Goal: Information Seeking & Learning: Learn about a topic

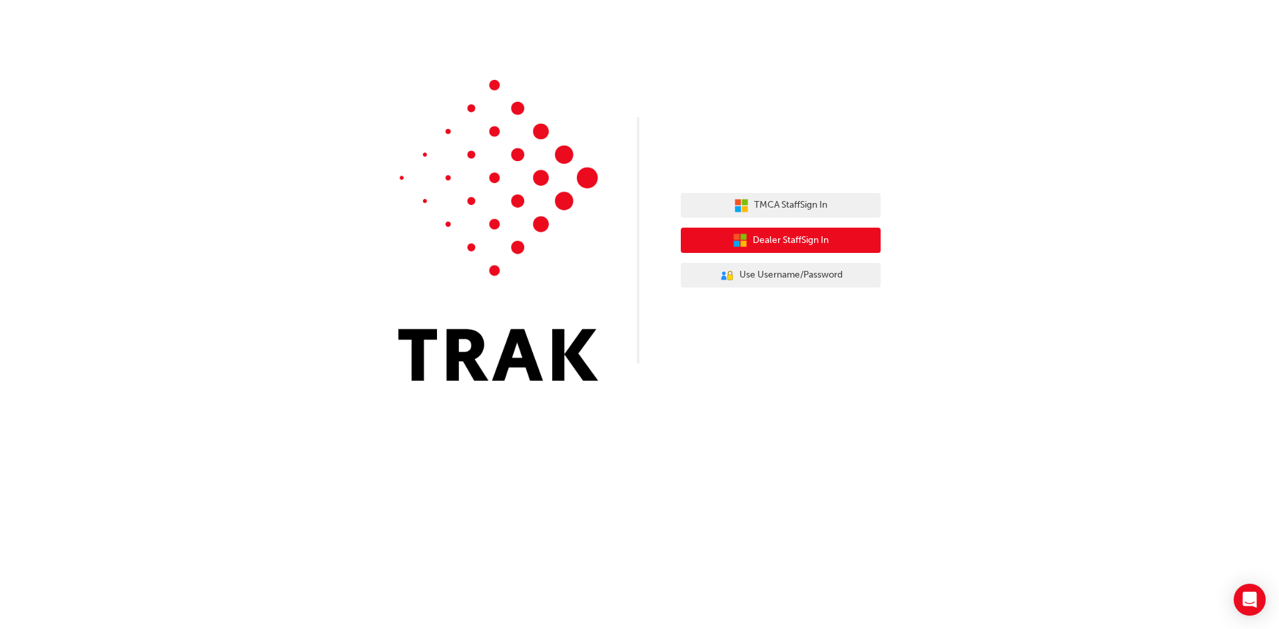
click at [733, 238] on icon "button" at bounding box center [740, 240] width 15 height 15
click at [791, 243] on span "Dealer Staff Sign In" at bounding box center [791, 240] width 76 height 15
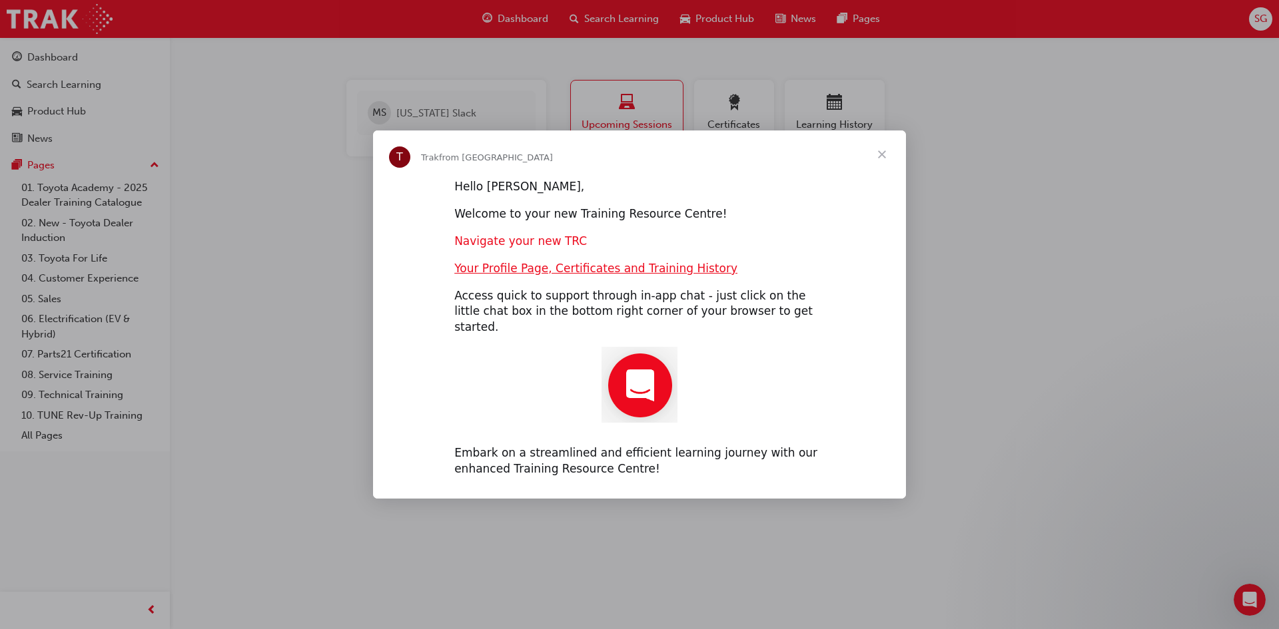
click at [501, 242] on link "Navigate your new TRC" at bounding box center [520, 240] width 133 height 13
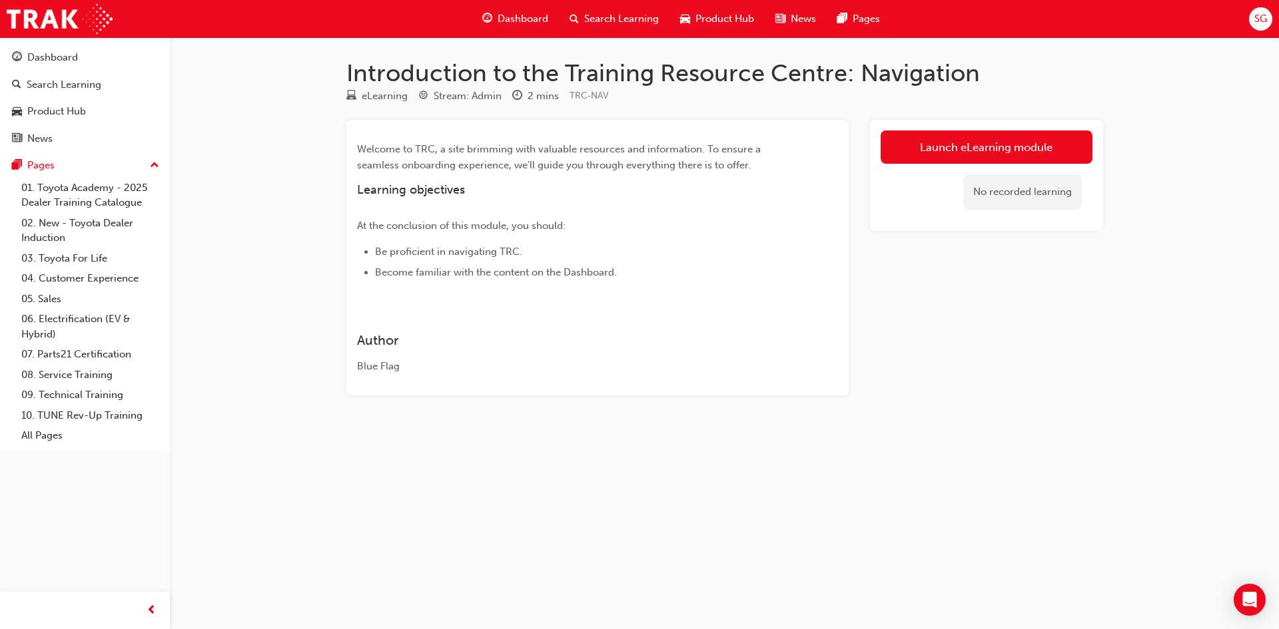
click at [487, 13] on span "guage-icon" at bounding box center [487, 19] width 10 height 17
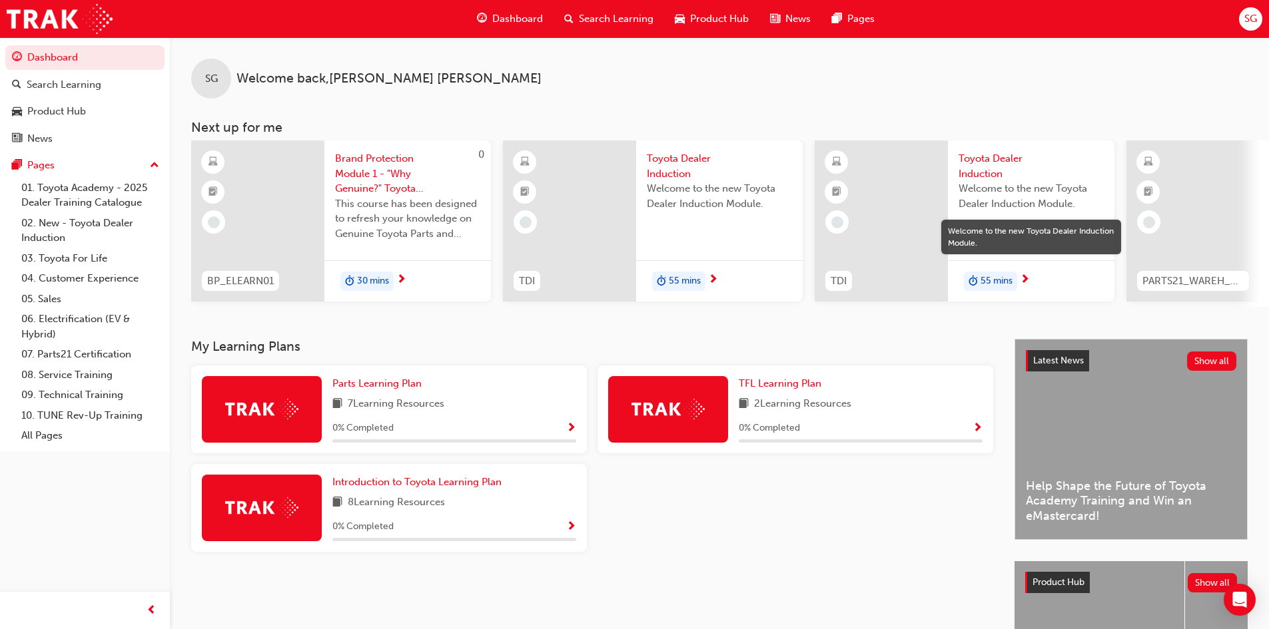
click at [510, 95] on div "SG Welcome back , [PERSON_NAME]" at bounding box center [719, 67] width 1099 height 61
click at [677, 160] on span "Toyota Dealer Induction" at bounding box center [719, 166] width 145 height 30
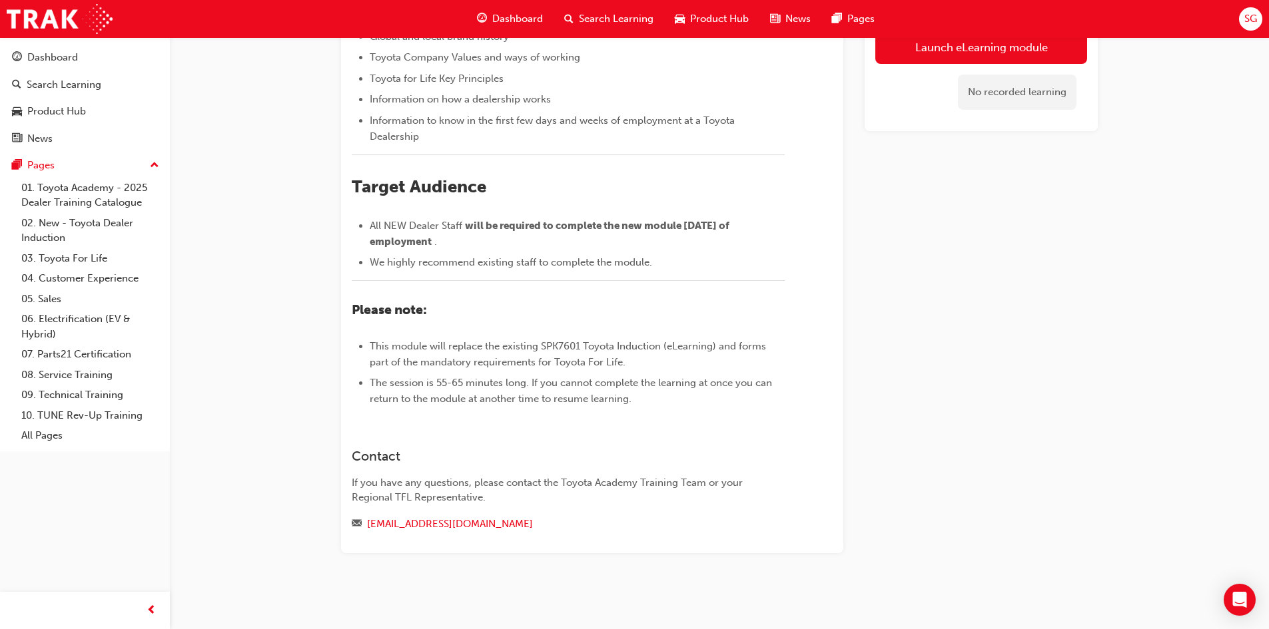
scroll to position [67, 0]
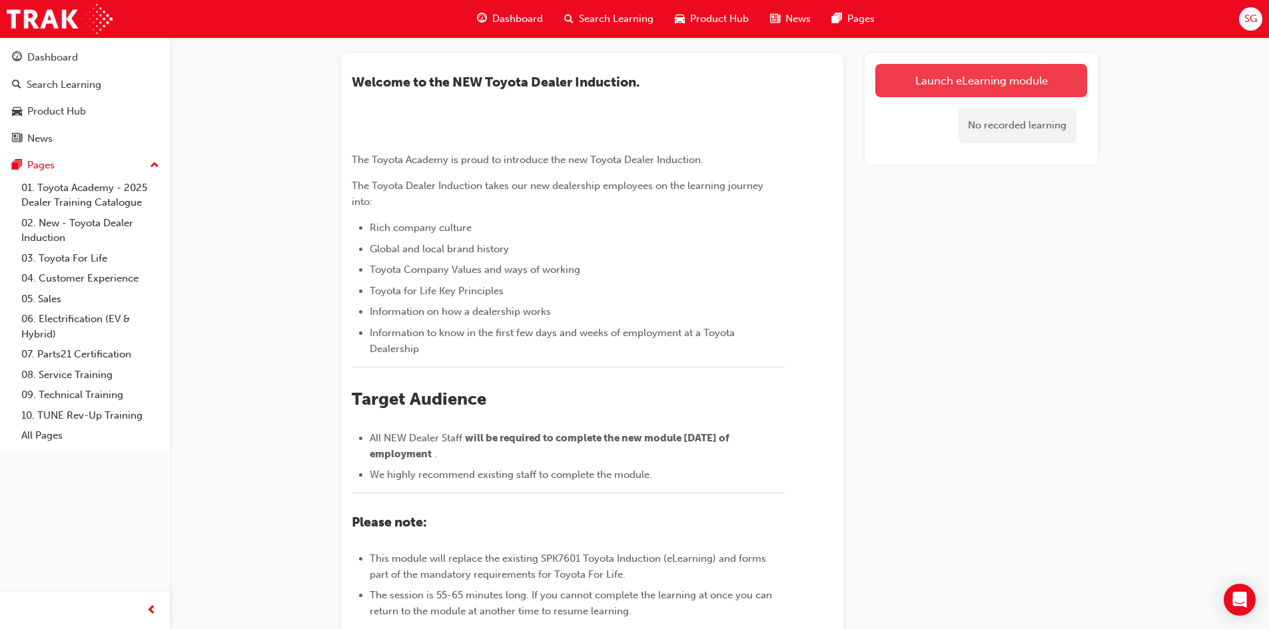
click at [971, 77] on link "Launch eLearning module" at bounding box center [981, 80] width 212 height 33
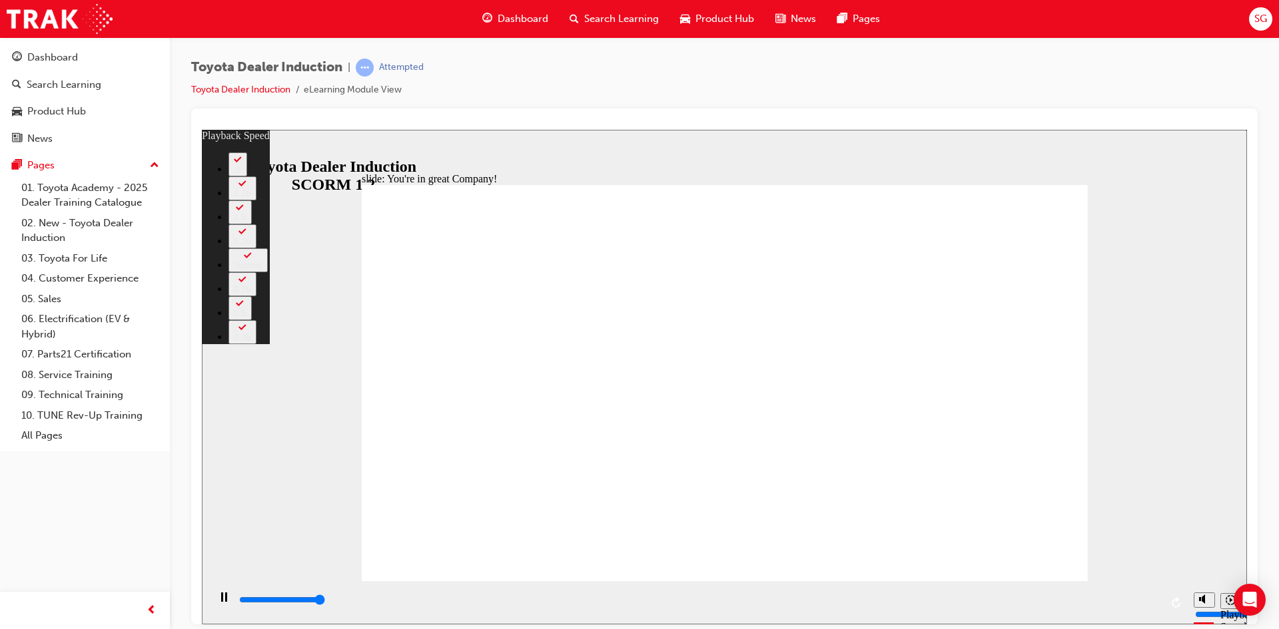
type input "7500"
type input "0"
type input "7500"
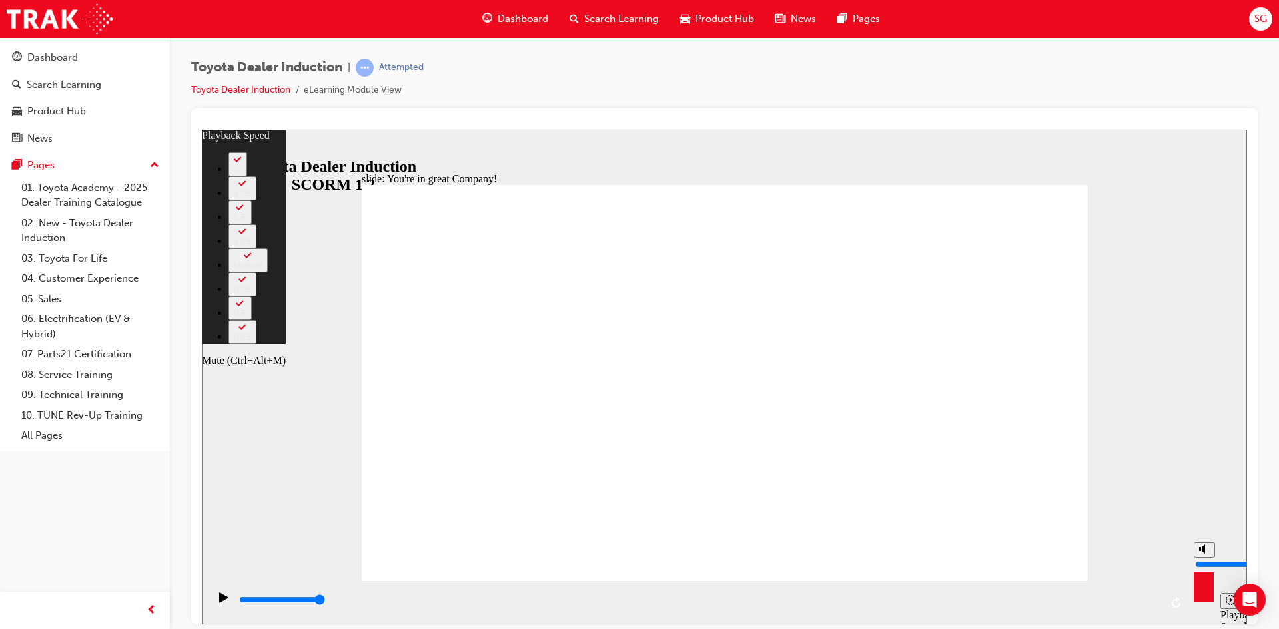
type input "7"
type input "6"
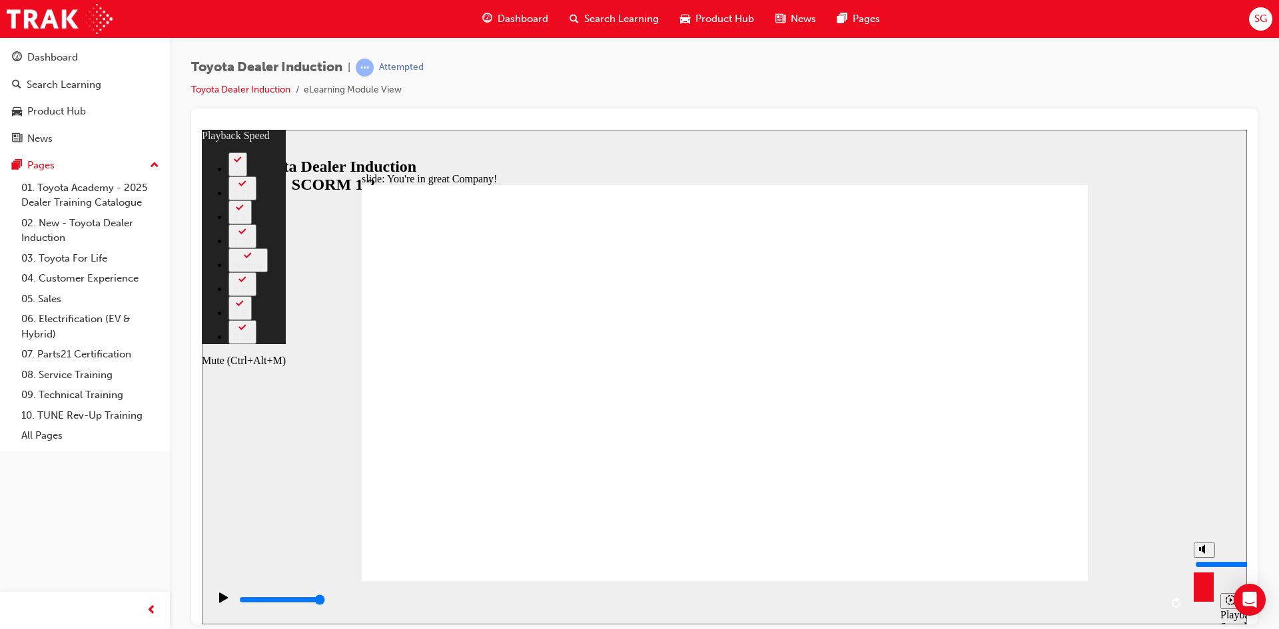
type input "7"
type input "6"
type input "7"
type input "5"
type input "7"
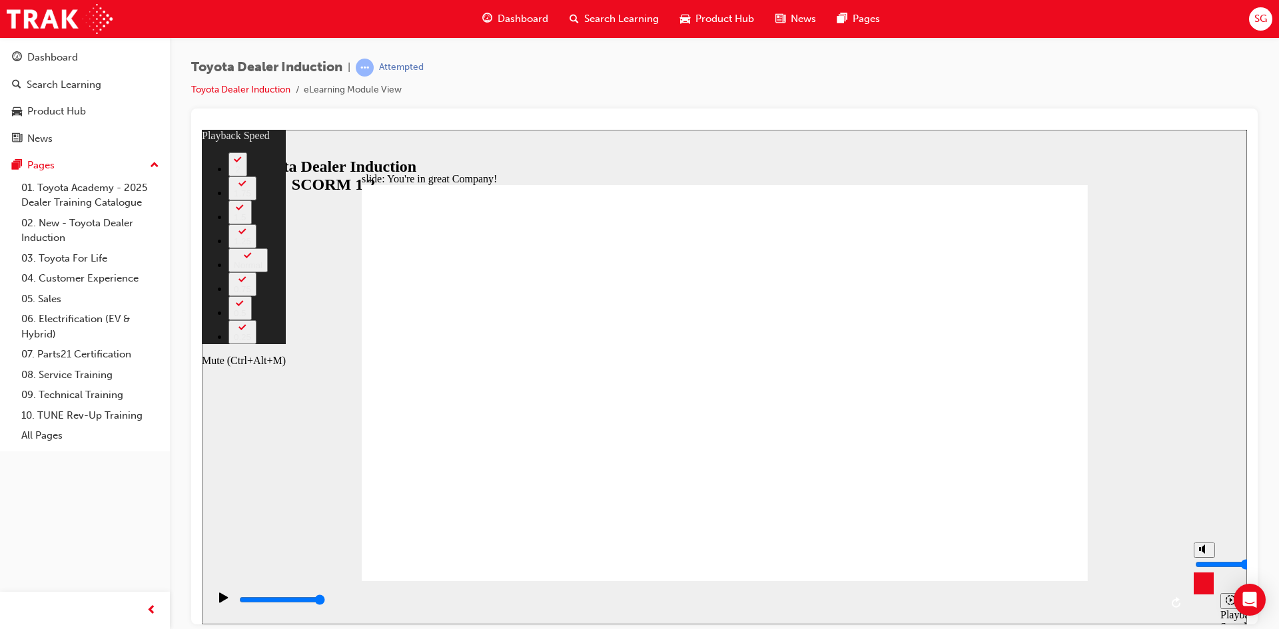
type input "5"
type input "7"
type input "4"
type input "7"
type input "4"
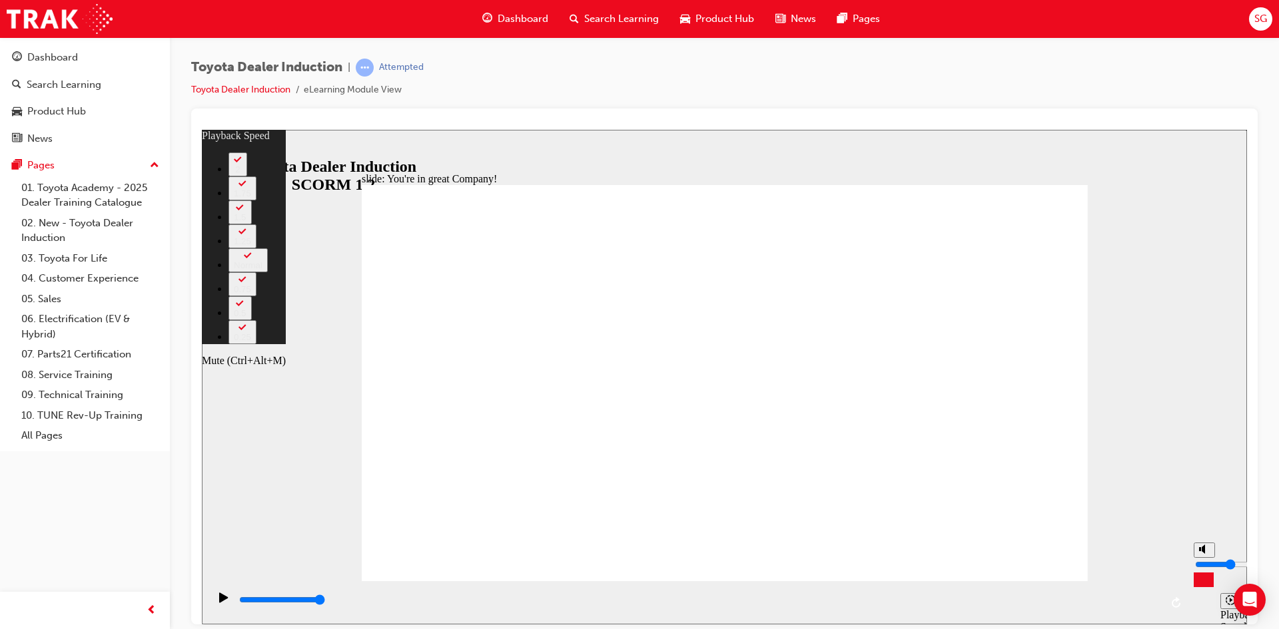
type input "7"
type input "3"
type input "7"
type input "3"
type input "7"
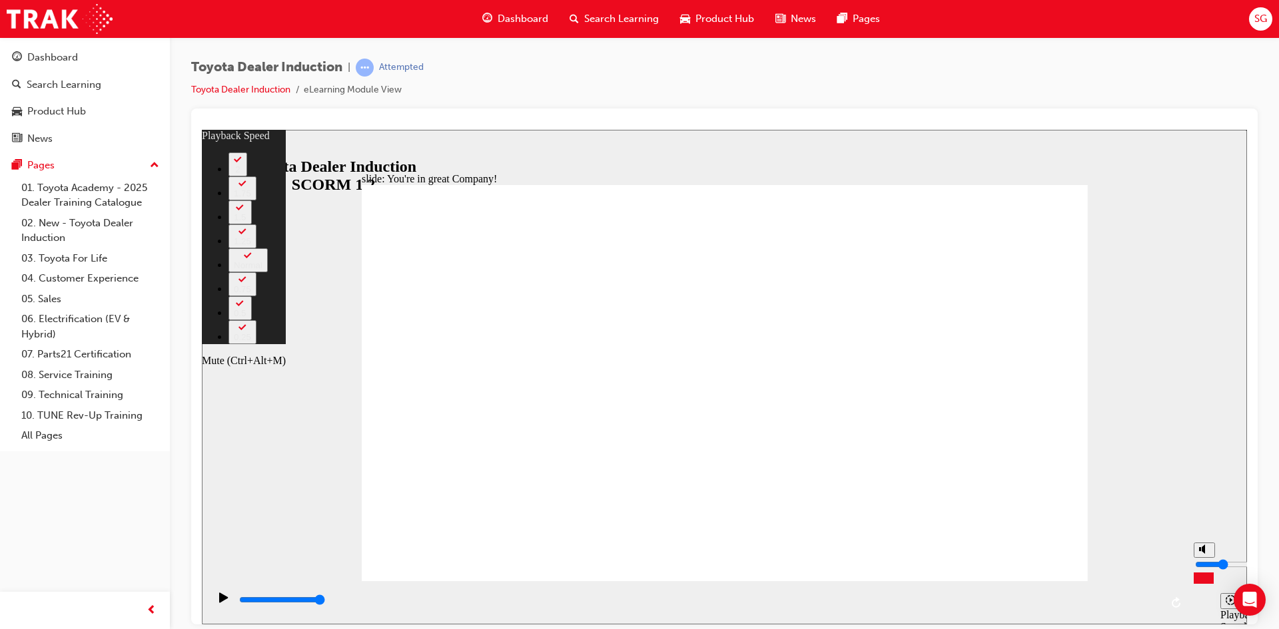
drag, startPoint x: 1203, startPoint y: 549, endPoint x: 1206, endPoint y: 568, distance: 19.6
type input "3"
click at [1206, 568] on input "volume" at bounding box center [1238, 564] width 86 height 11
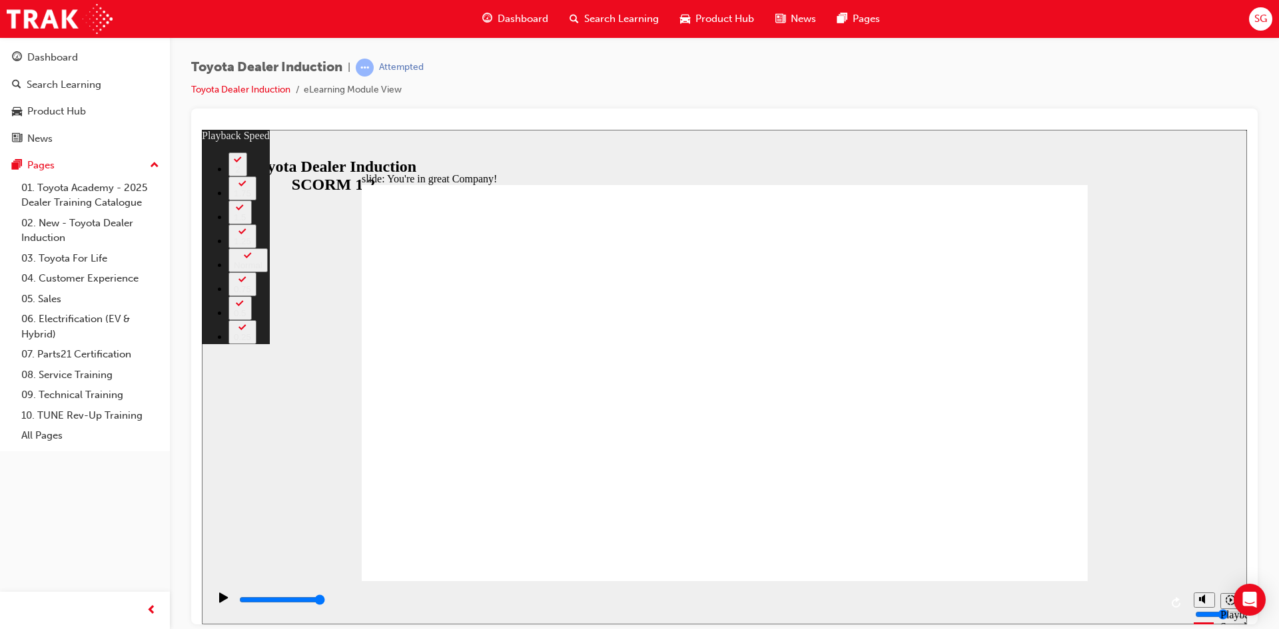
type input "156"
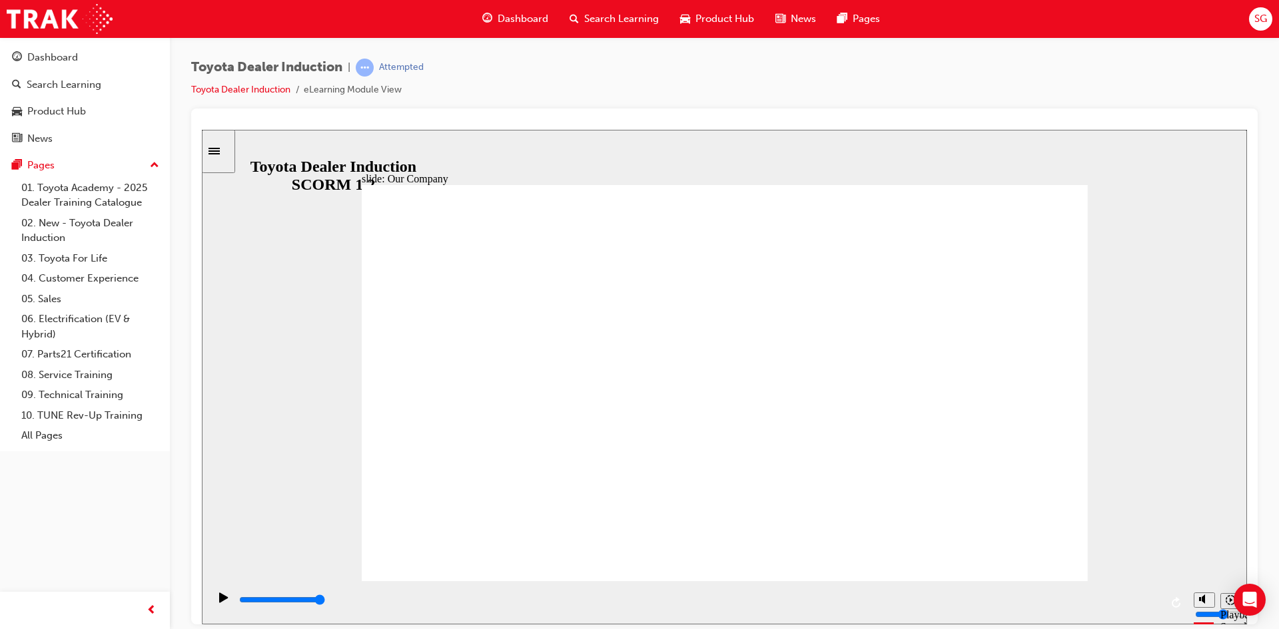
drag, startPoint x: 524, startPoint y: 500, endPoint x: 644, endPoint y: 516, distance: 121.6
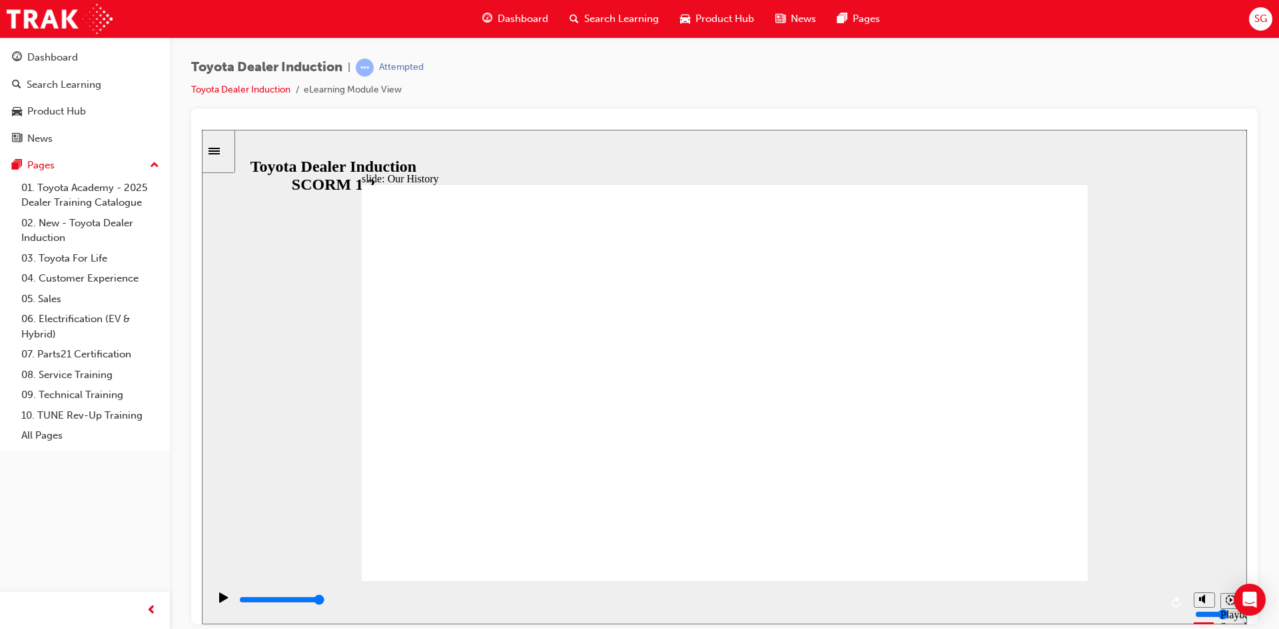
drag, startPoint x: 719, startPoint y: 495, endPoint x: 951, endPoint y: 520, distance: 233.1
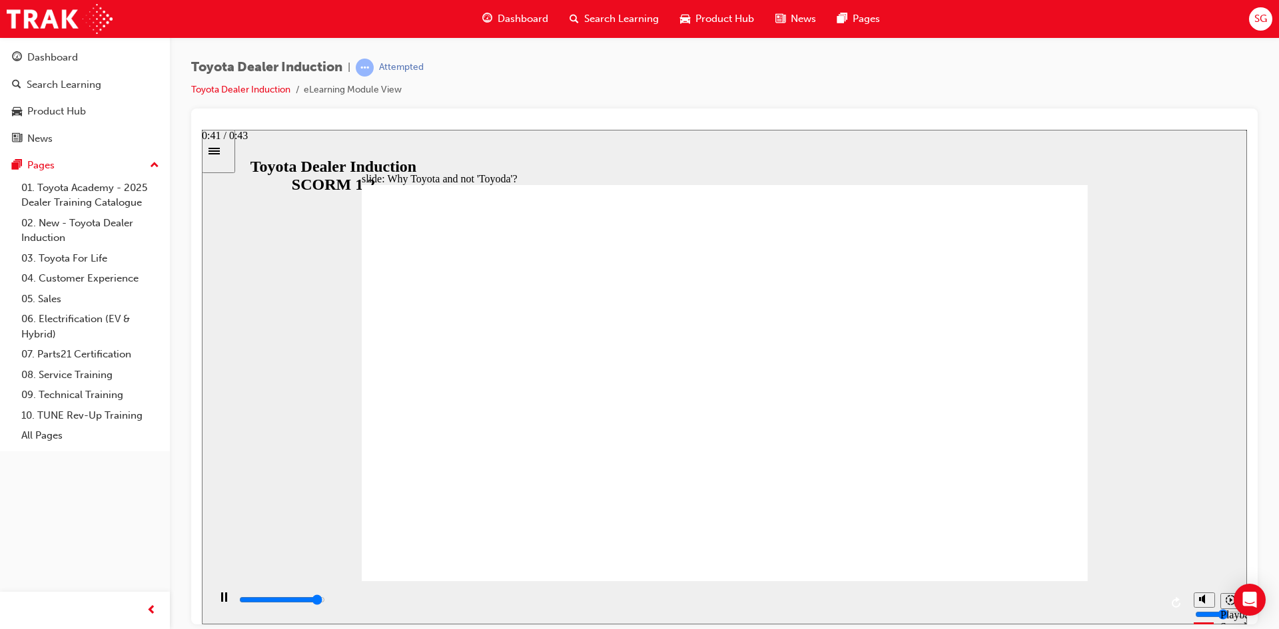
click at [1130, 599] on div "playback controls" at bounding box center [699, 600] width 923 height 15
click at [1141, 606] on div "playback controls" at bounding box center [699, 600] width 923 height 15
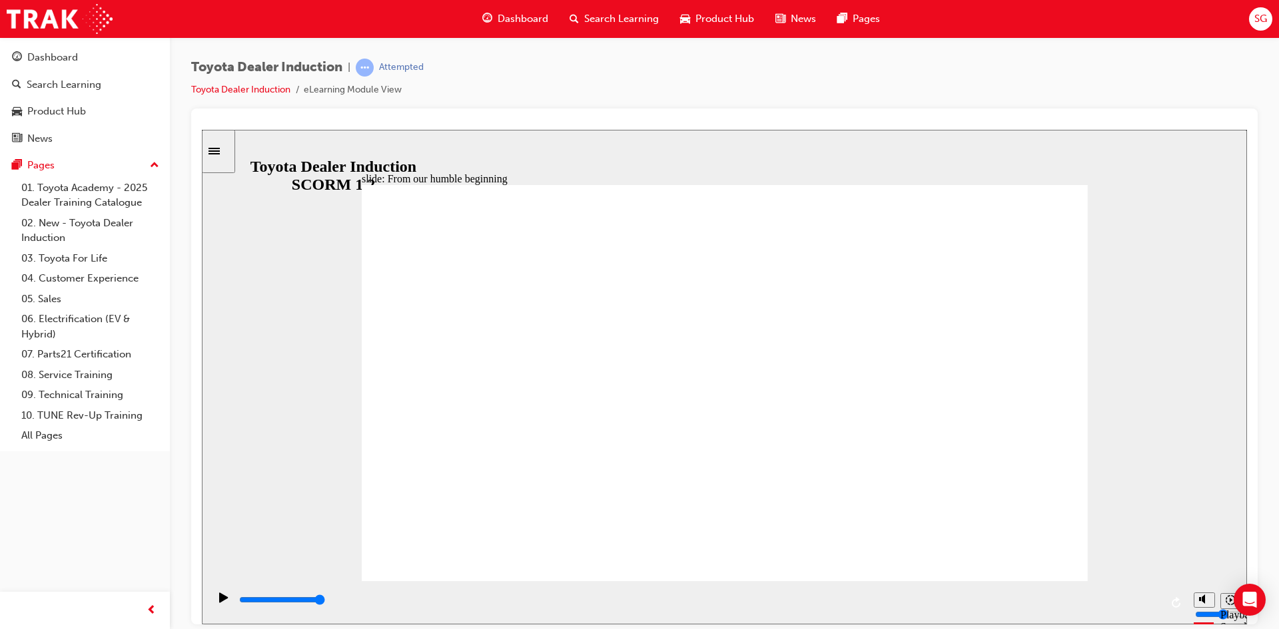
type input "8300"
type input "2"
drag, startPoint x: 857, startPoint y: 501, endPoint x: 728, endPoint y: 501, distance: 128.6
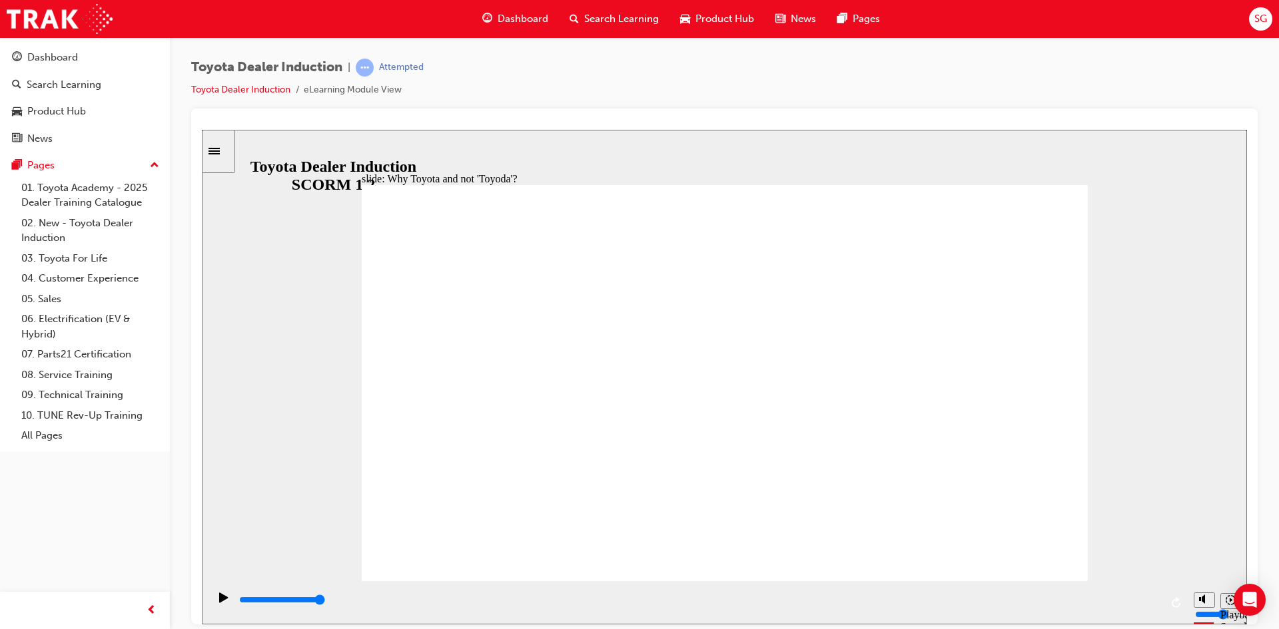
type input "1800"
radio input "true"
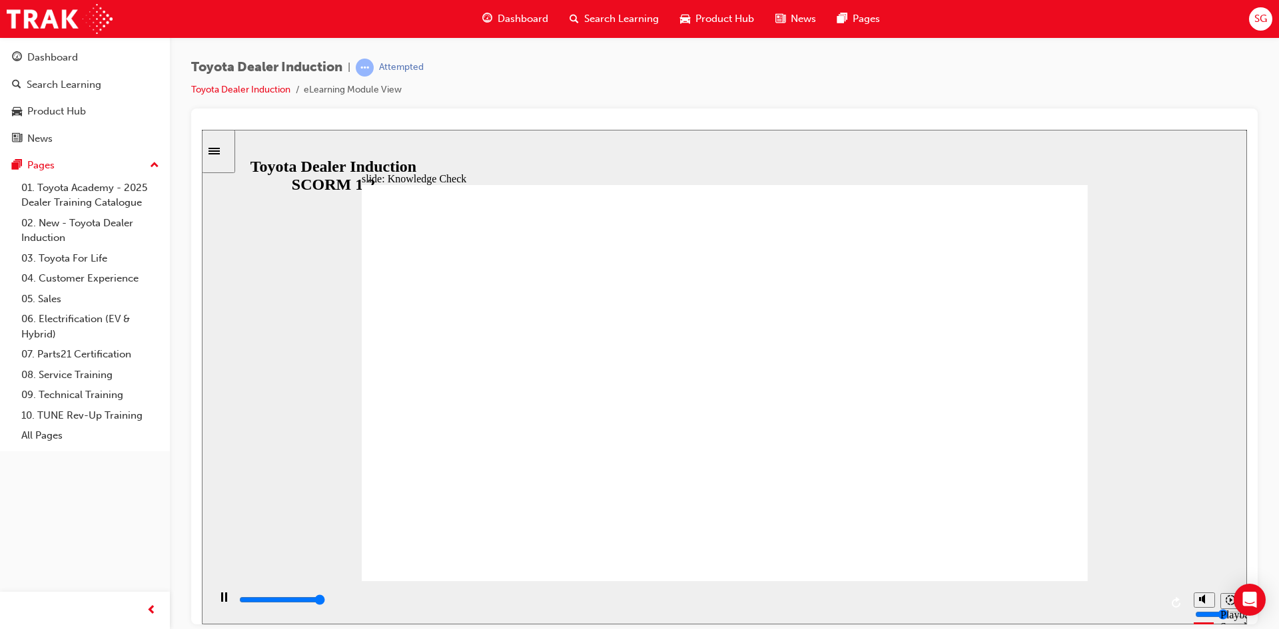
type input "5000"
radio input "true"
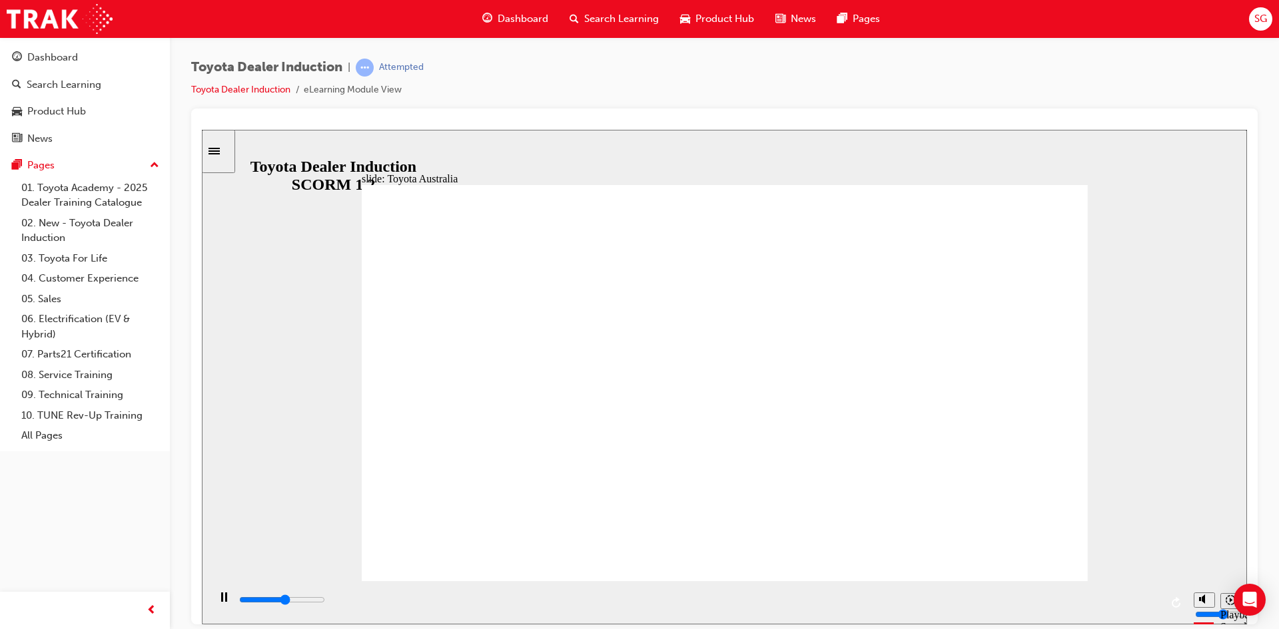
type input "15300"
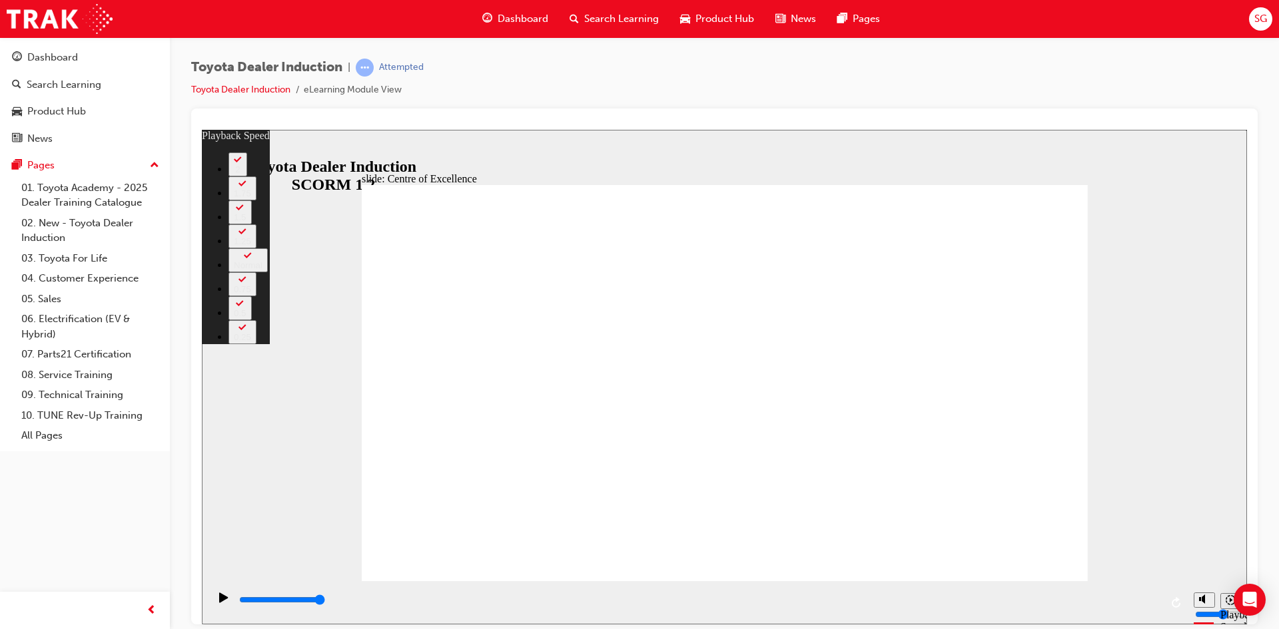
type input "248"
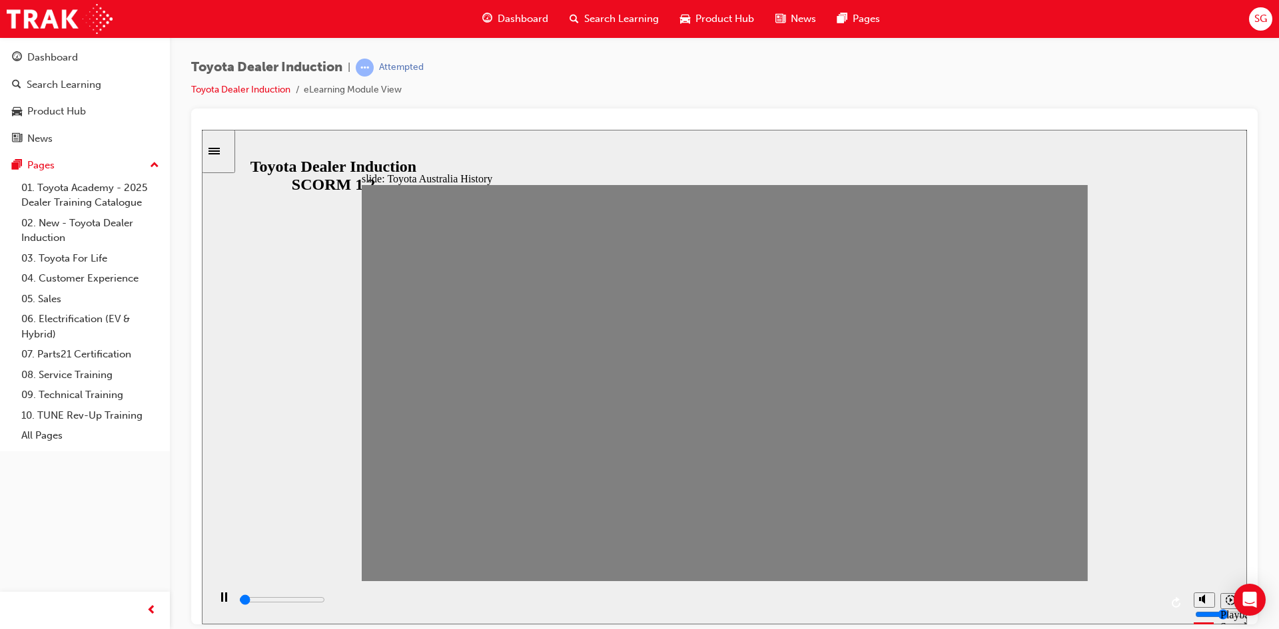
drag, startPoint x: 396, startPoint y: 392, endPoint x: 420, endPoint y: 388, distance: 24.3
drag, startPoint x: 420, startPoint y: 388, endPoint x: 480, endPoint y: 381, distance: 60.3
type input "100"
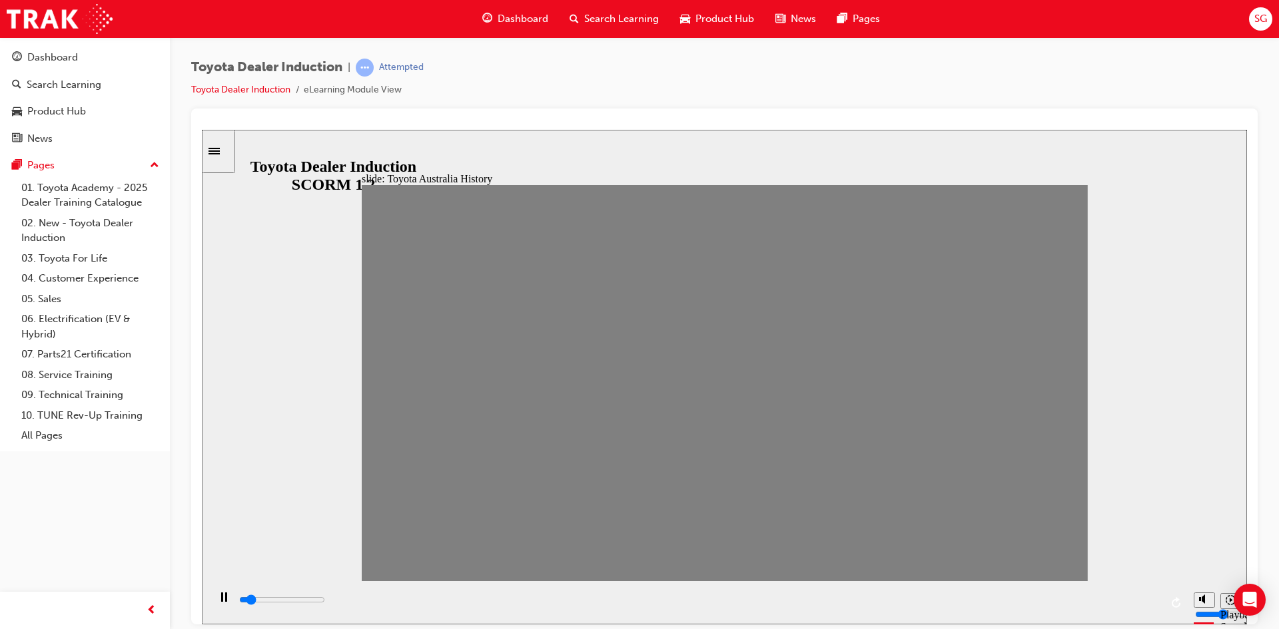
type input "2"
drag, startPoint x: 484, startPoint y: 389, endPoint x: 458, endPoint y: 396, distance: 27.0
type input "0"
type input "3"
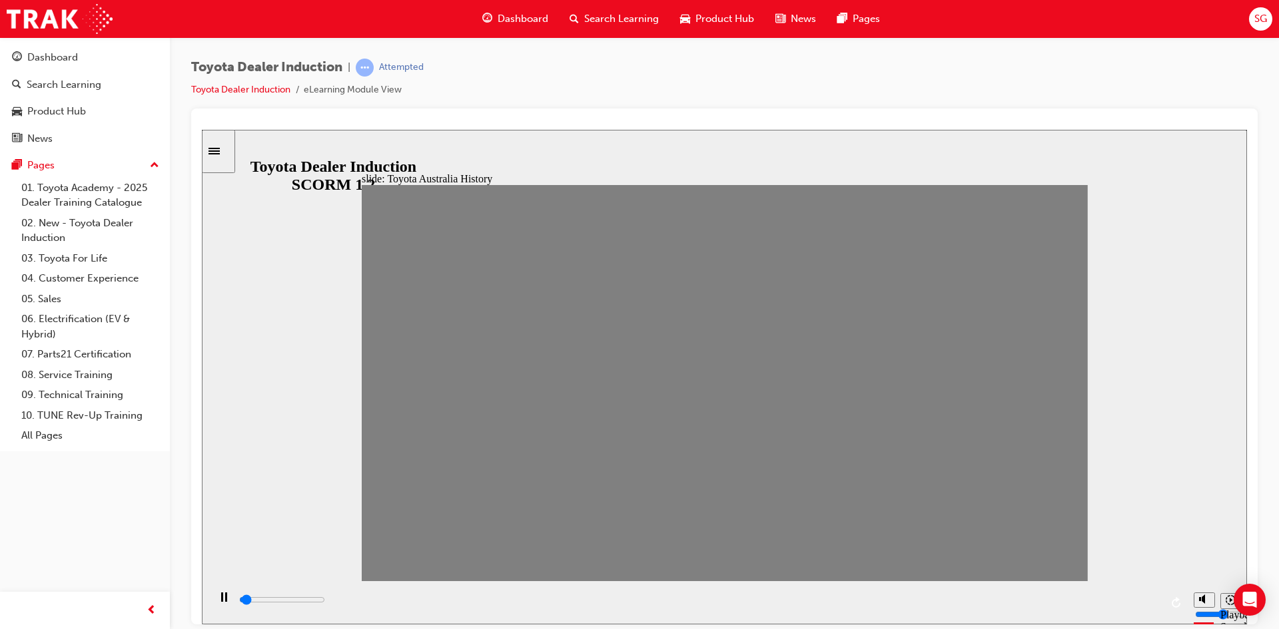
drag, startPoint x: 458, startPoint y: 396, endPoint x: 1102, endPoint y: 395, distance: 644.1
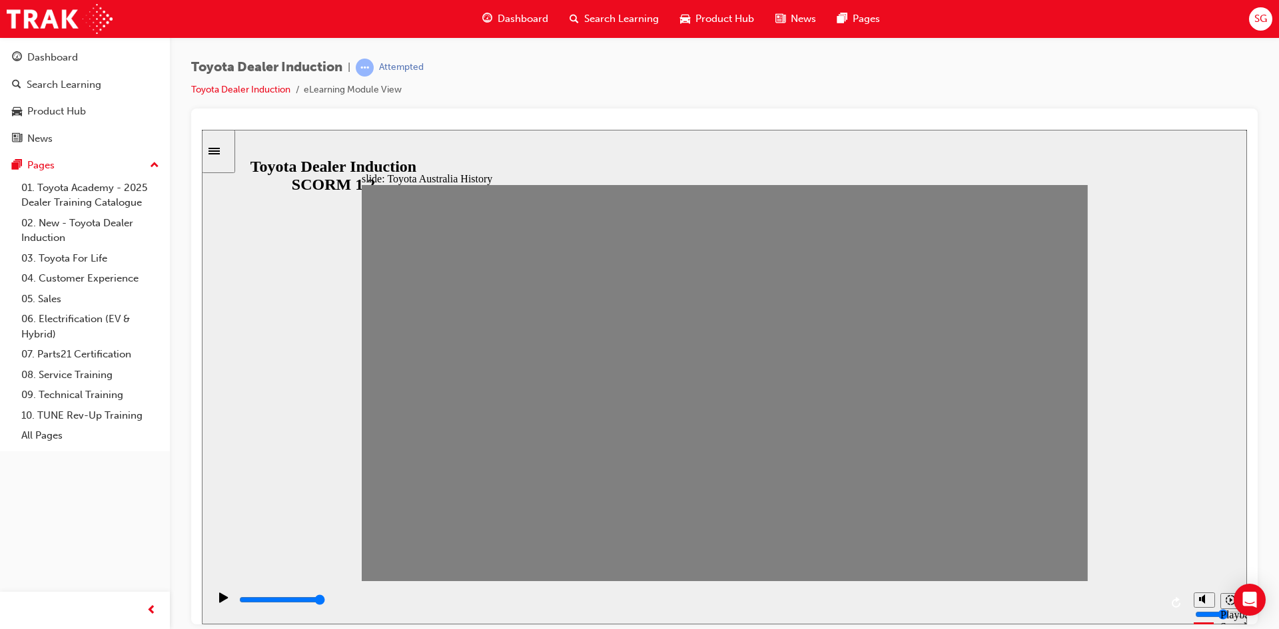
type input "7000"
type input "0"
type input "100"
type input "1"
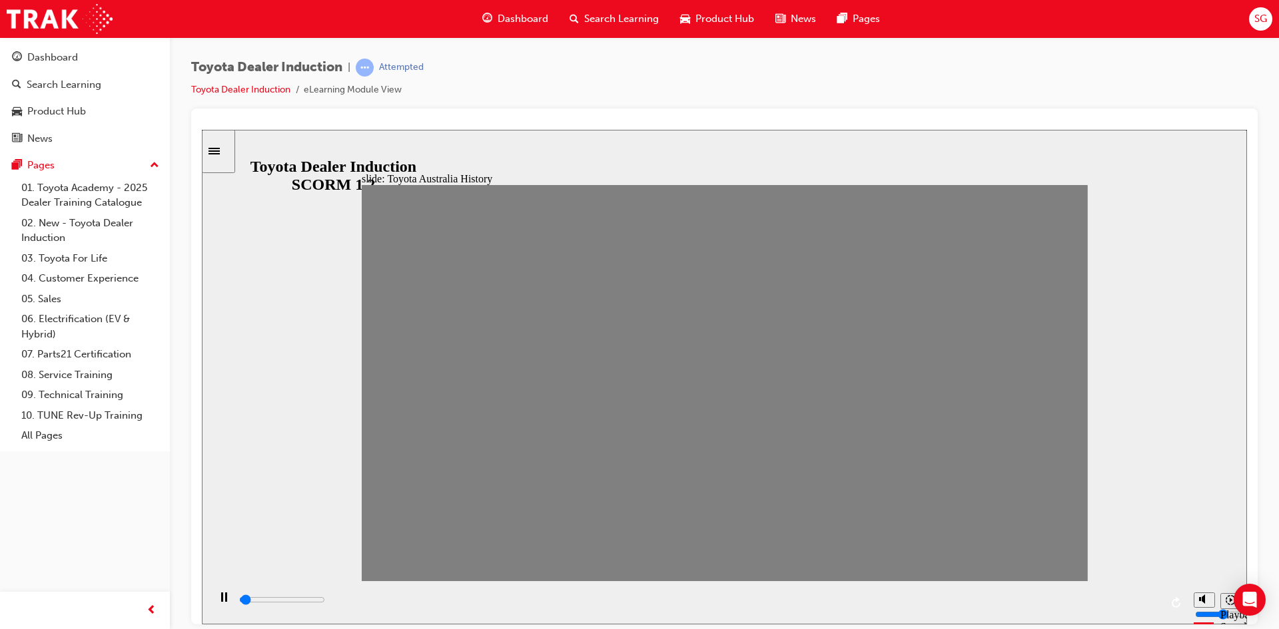
drag, startPoint x: 1044, startPoint y: 395, endPoint x: 426, endPoint y: 390, distance: 617.5
drag, startPoint x: 422, startPoint y: 390, endPoint x: 456, endPoint y: 390, distance: 33.3
drag, startPoint x: 456, startPoint y: 390, endPoint x: 488, endPoint y: 390, distance: 32.0
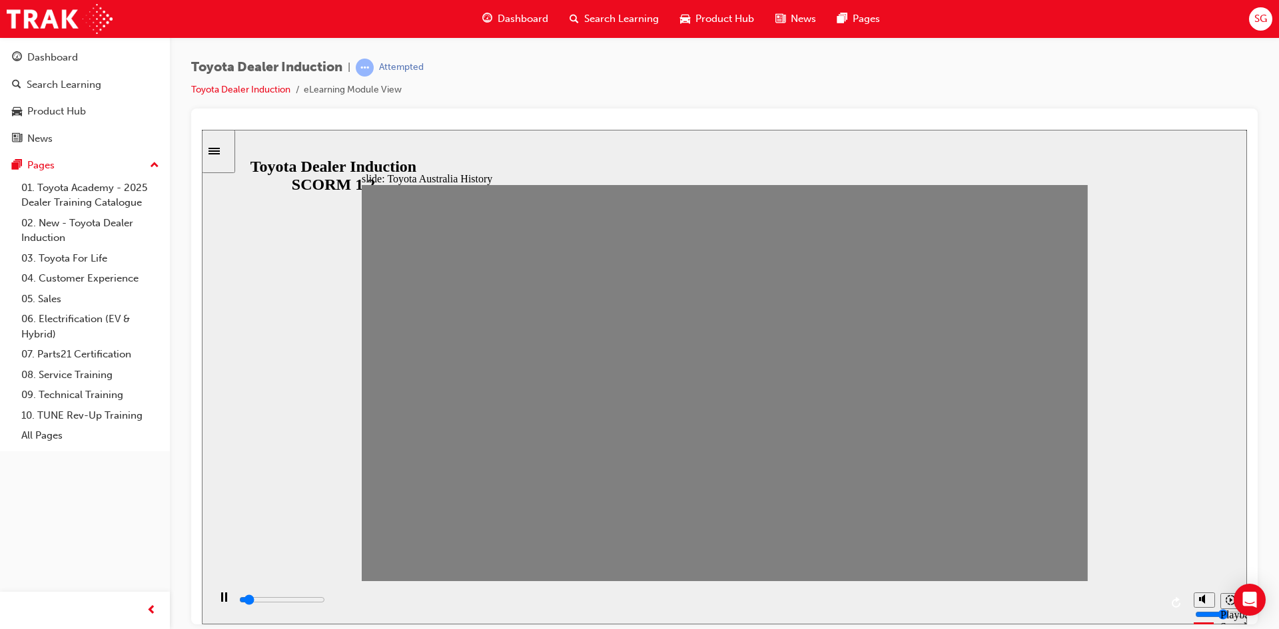
type input "100"
type input "2"
drag, startPoint x: 488, startPoint y: 390, endPoint x: 458, endPoint y: 397, distance: 30.2
type input "100"
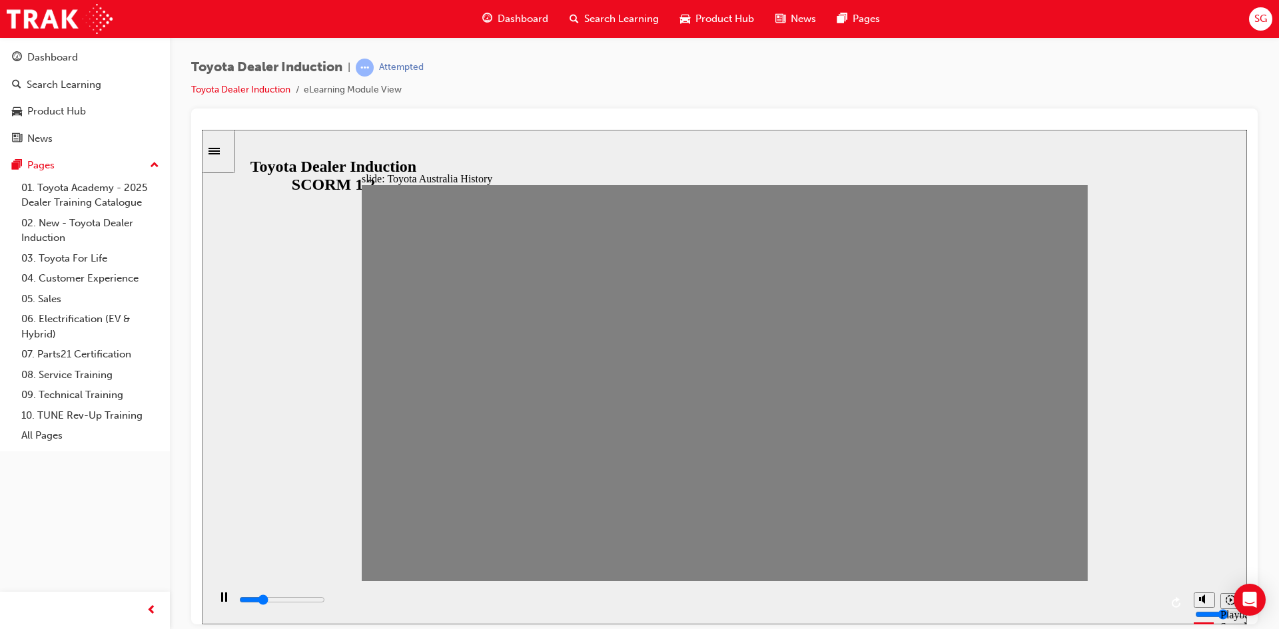
type input "3"
drag, startPoint x: 456, startPoint y: 395, endPoint x: 486, endPoint y: 388, distance: 31.4
type input "100"
type input "4"
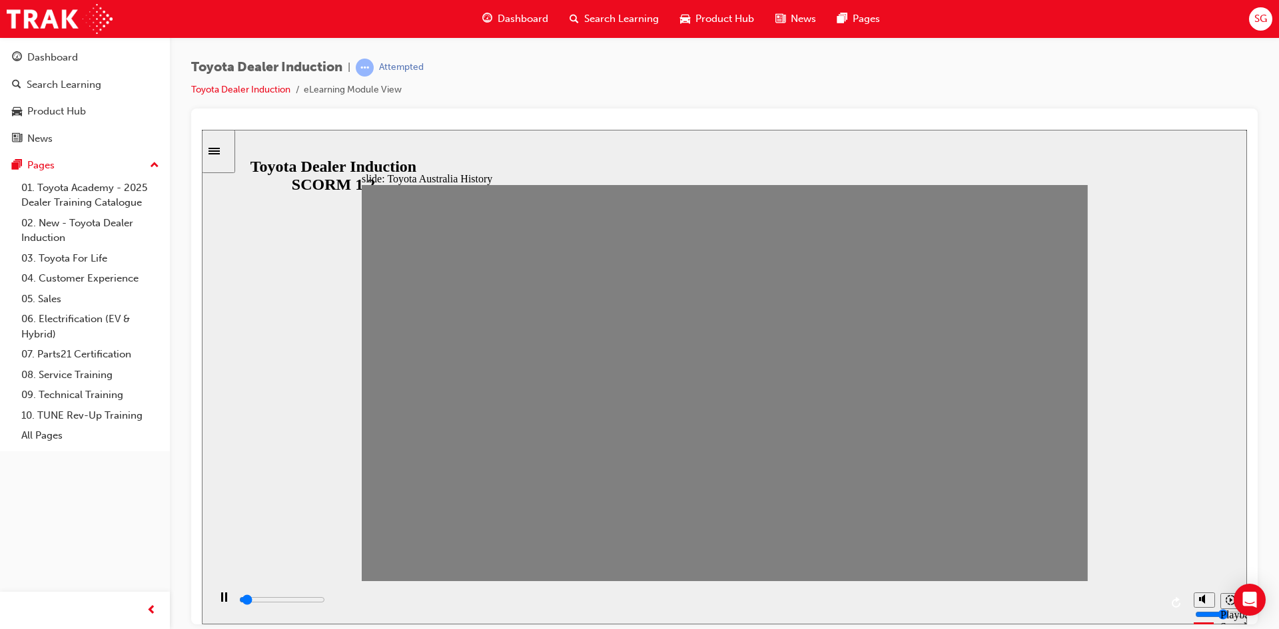
drag, startPoint x: 486, startPoint y: 388, endPoint x: 508, endPoint y: 388, distance: 22.0
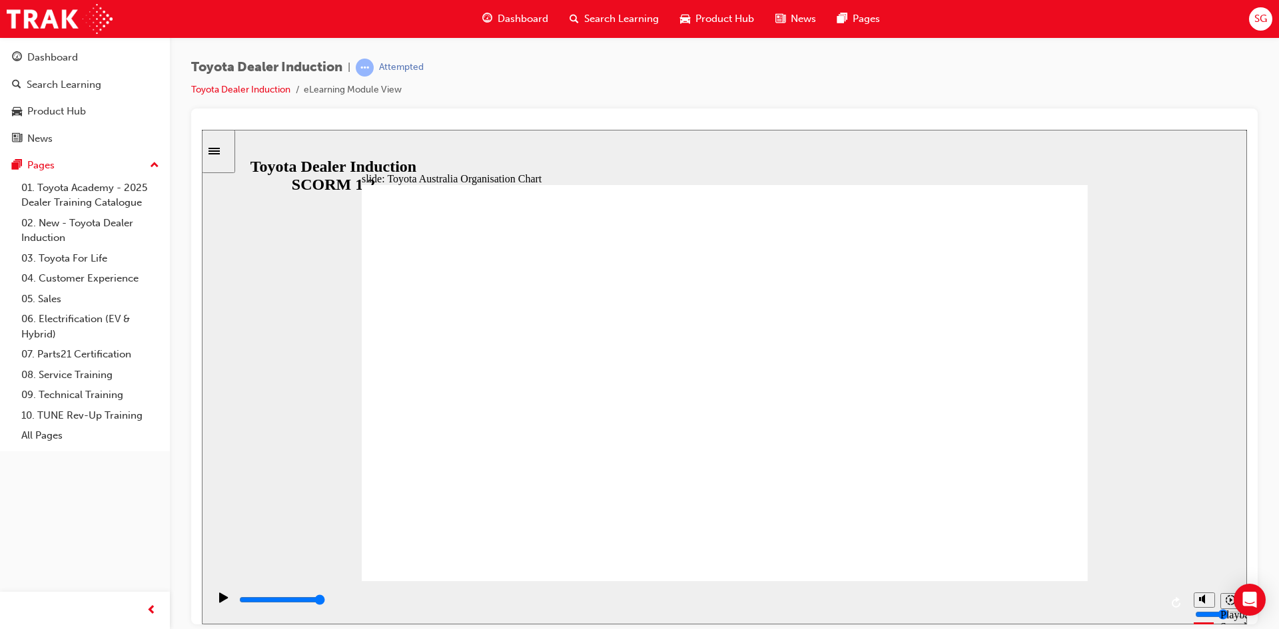
type input "2200"
radio input "true"
type input "5000"
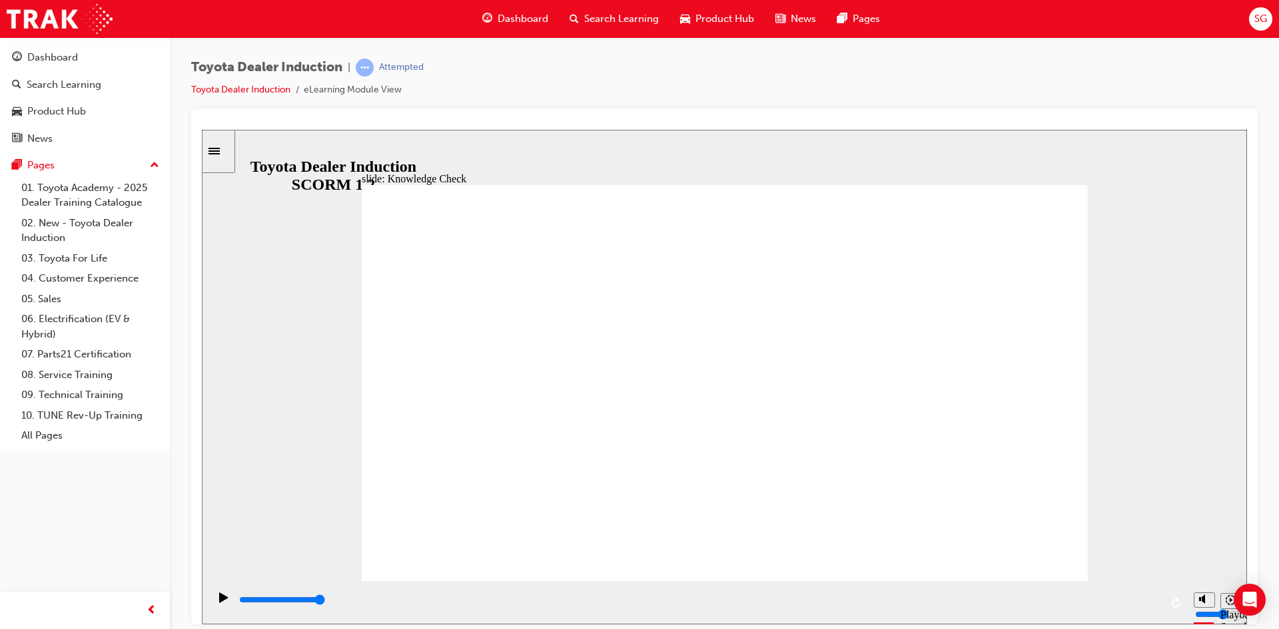
radio input "true"
type input "5000"
radio input "true"
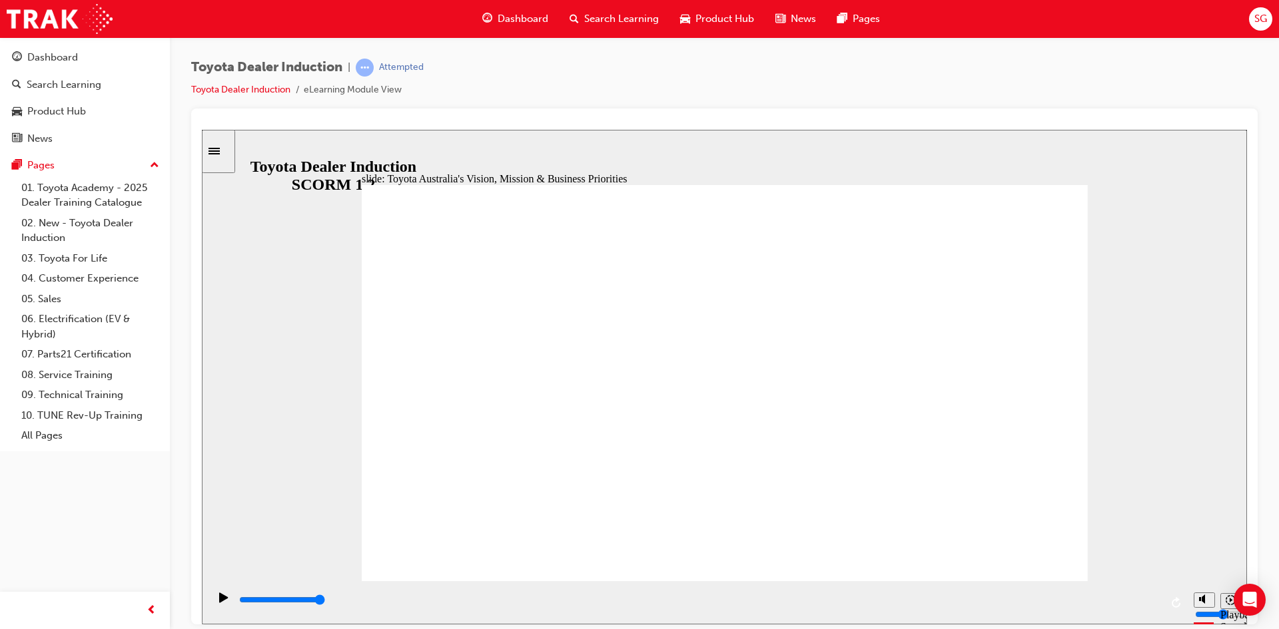
type input "9200"
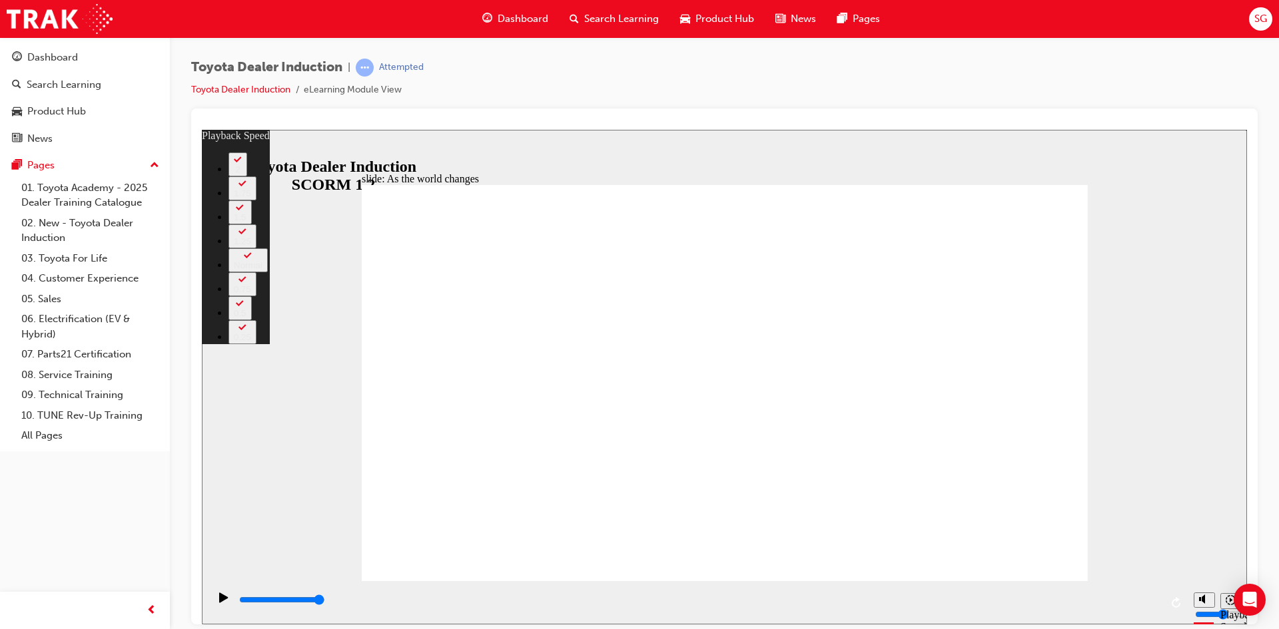
type input "128"
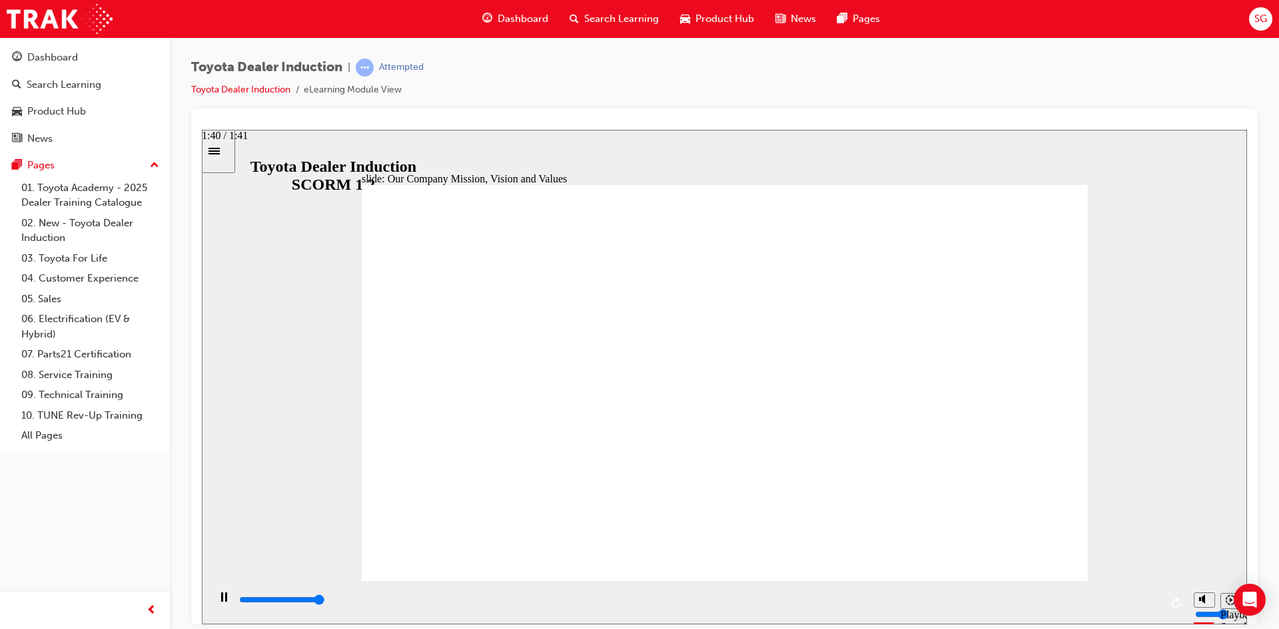
click at [1154, 599] on div "playback controls" at bounding box center [699, 600] width 923 height 15
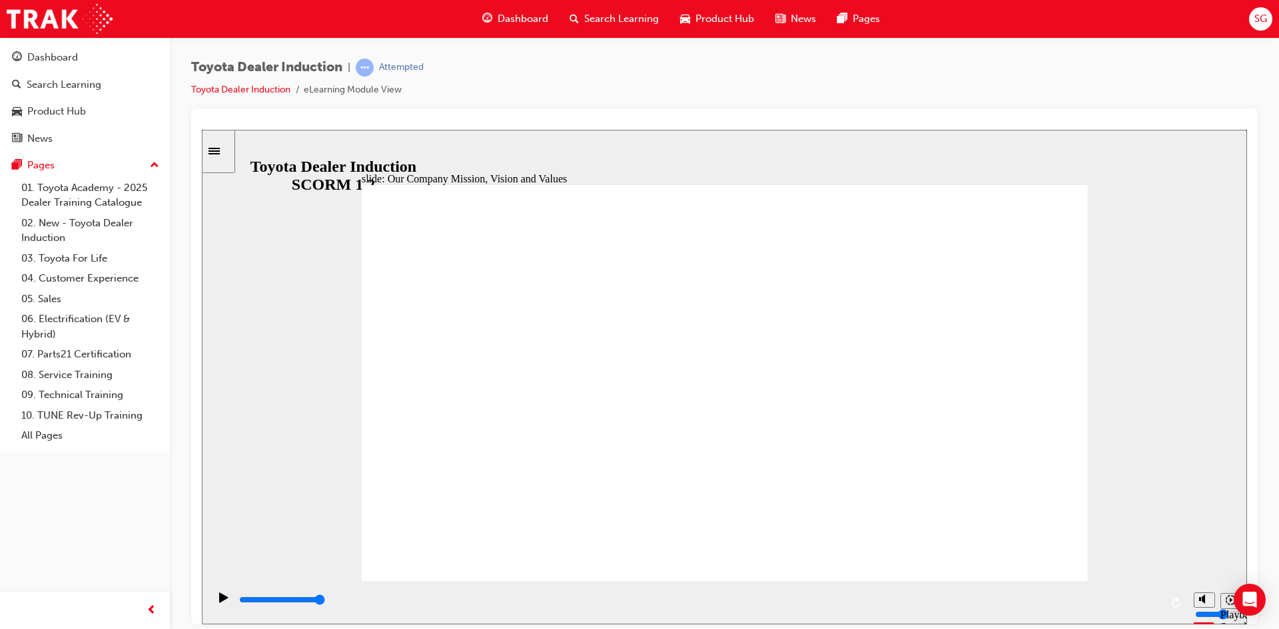
click at [325, 601] on input "slide progress" at bounding box center [282, 599] width 86 height 11
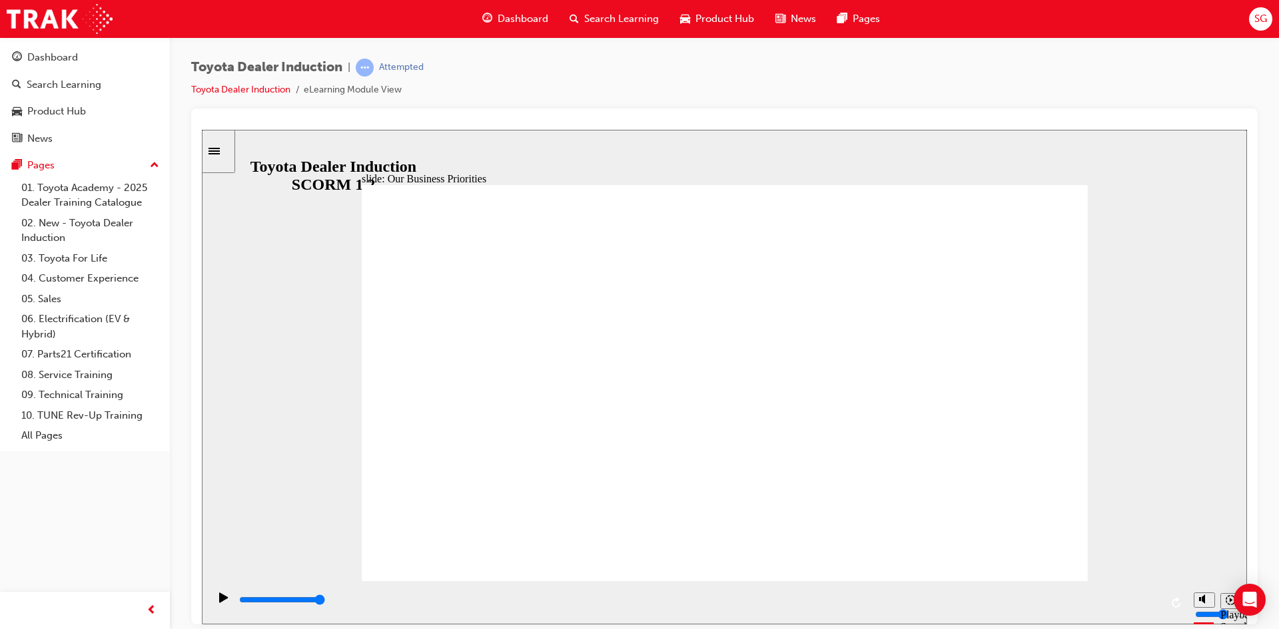
click at [325, 601] on input "slide progress" at bounding box center [282, 599] width 86 height 11
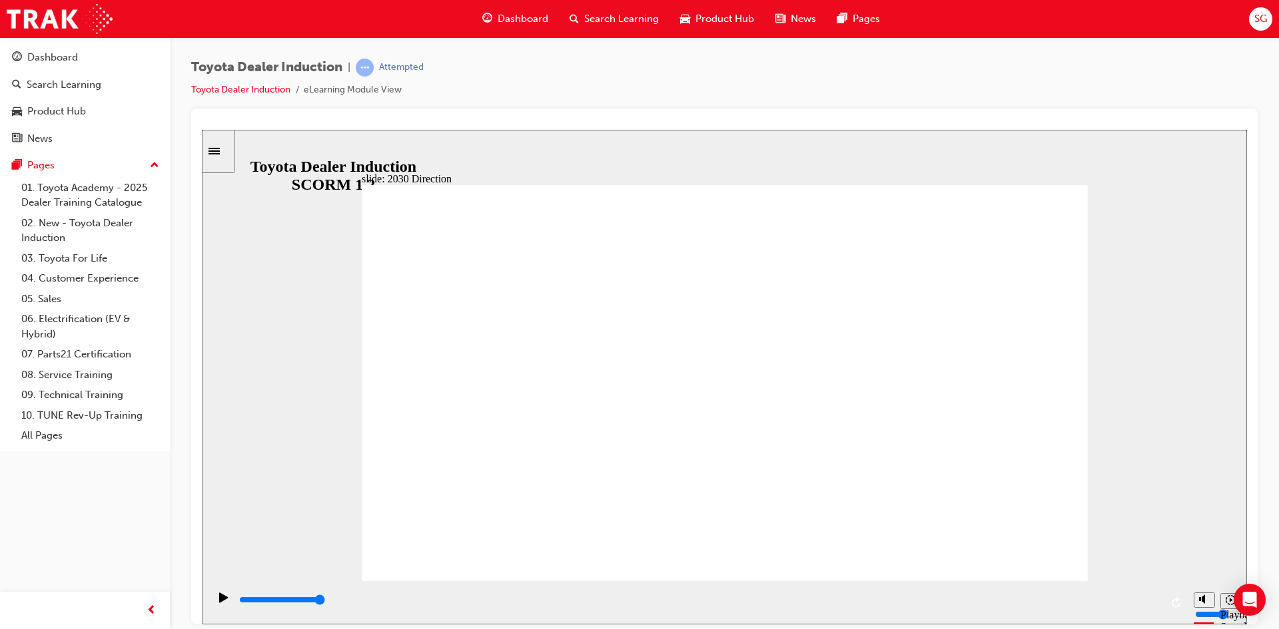
type input "3600"
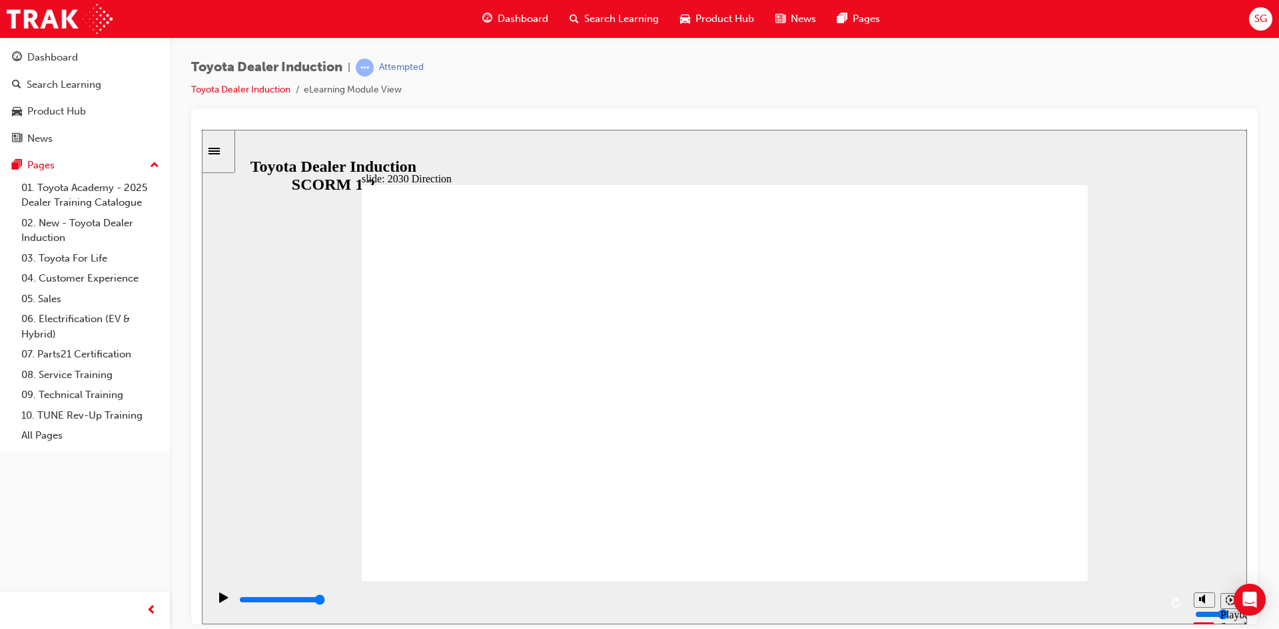
type input "5000"
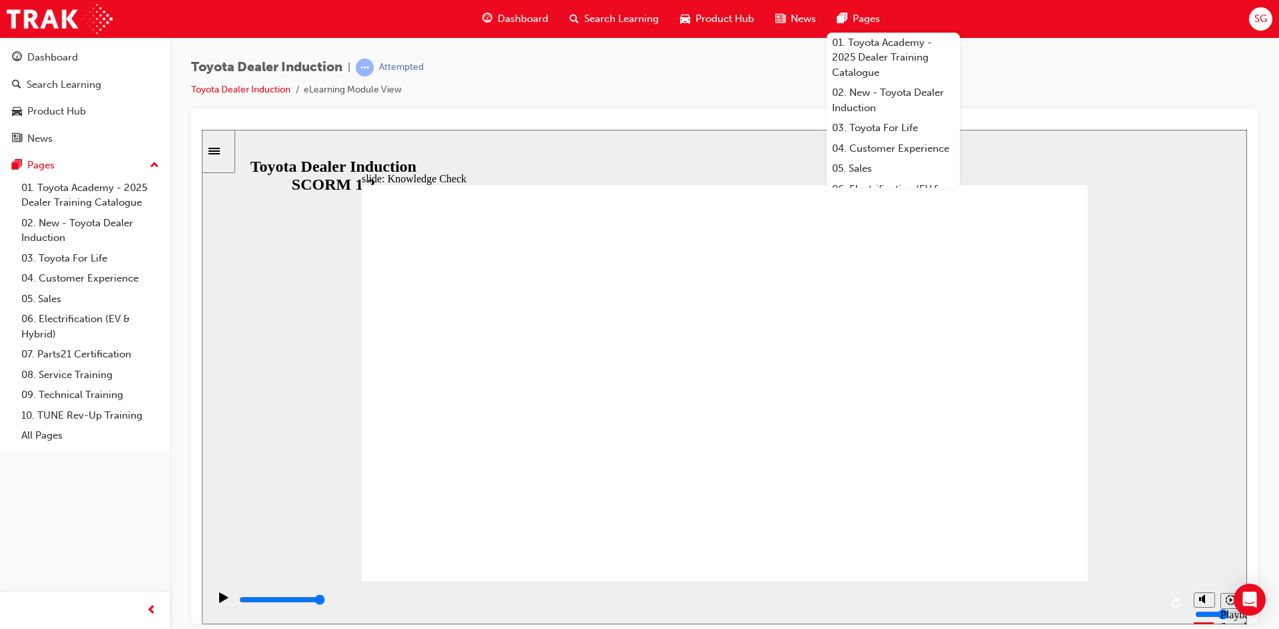
type input "H"
type input "Ha"
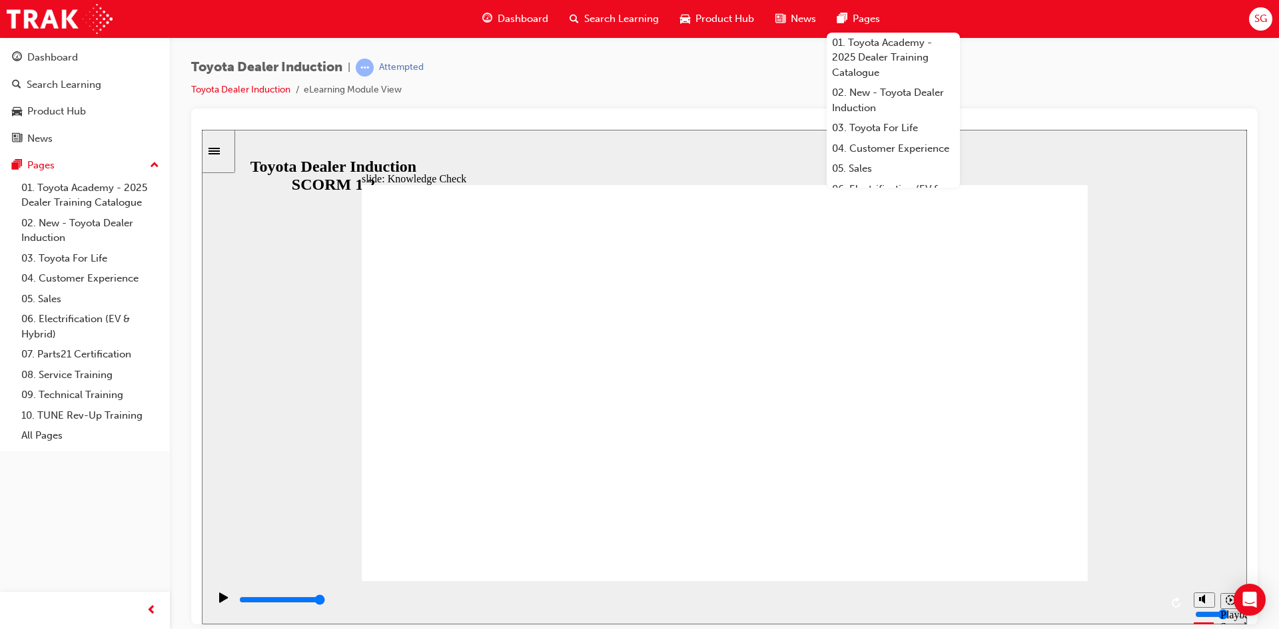
type input "Hap"
type input "Happ"
type input "Happi"
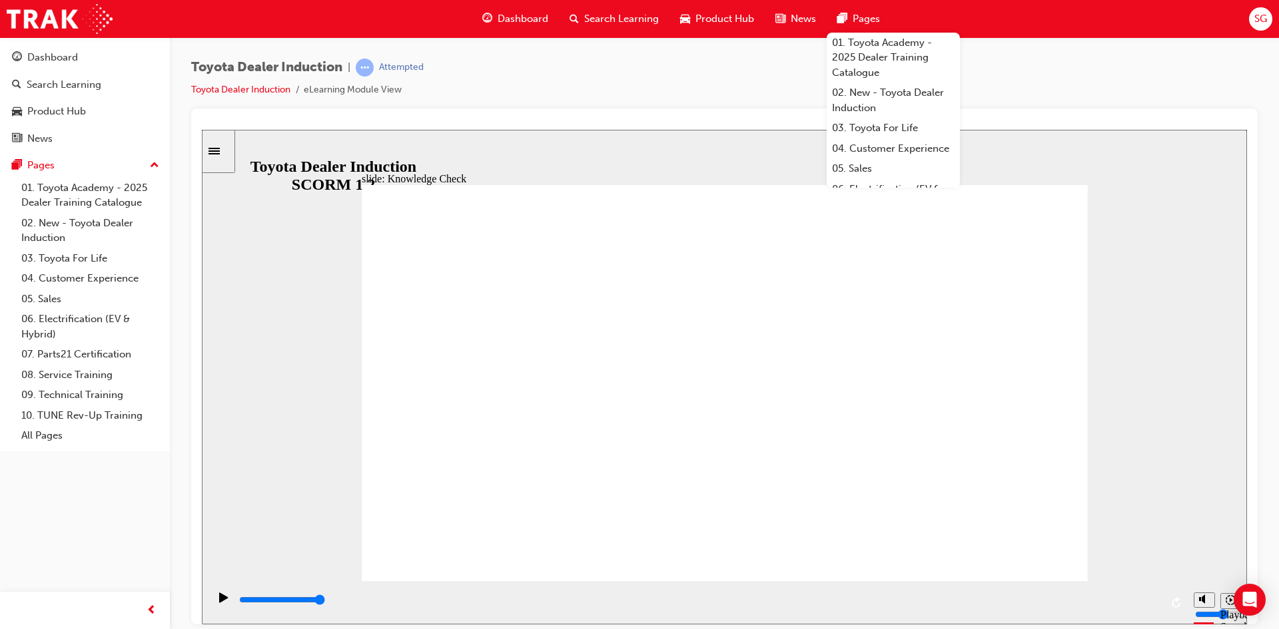
type input "Happi"
type input "Happin"
type input "Happine"
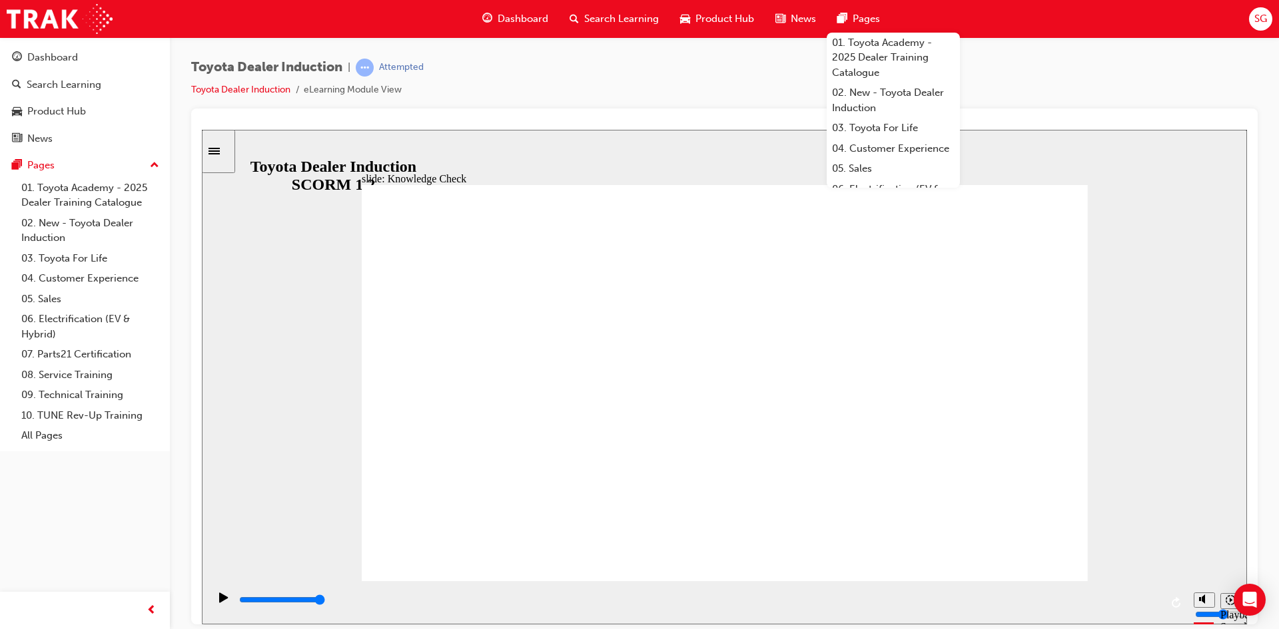
type input "Happines"
type input "Happiness"
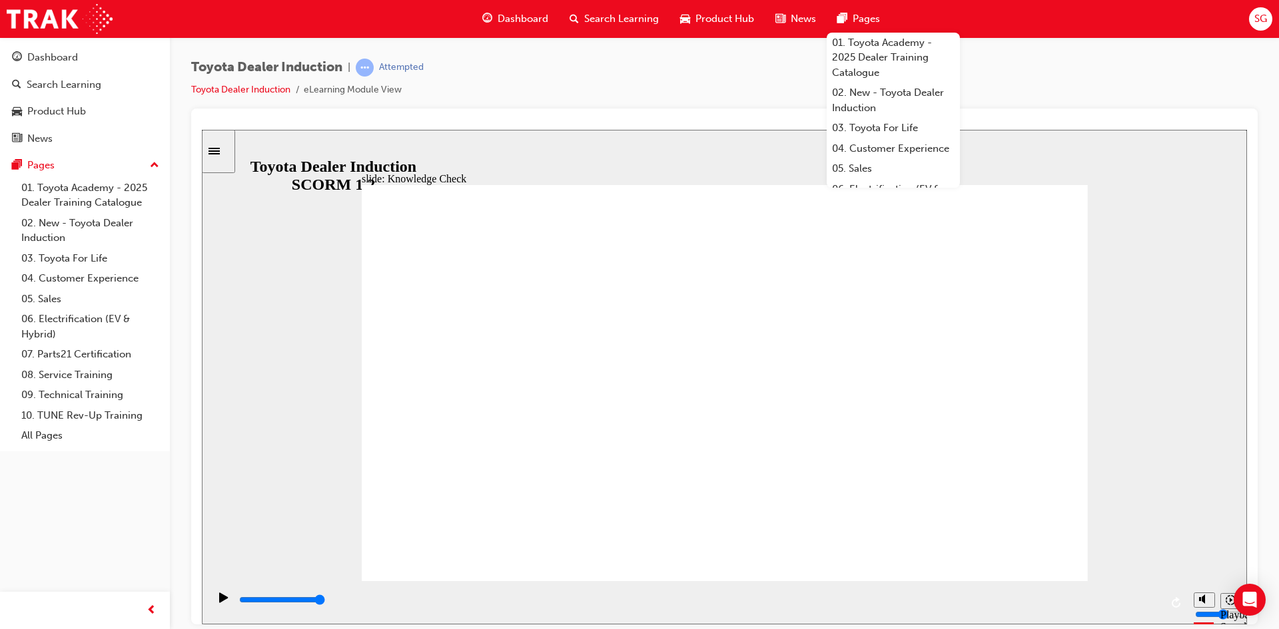
type input "appiness"
type input "happiness"
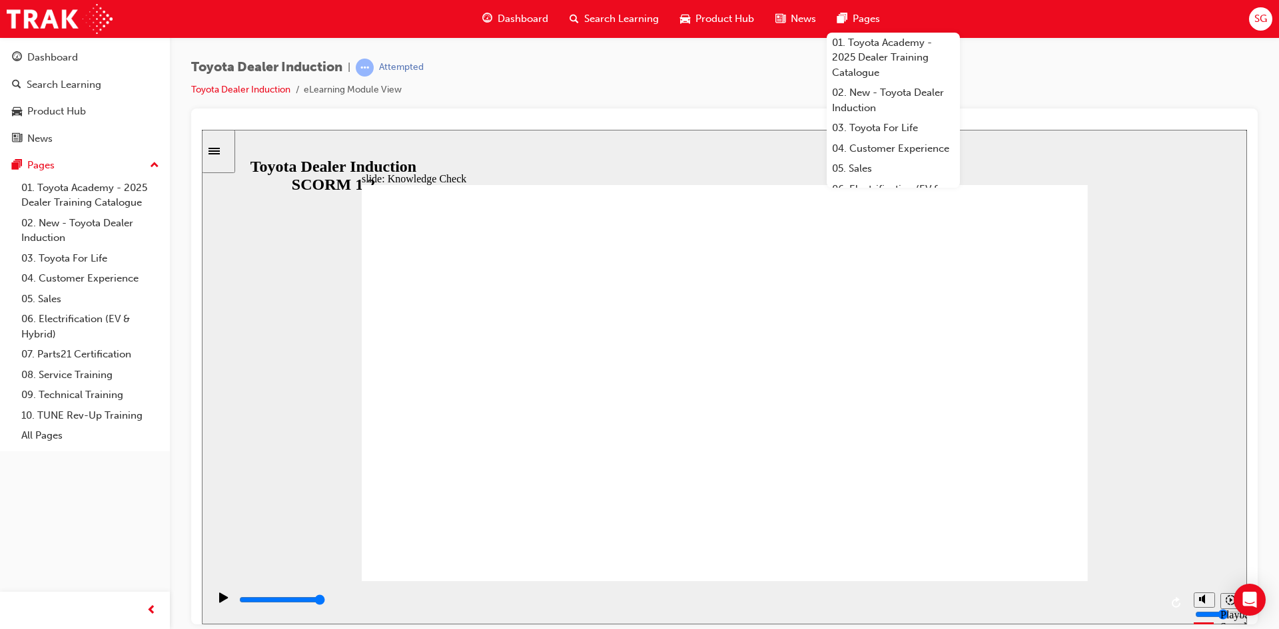
type input "happiness"
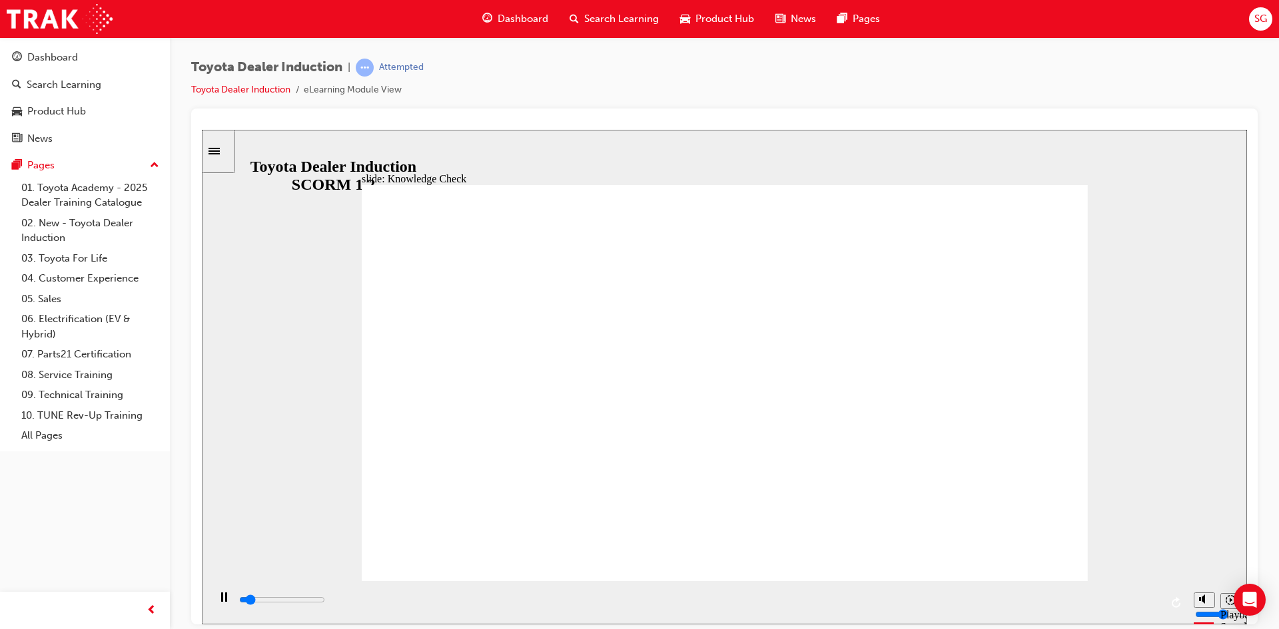
type input "500"
type input "happiness"
type input "800"
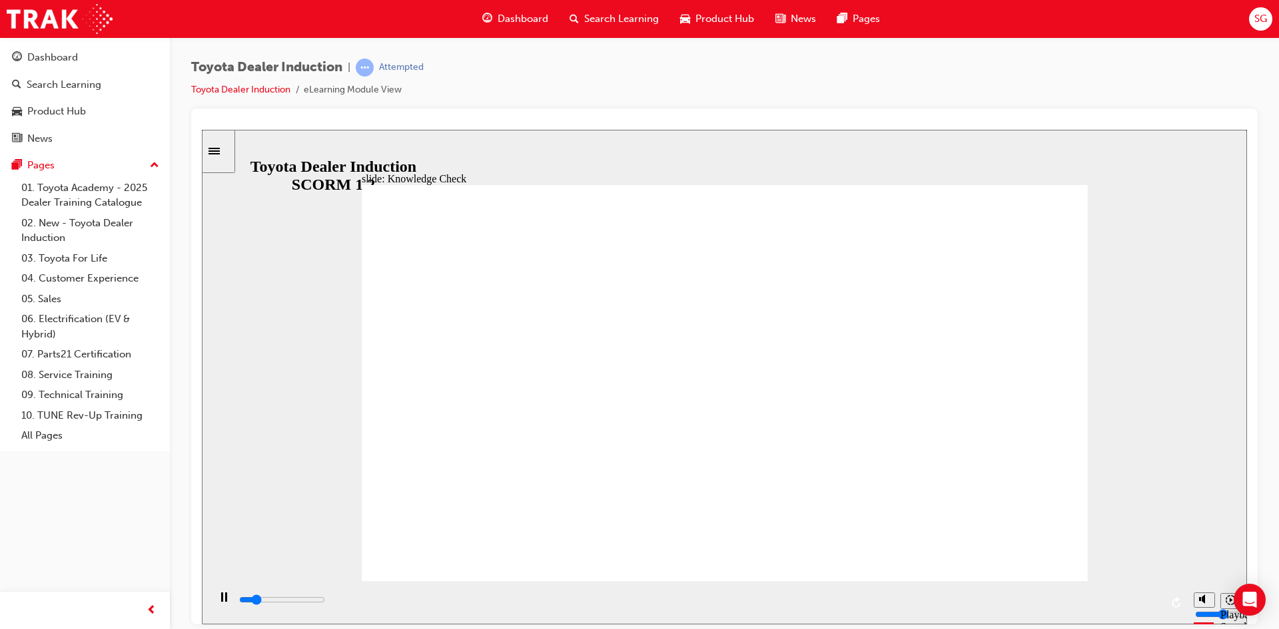
type input "happiness"
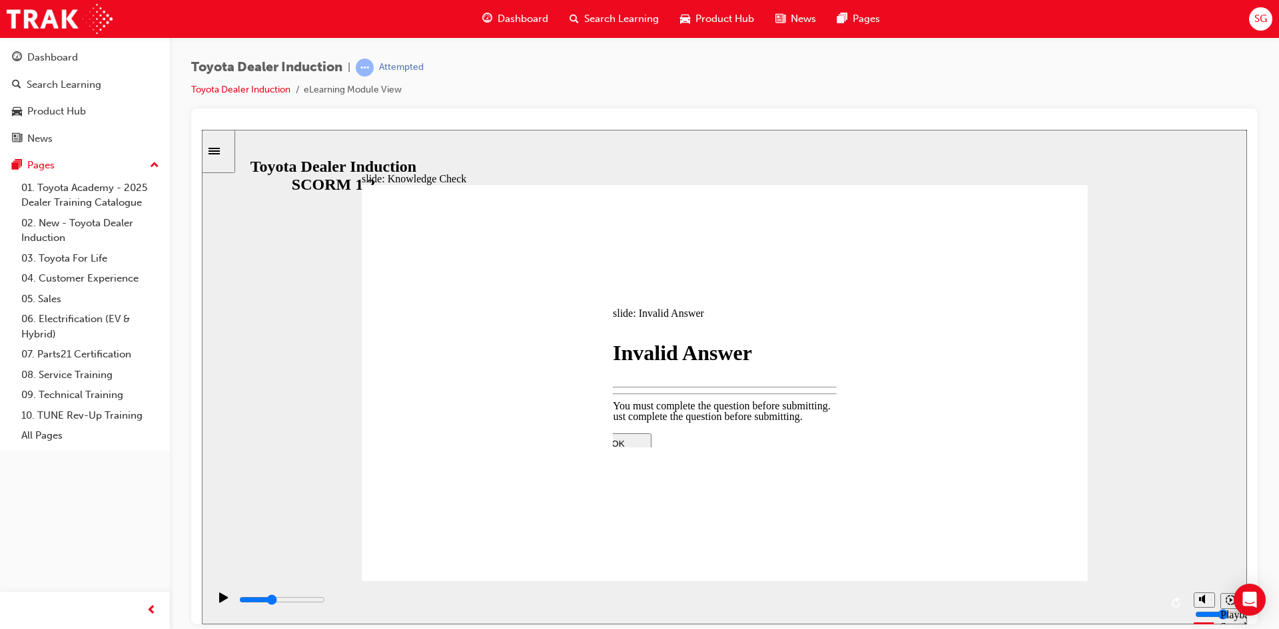
type input "1800"
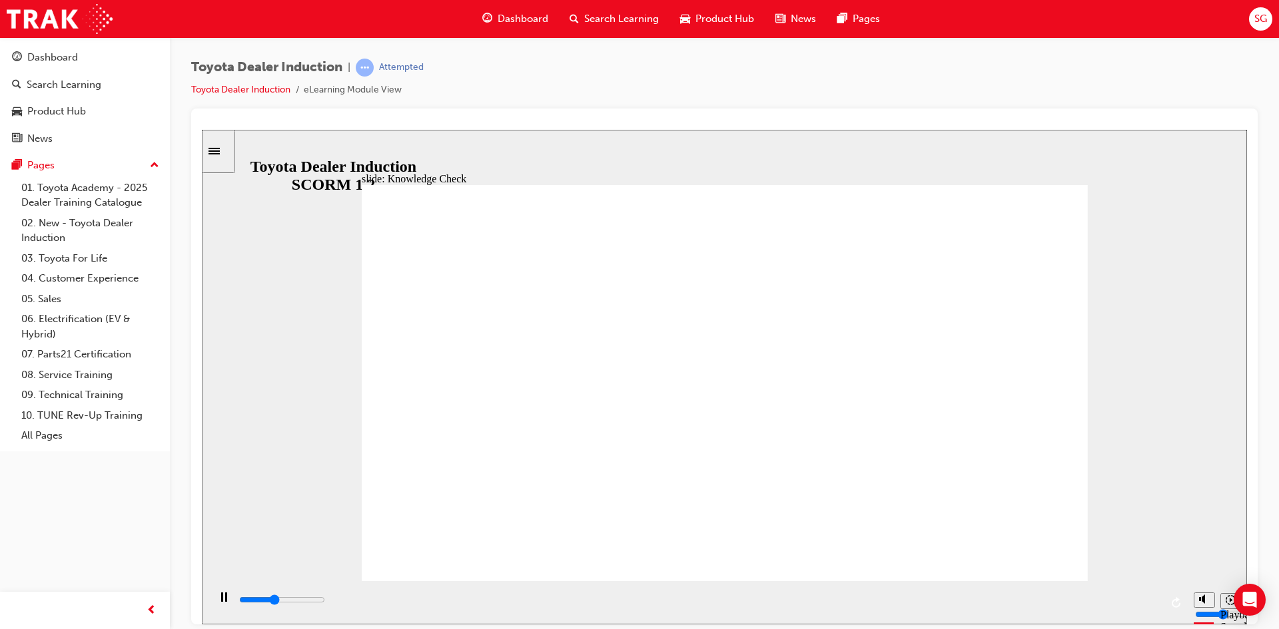
type input "4500"
type input "happiness"
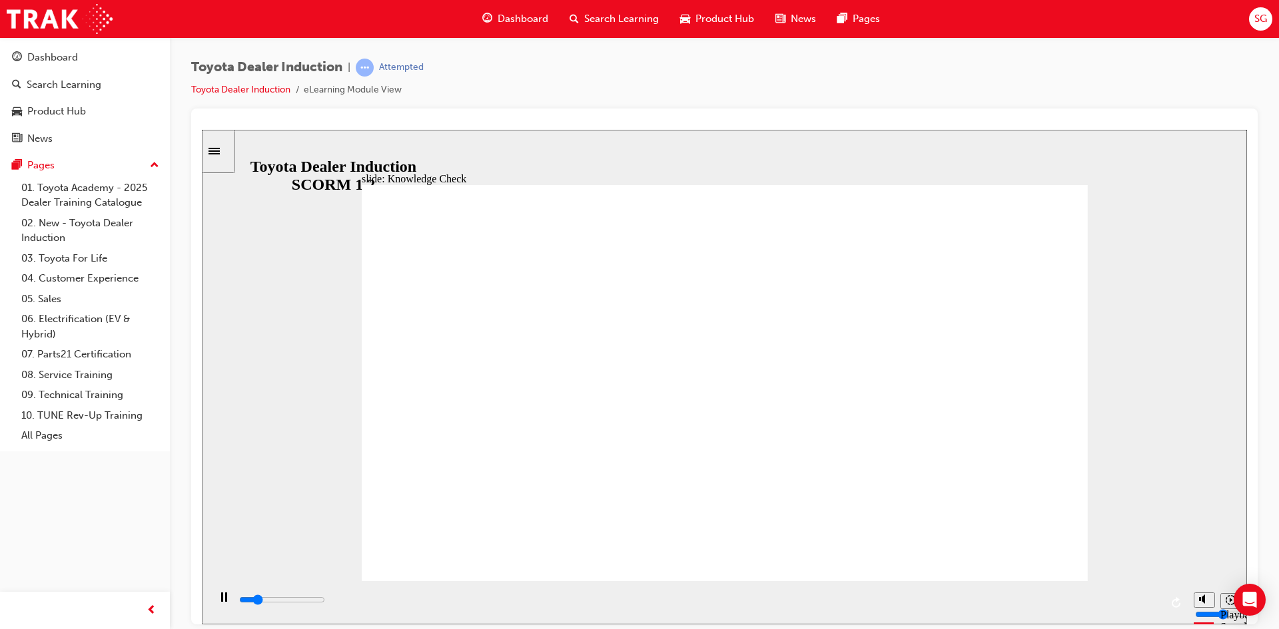
type input "5000"
type input "f"
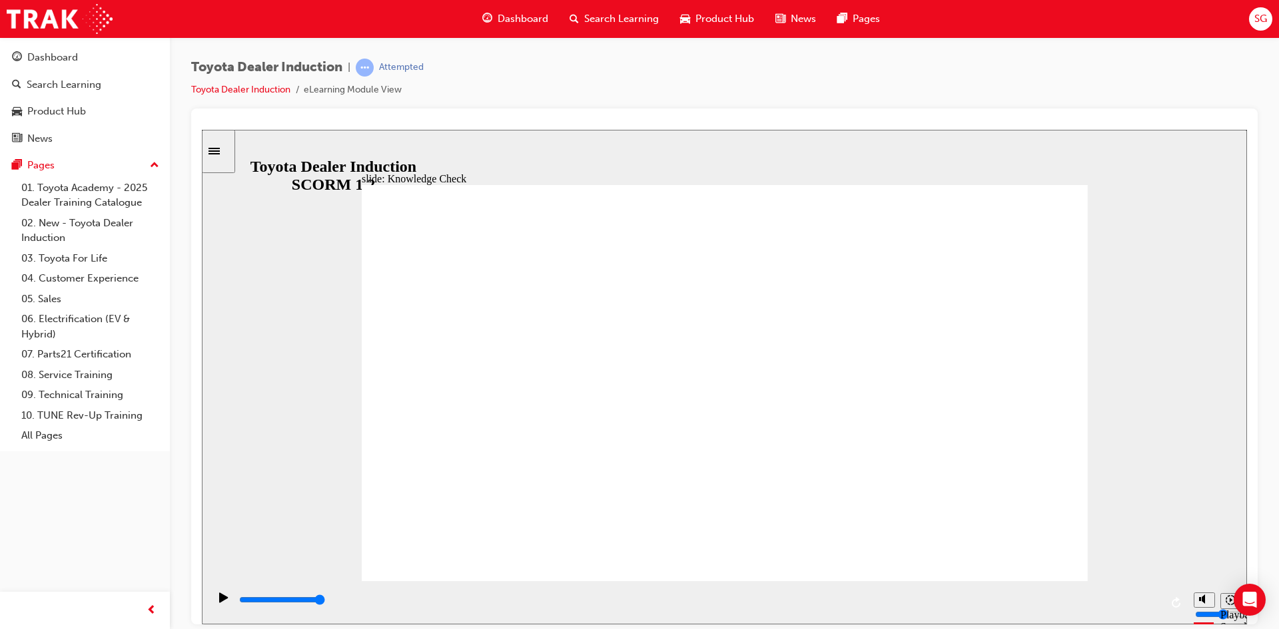
type input "fre"
type input "free"
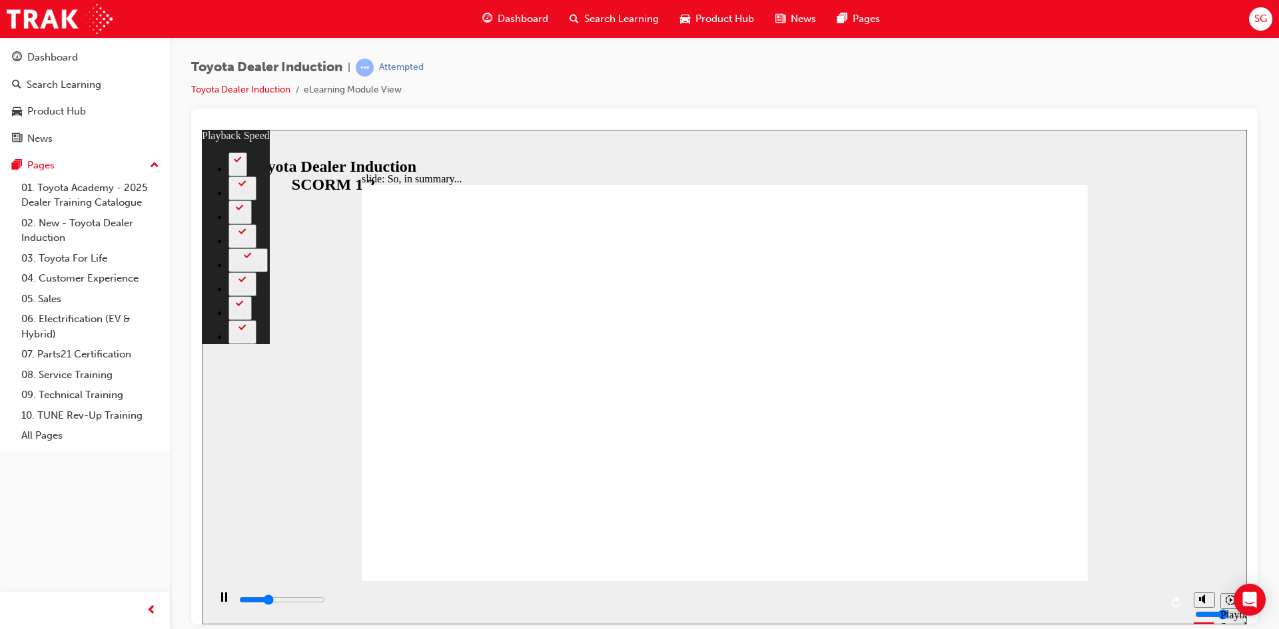
type input "2200"
type input "0"
type input "2400"
type input "0"
type input "3100"
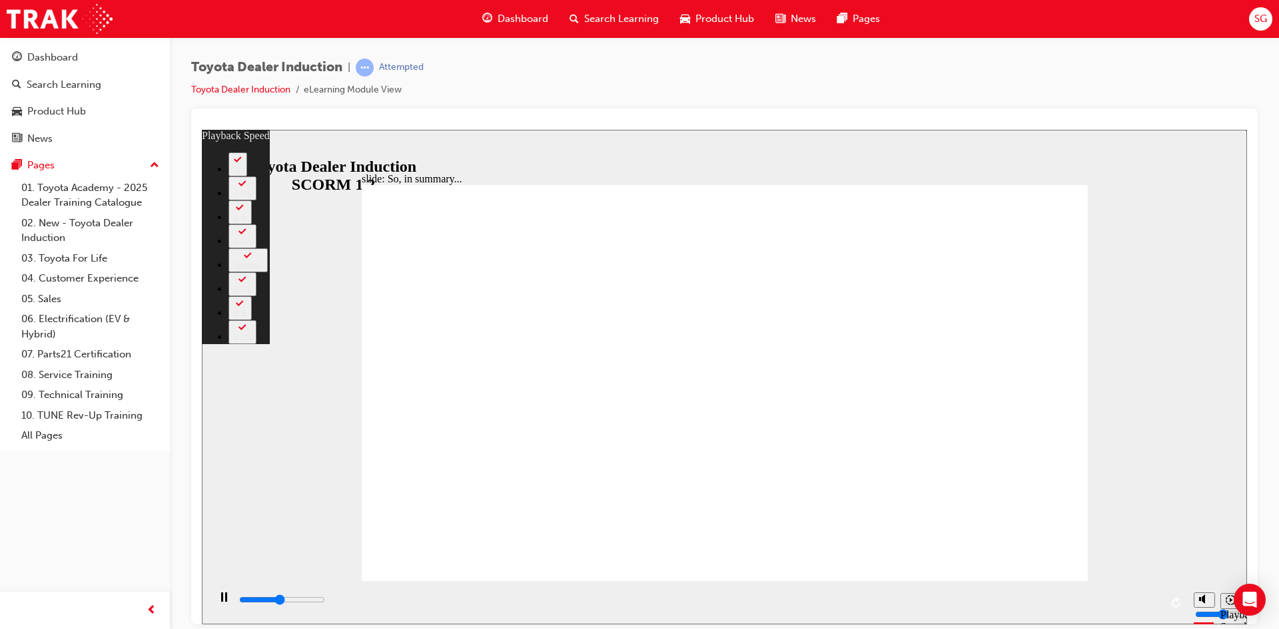
type input "1"
type input "3200"
type input "1"
type input "3500"
type input "1"
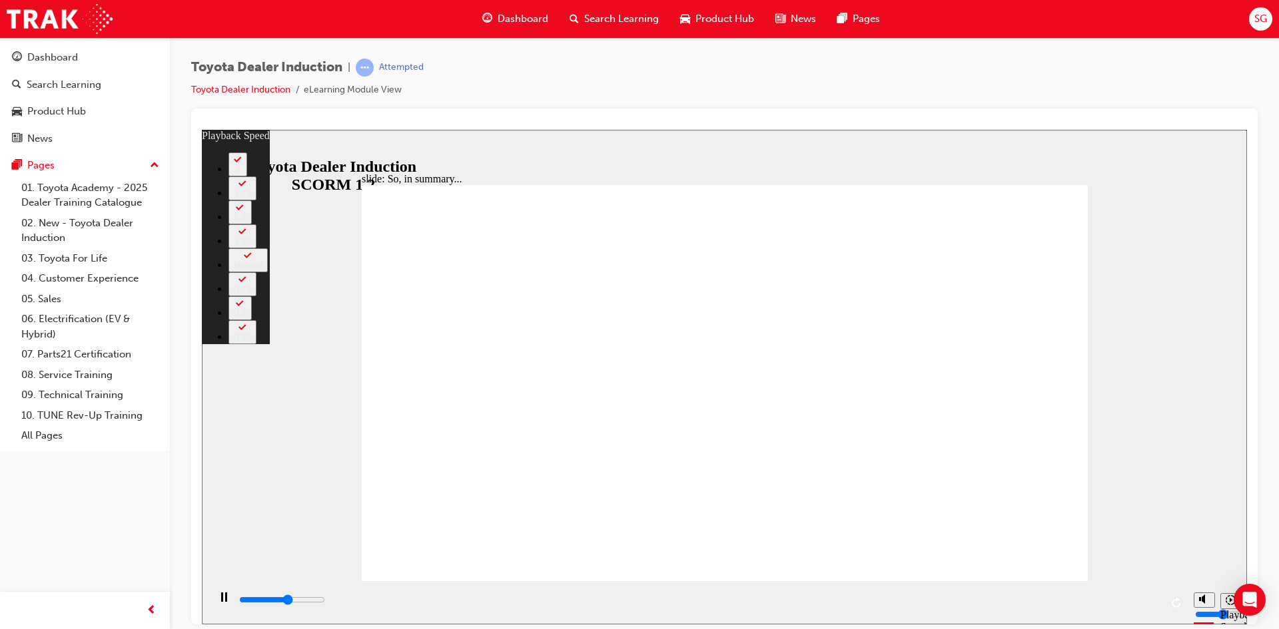
type input "3800"
type input "2"
type input "4300"
type input "2"
type input "4600"
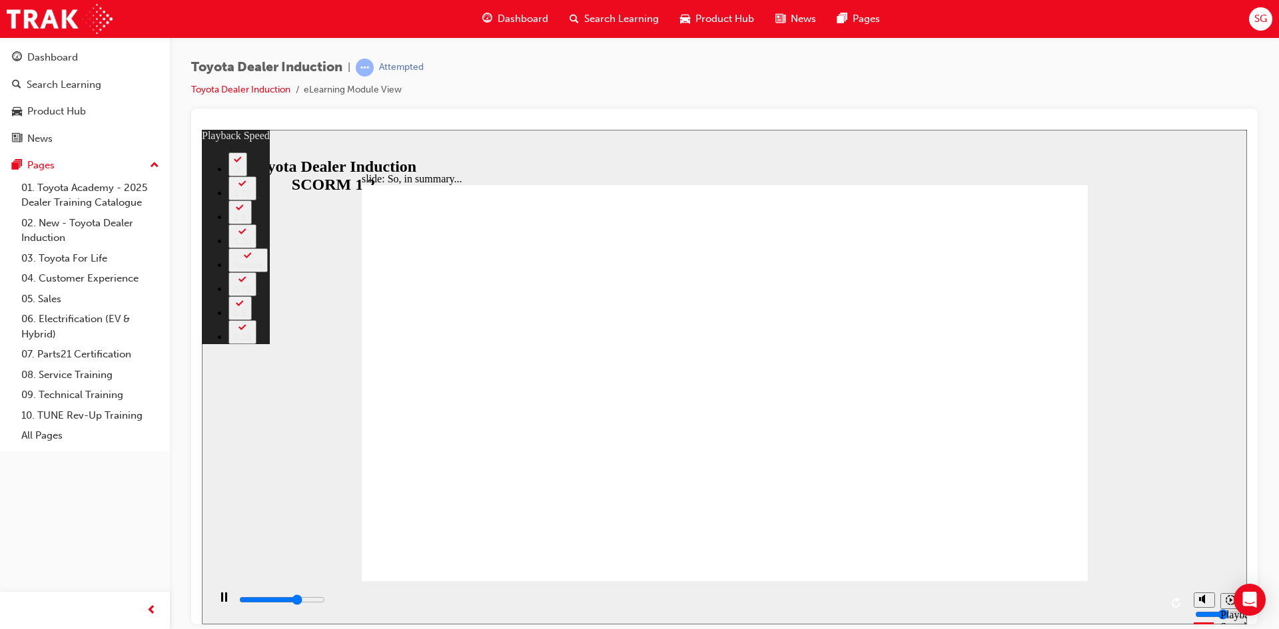
type input "3"
type input "4900"
type input "3"
type input "5100"
type input "3"
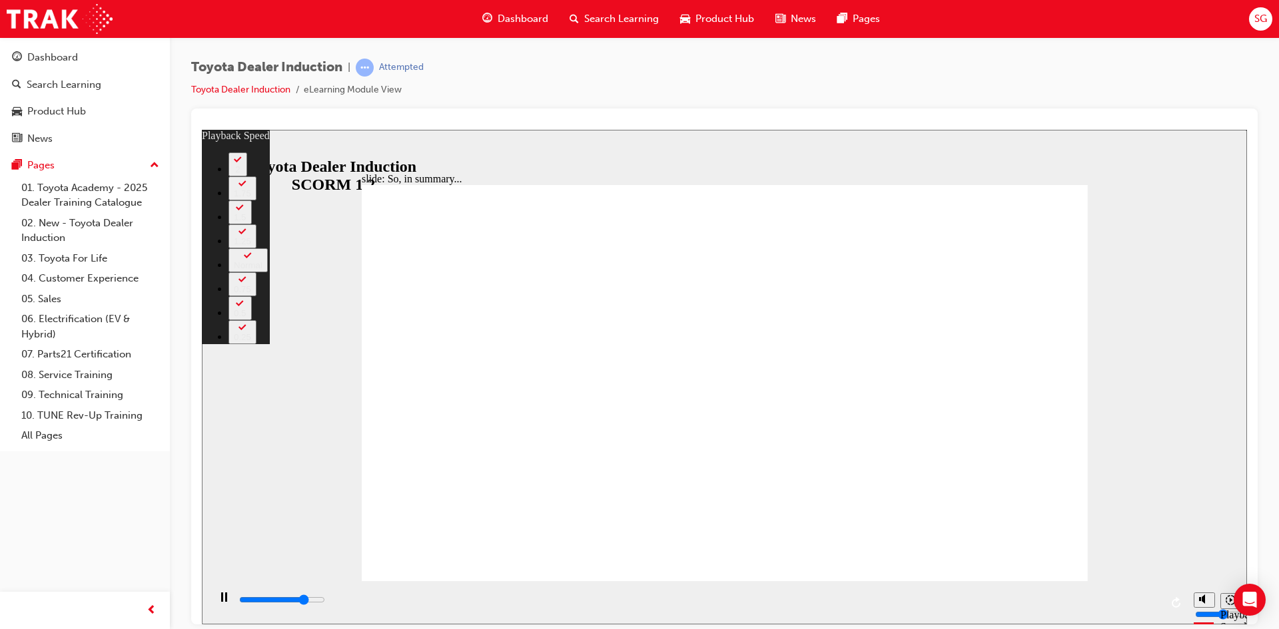
type input "5600"
type input "125"
type input "5700"
type input "125"
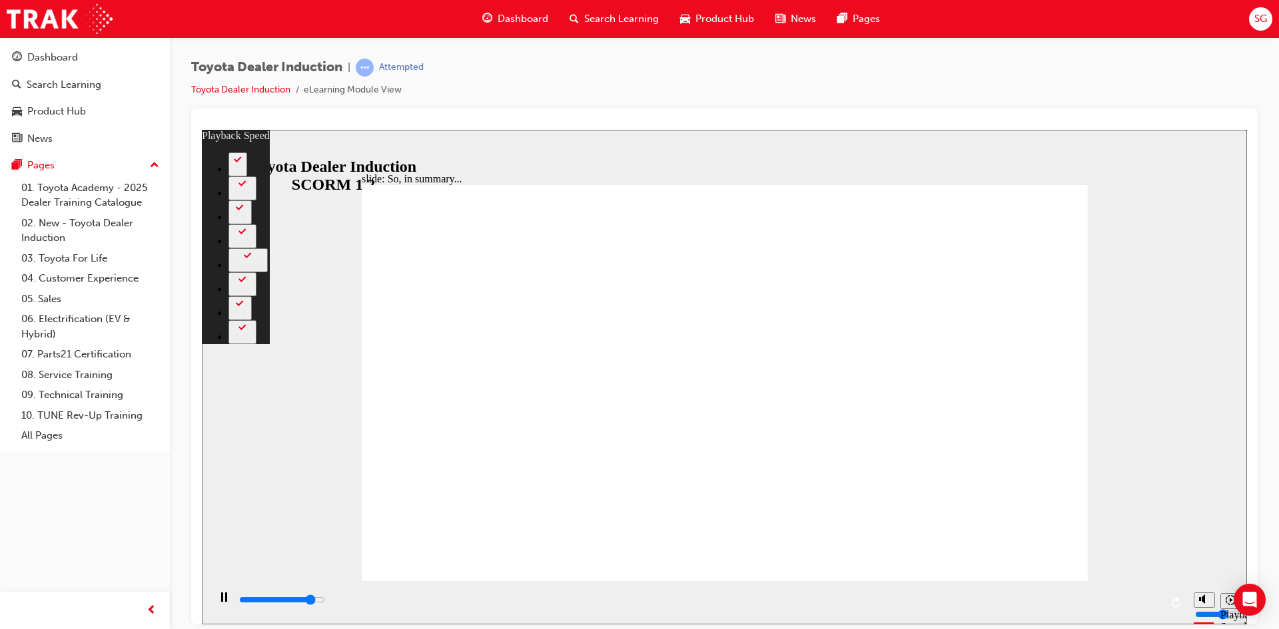
type input "5800"
type input "125"
type input "6000"
type input "125"
type input "6400"
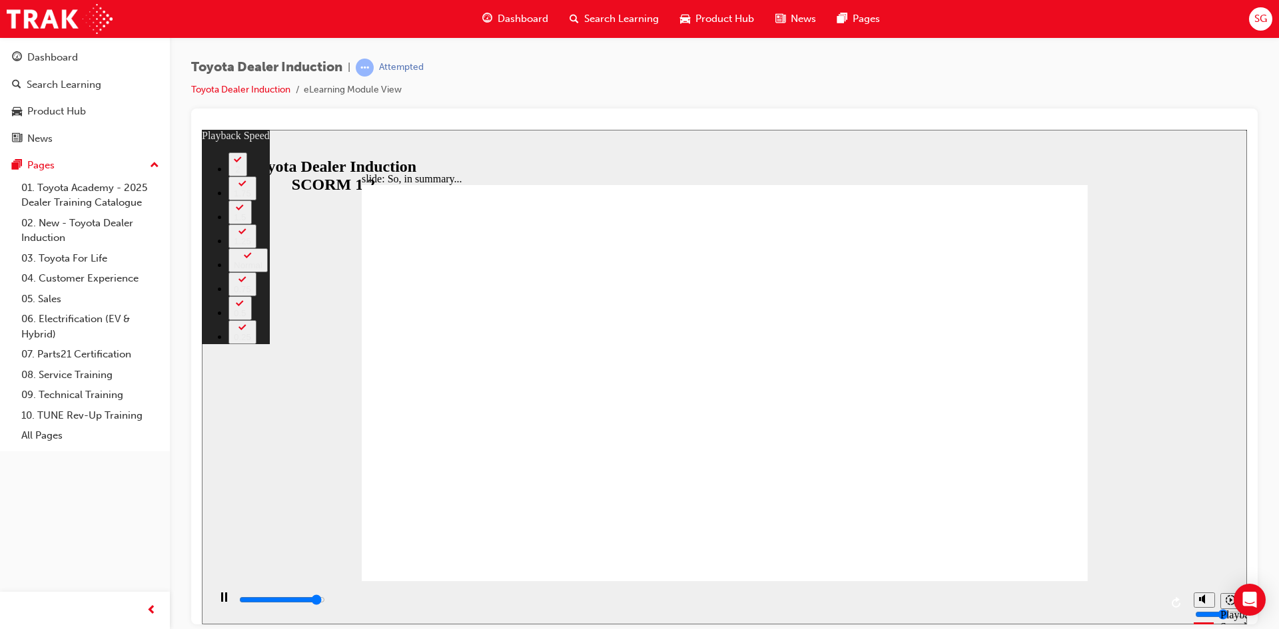
type input "125"
type input "6500"
type input "128"
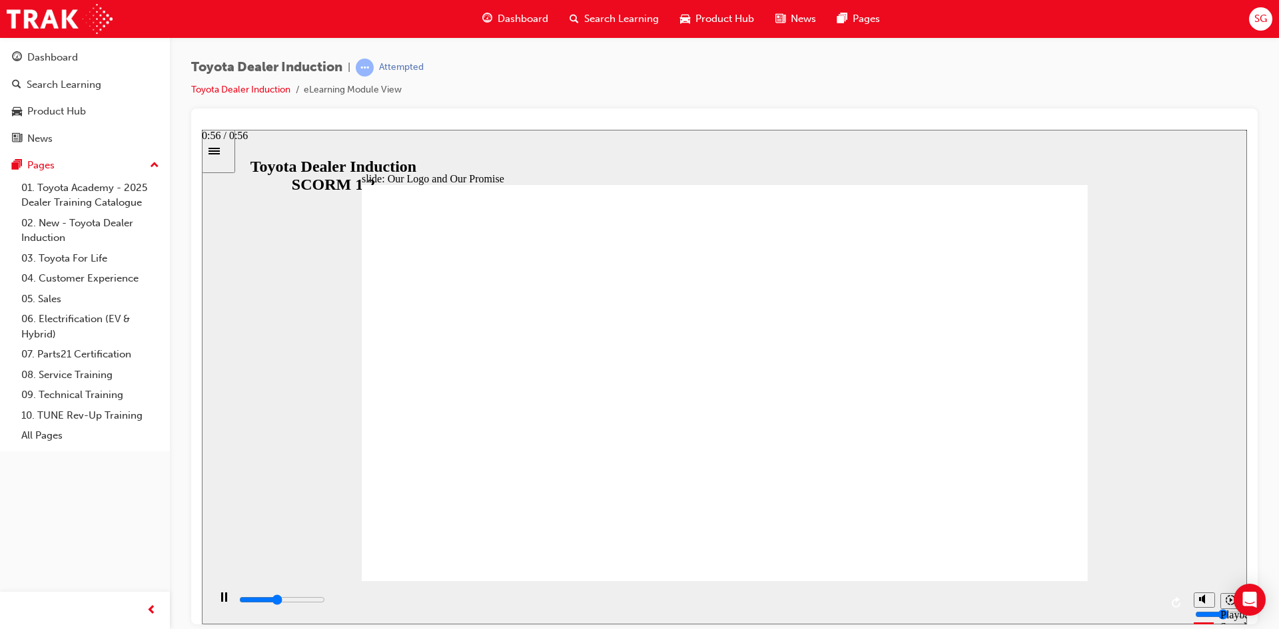
click at [325, 601] on input "slide progress" at bounding box center [282, 599] width 86 height 11
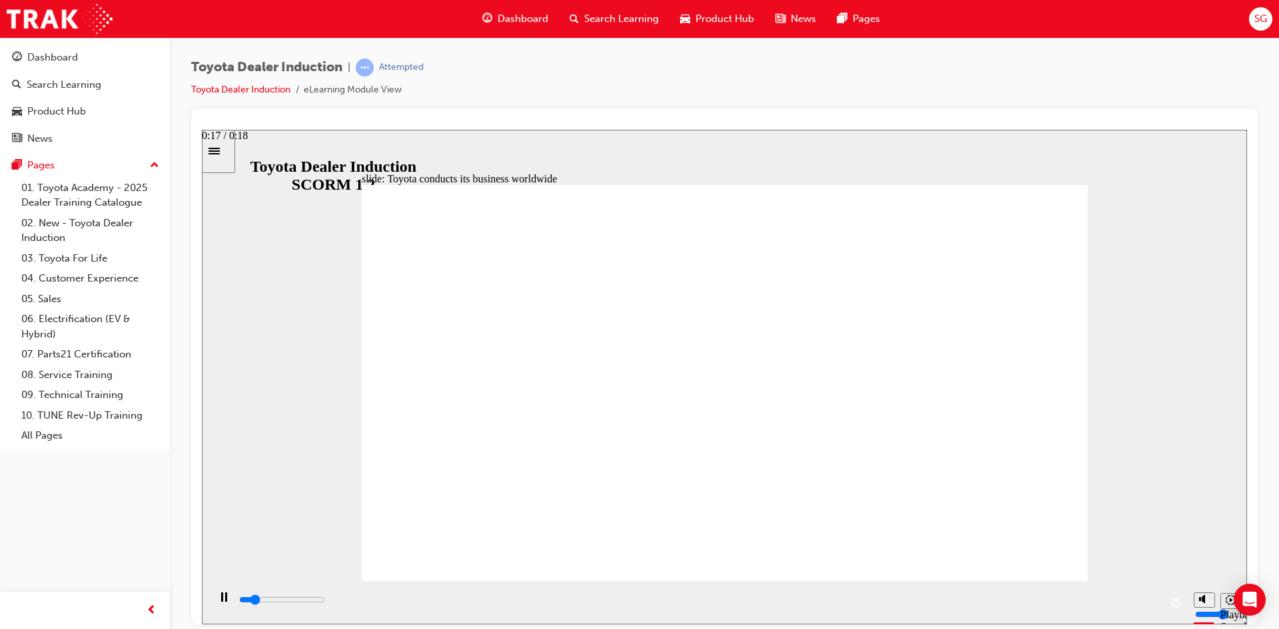
click at [325, 601] on input "slide progress" at bounding box center [282, 599] width 86 height 11
click at [1153, 597] on div "playback controls" at bounding box center [699, 600] width 923 height 15
type input "8400"
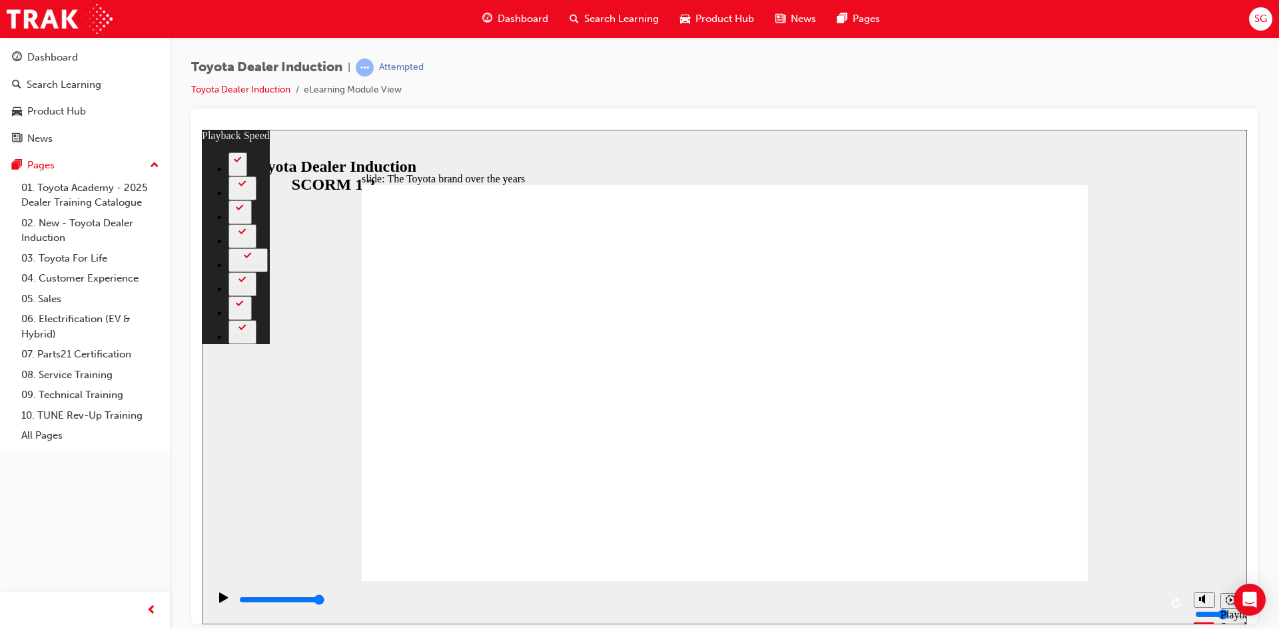
type input "165"
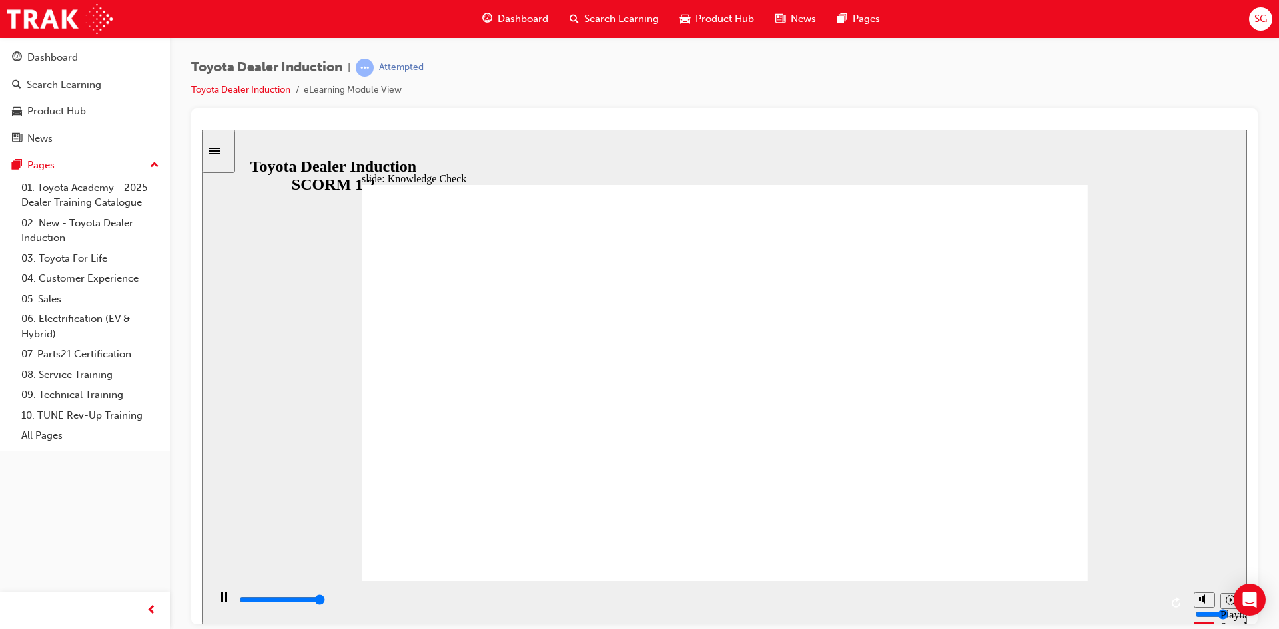
type input "5000"
radio input "true"
click at [1155, 600] on div "playback controls" at bounding box center [699, 600] width 923 height 15
click at [325, 601] on input "slide progress" at bounding box center [282, 599] width 86 height 11
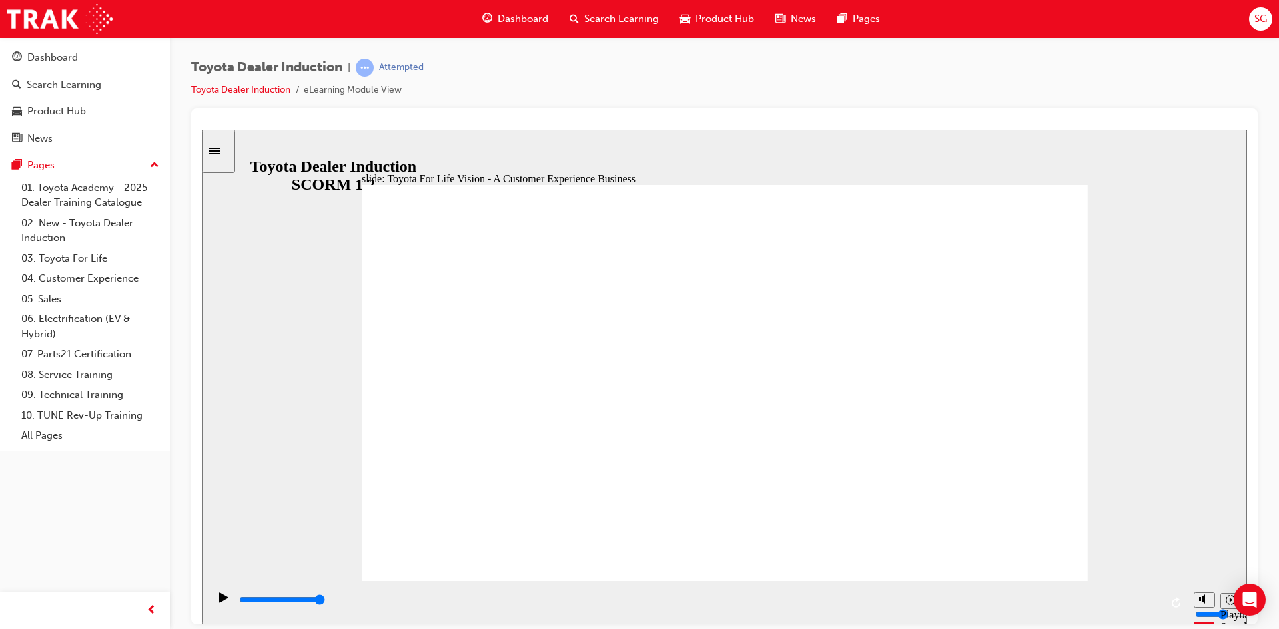
click at [325, 601] on input "slide progress" at bounding box center [282, 599] width 86 height 11
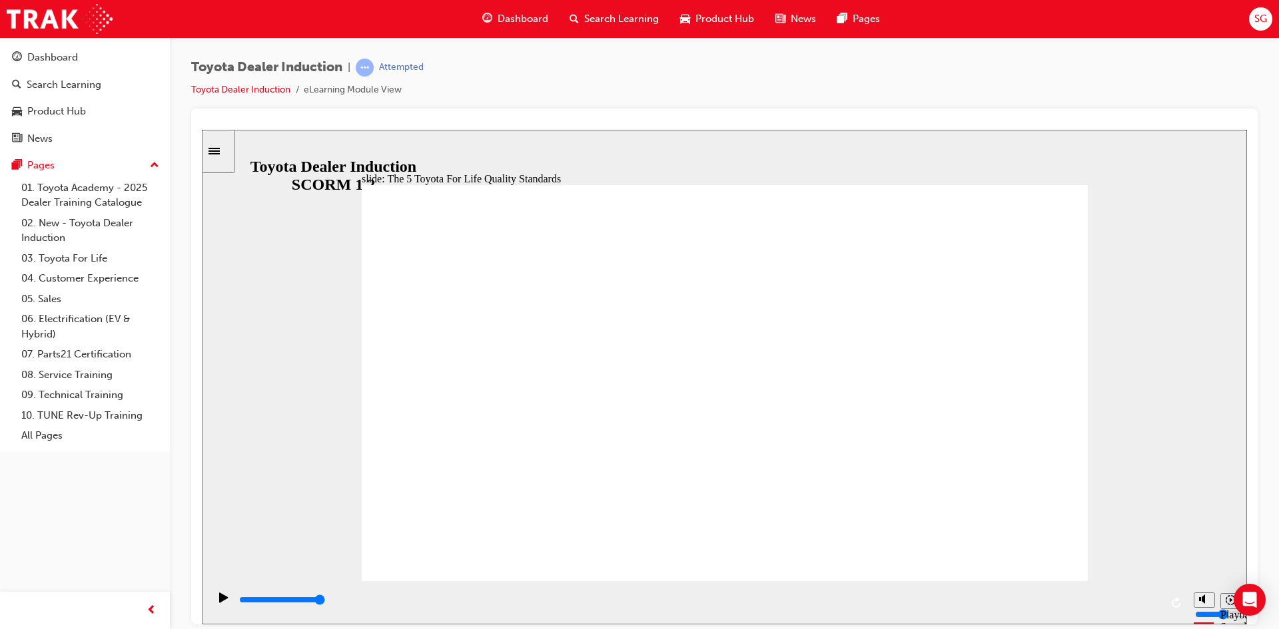
click at [325, 601] on input "slide progress" at bounding box center [282, 599] width 86 height 11
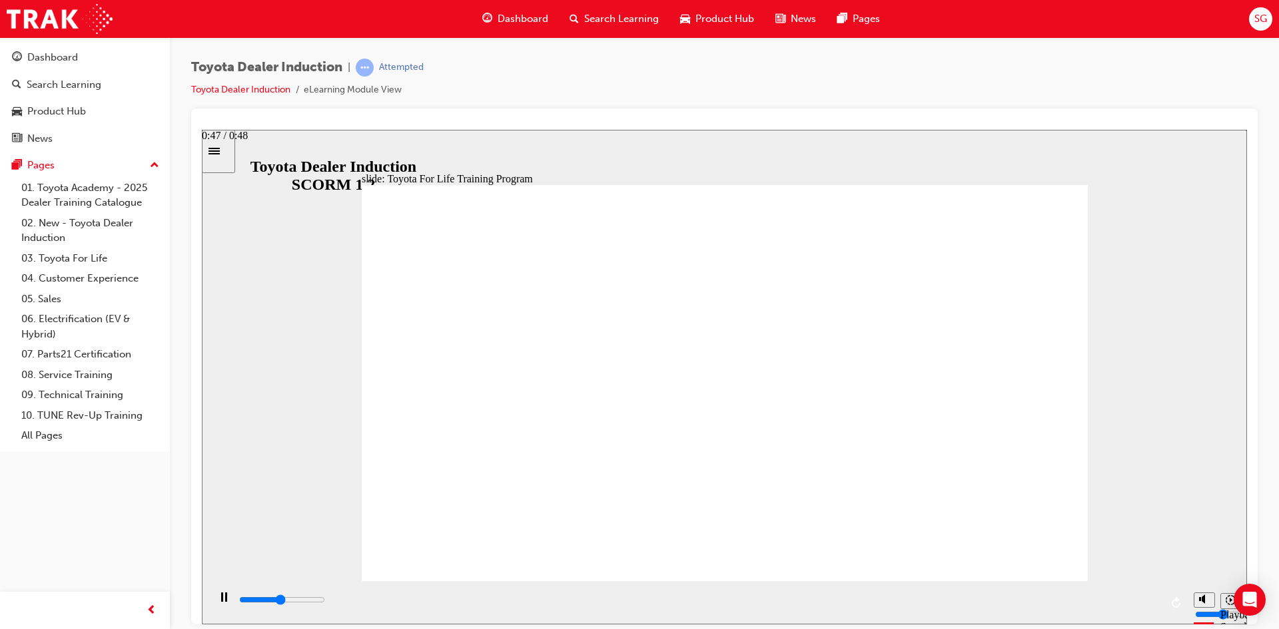
click at [1153, 597] on div "playback controls" at bounding box center [699, 600] width 923 height 15
click at [1150, 599] on div "playback controls" at bounding box center [699, 600] width 923 height 15
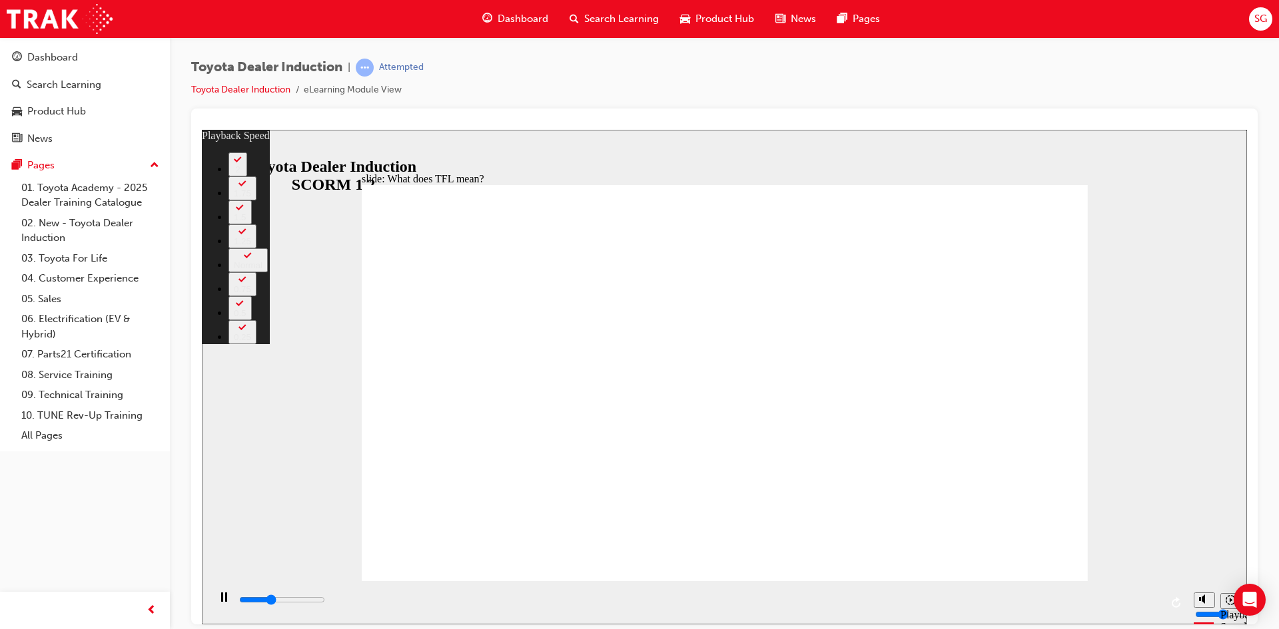
type input "3800"
type input "0"
type input "4100"
type input "0"
type input "4700"
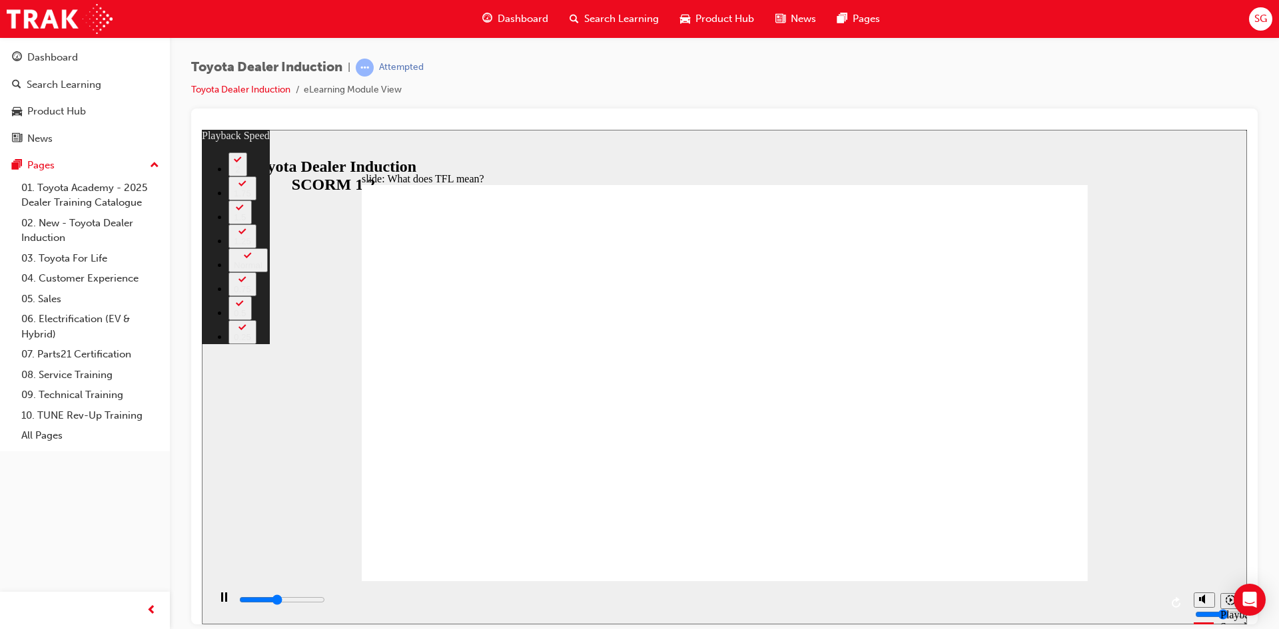
type input "1"
type input "5000"
type input "1"
type input "5300"
type input "2"
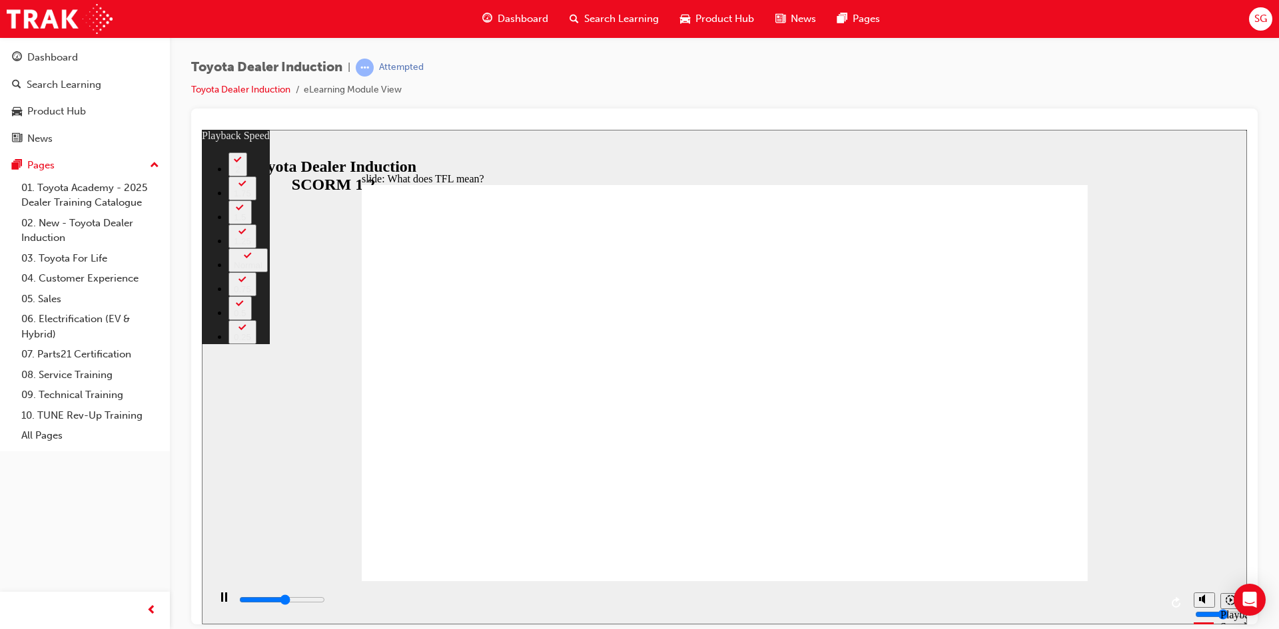
type input "5900"
type input "2"
type input "6000"
type input "137"
type input "6100"
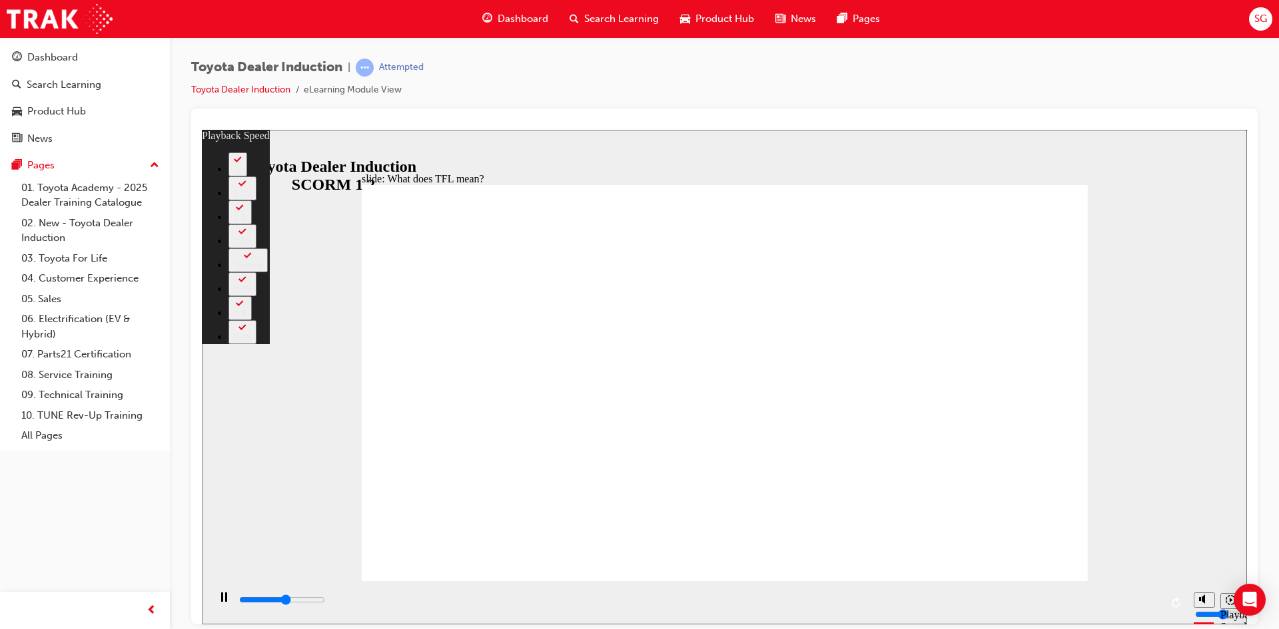
type input "137"
type input "6200"
type input "137"
type input "6200"
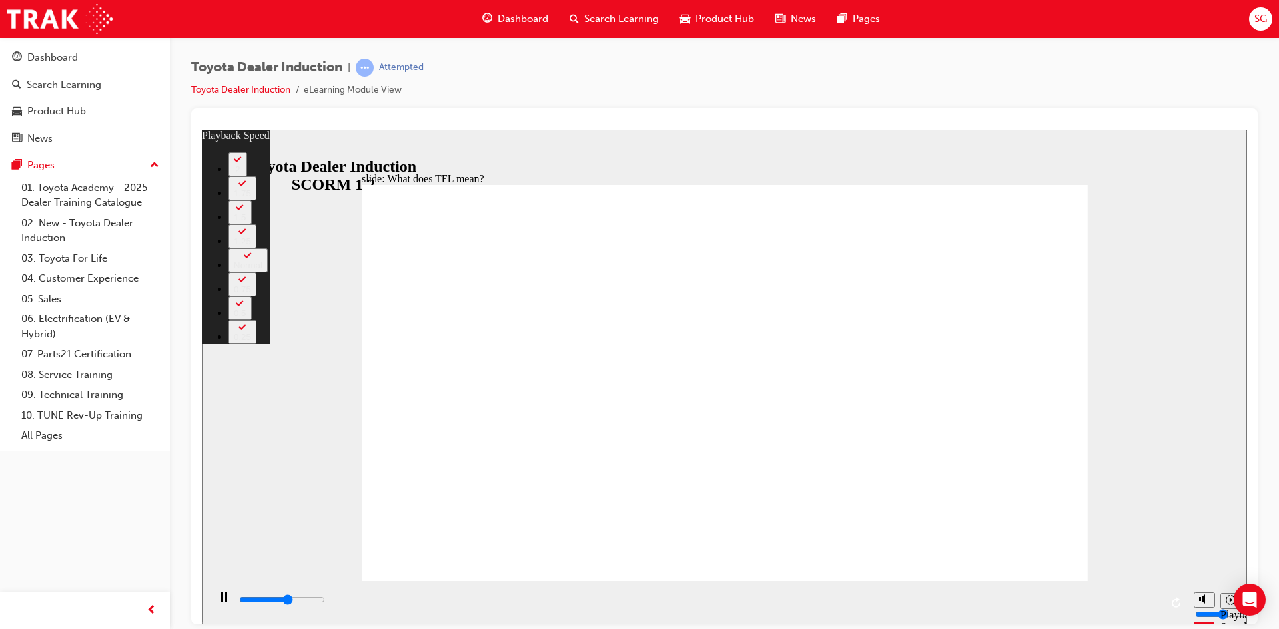
type input "137"
type input "6500"
type input "137"
type input "6700"
type input "138"
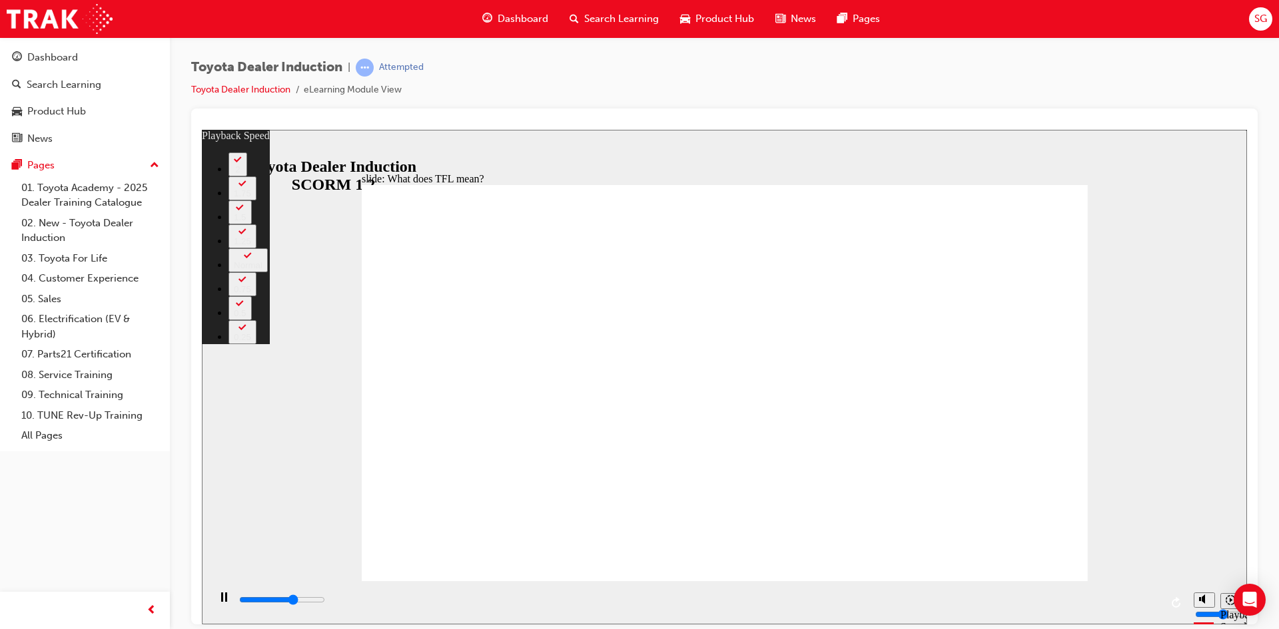
type input "7000"
type input "138"
type input "7300"
type input "139"
type input "7500"
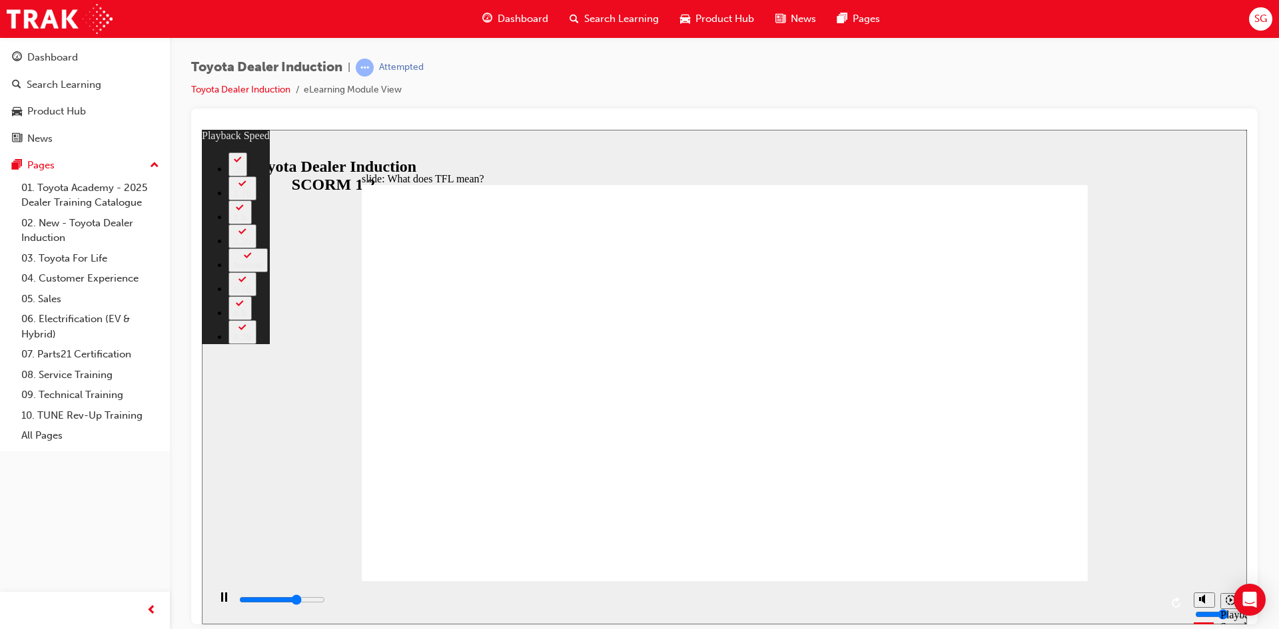
type input "139"
type input "8700"
type input "139"
type input "8700"
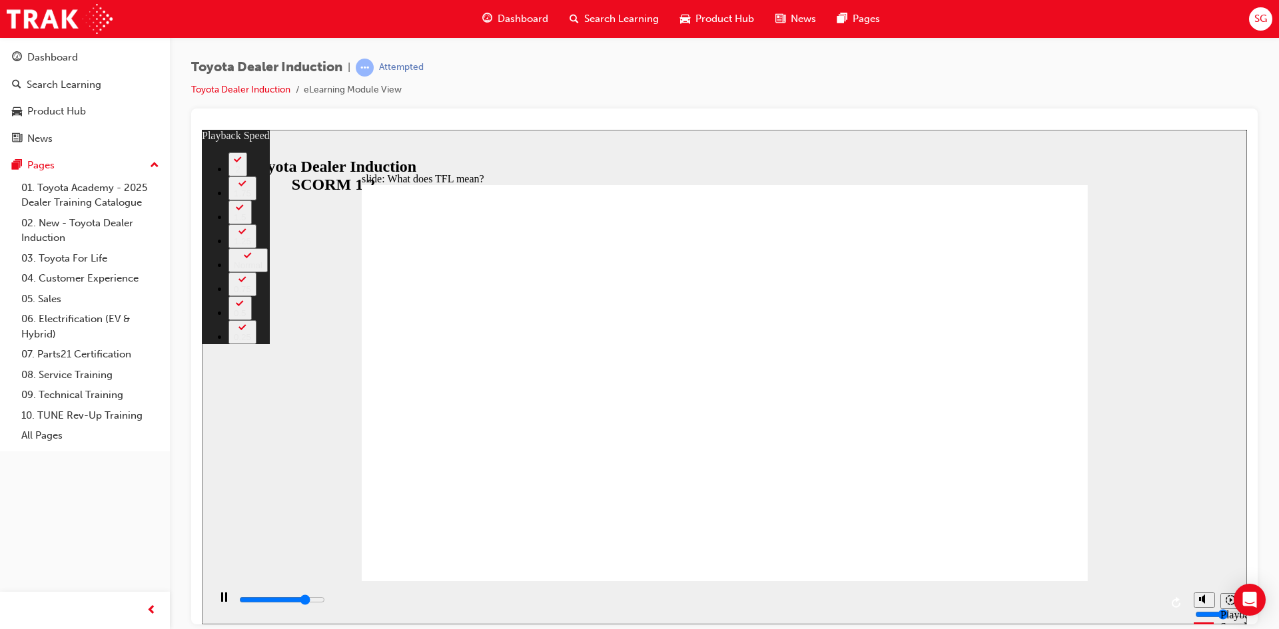
type input "139"
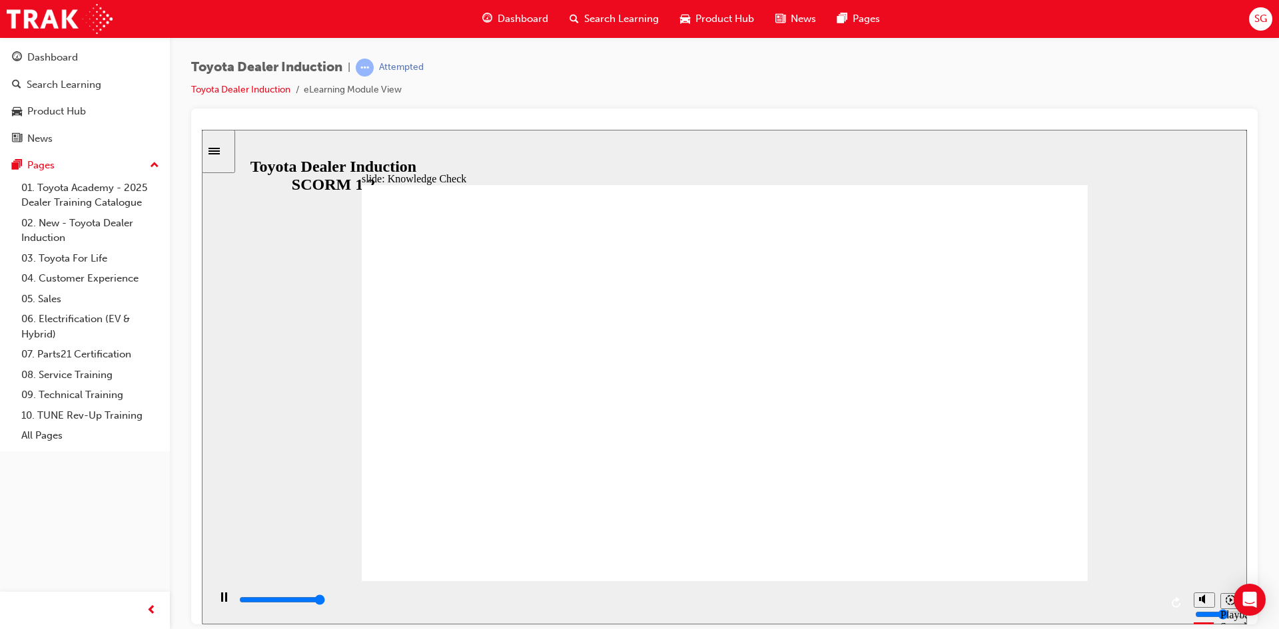
type input "5000"
radio input "true"
click at [325, 601] on input "slide progress" at bounding box center [282, 599] width 86 height 11
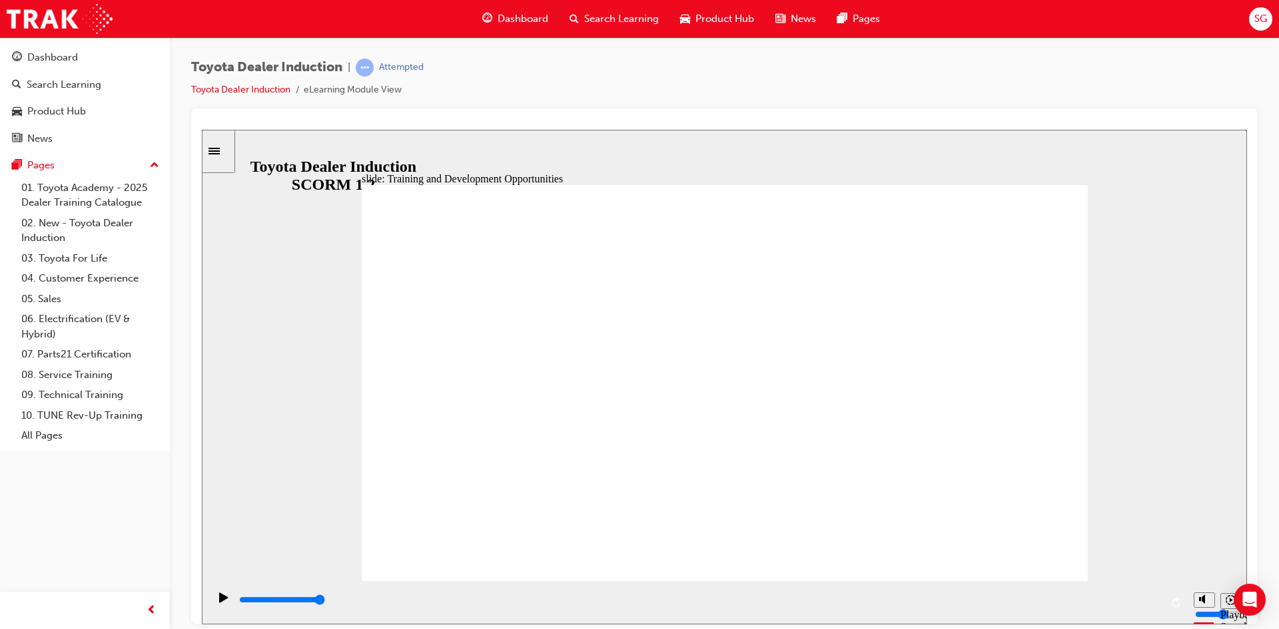
click at [325, 602] on input "slide progress" at bounding box center [282, 599] width 86 height 11
click at [1146, 599] on div "playback controls" at bounding box center [699, 600] width 923 height 15
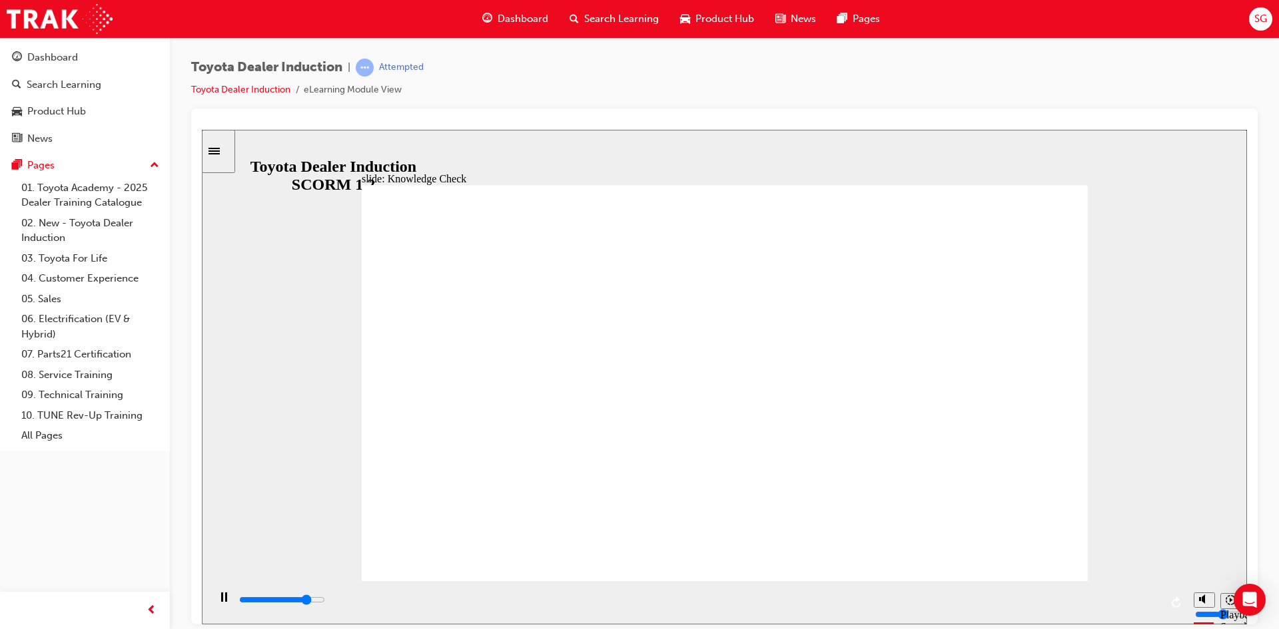
type input "4200"
radio input "true"
type input "1300"
click at [224, 599] on div "Pause (Ctrl+Alt+P)" at bounding box center [223, 603] width 23 height 23
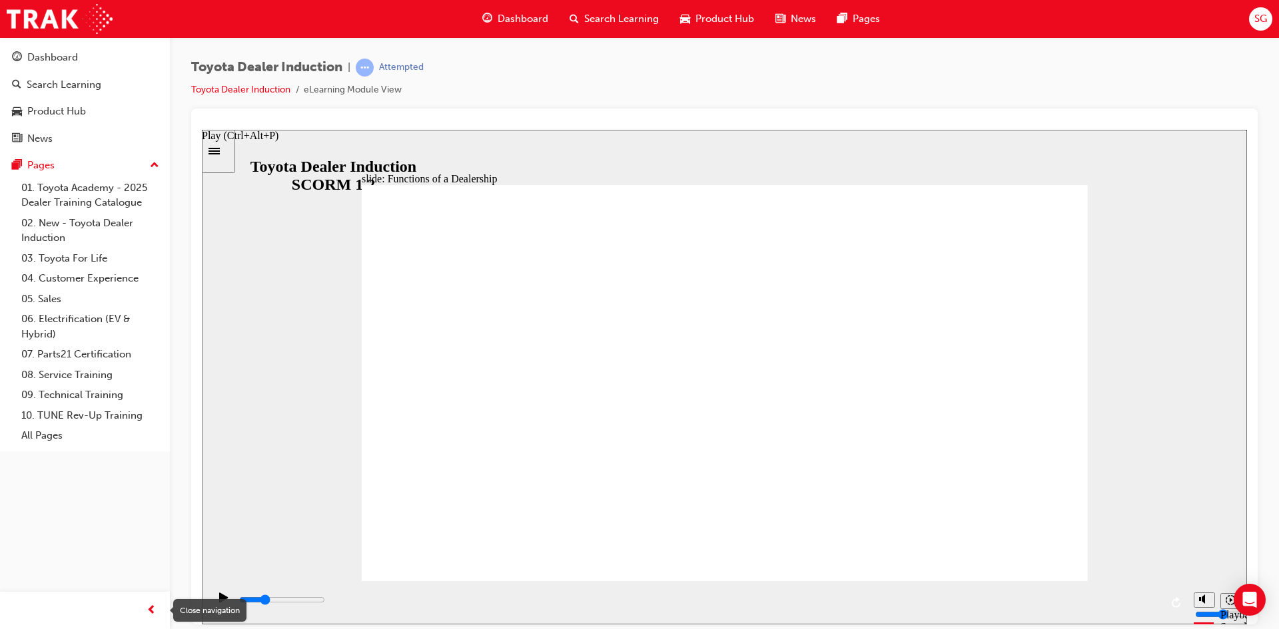
click at [219, 598] on icon "Play (Ctrl+Alt+P)" at bounding box center [223, 597] width 9 height 11
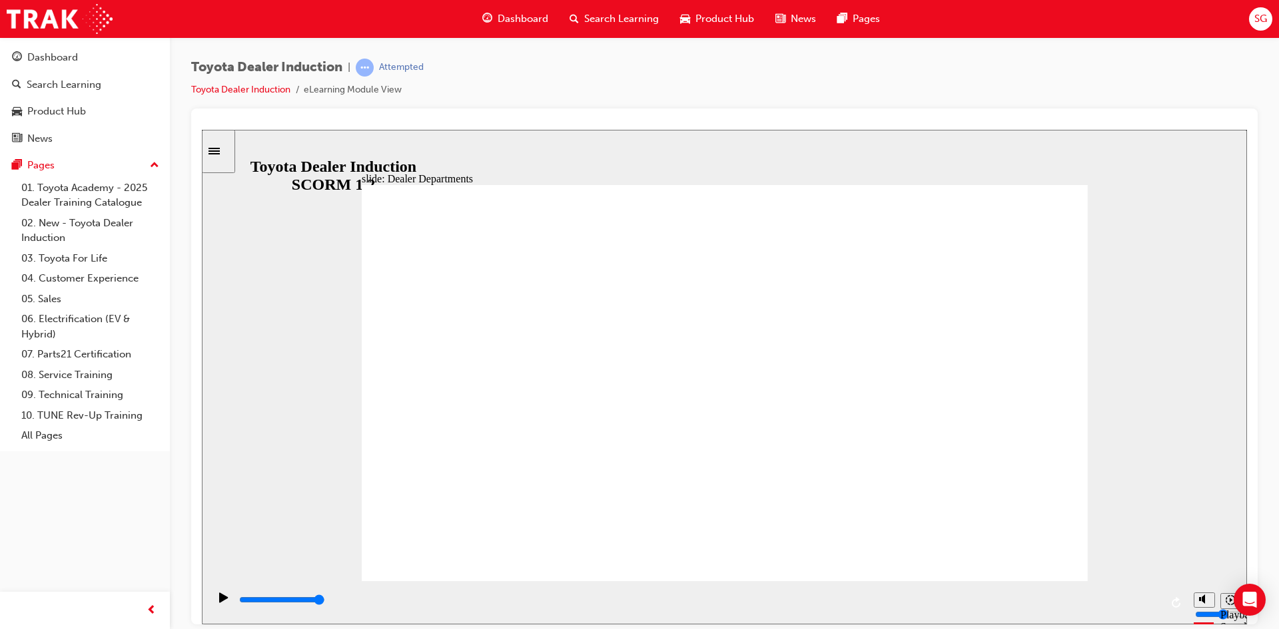
click at [1157, 600] on div "playback controls" at bounding box center [699, 600] width 923 height 15
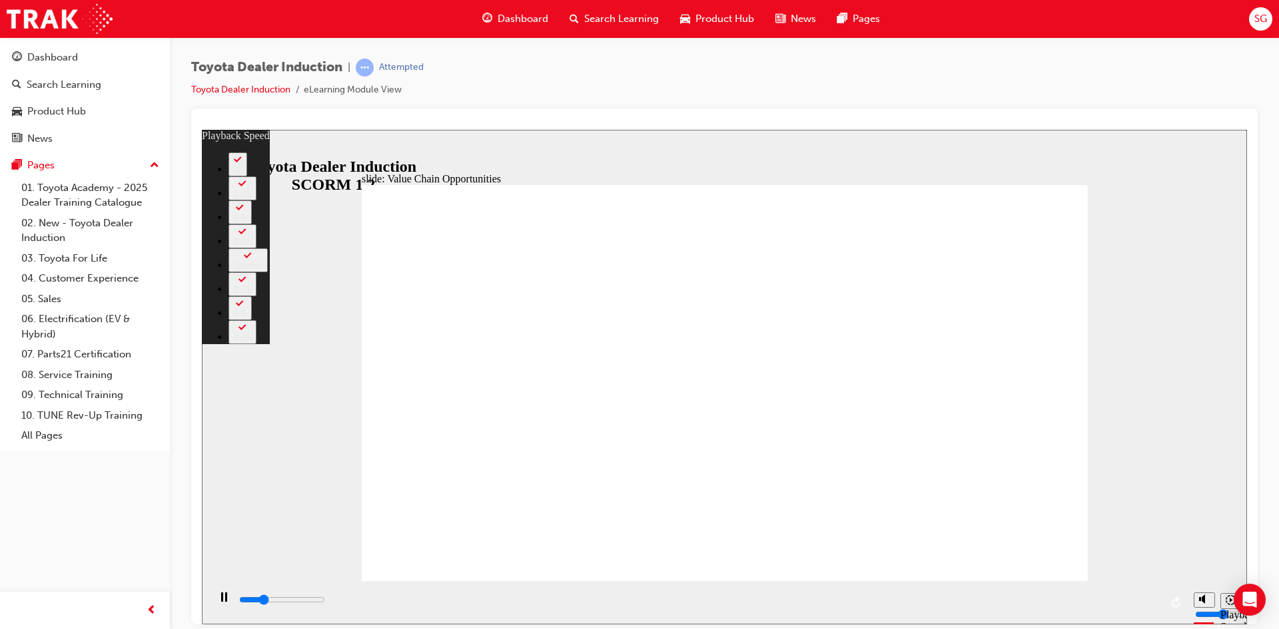
type input "2900"
type input "0"
type input "3800"
type input "1"
type input "4000"
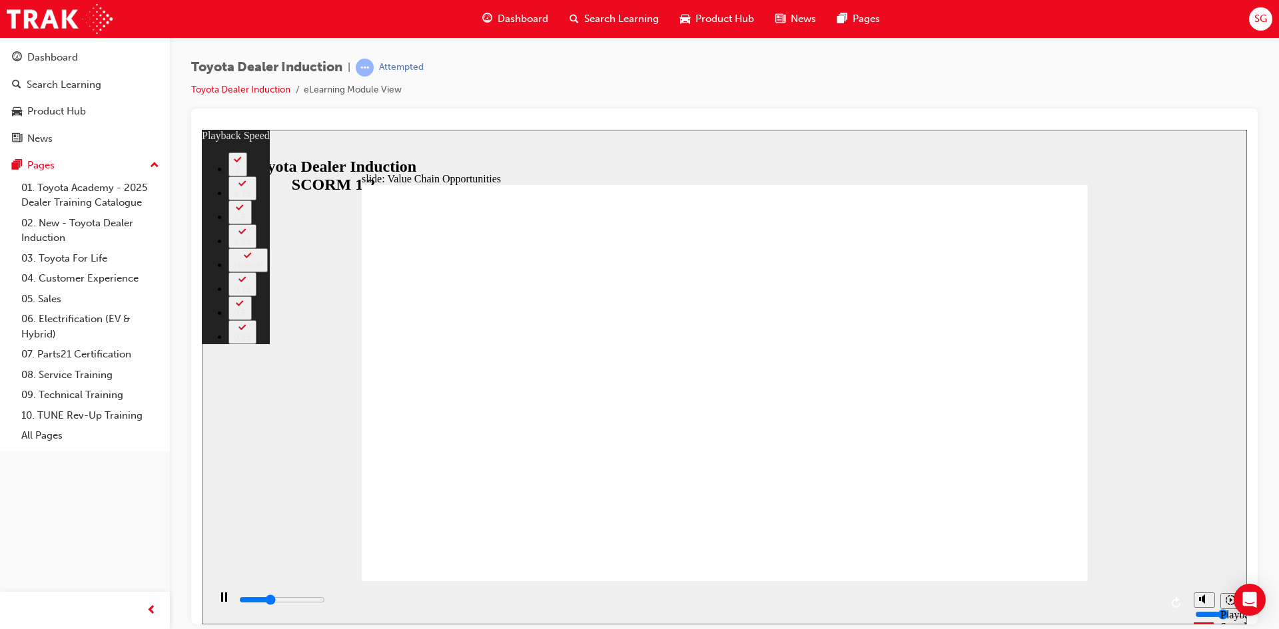
type input "1"
type input "4200"
type input "2"
type input "4500"
type input "2"
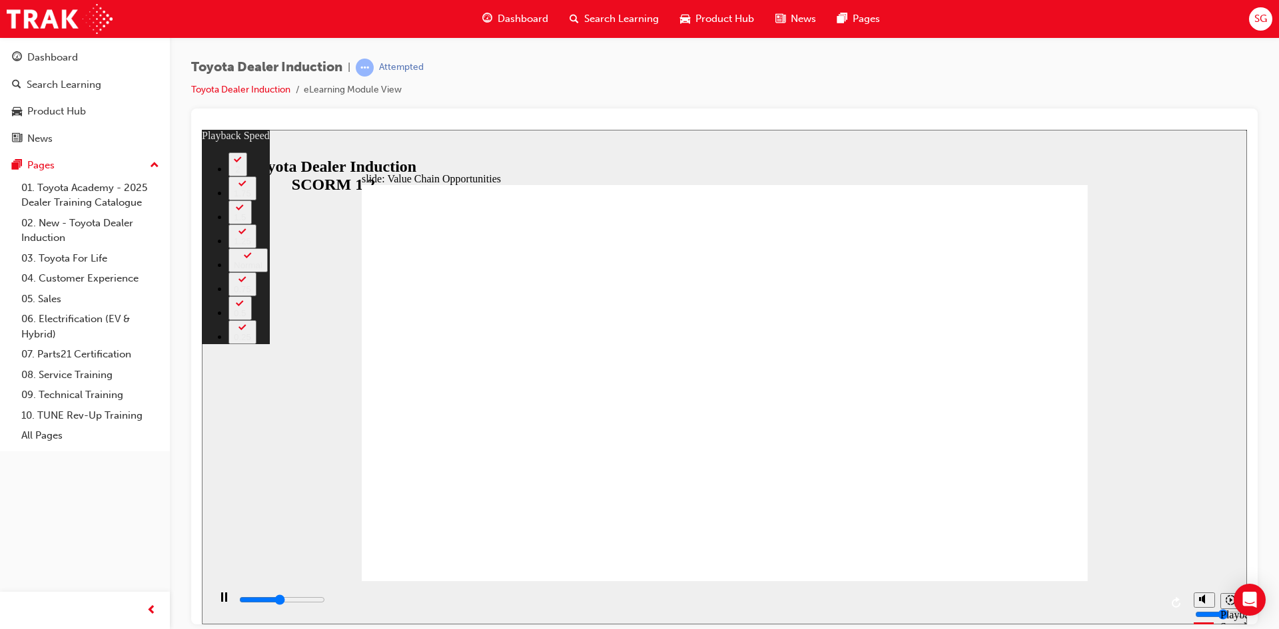
type input "5300"
type input "3"
type input "5600"
type input "3"
type input "6500"
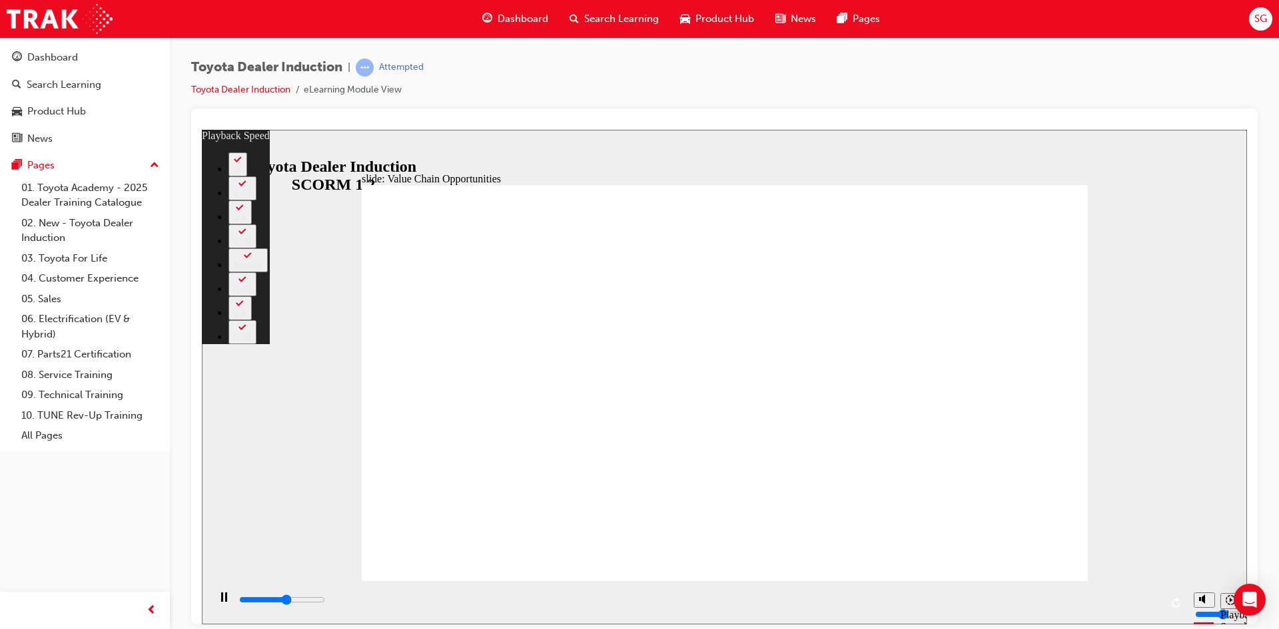
type input "3"
type input "6600"
type input "4"
type input "6900"
type input "4"
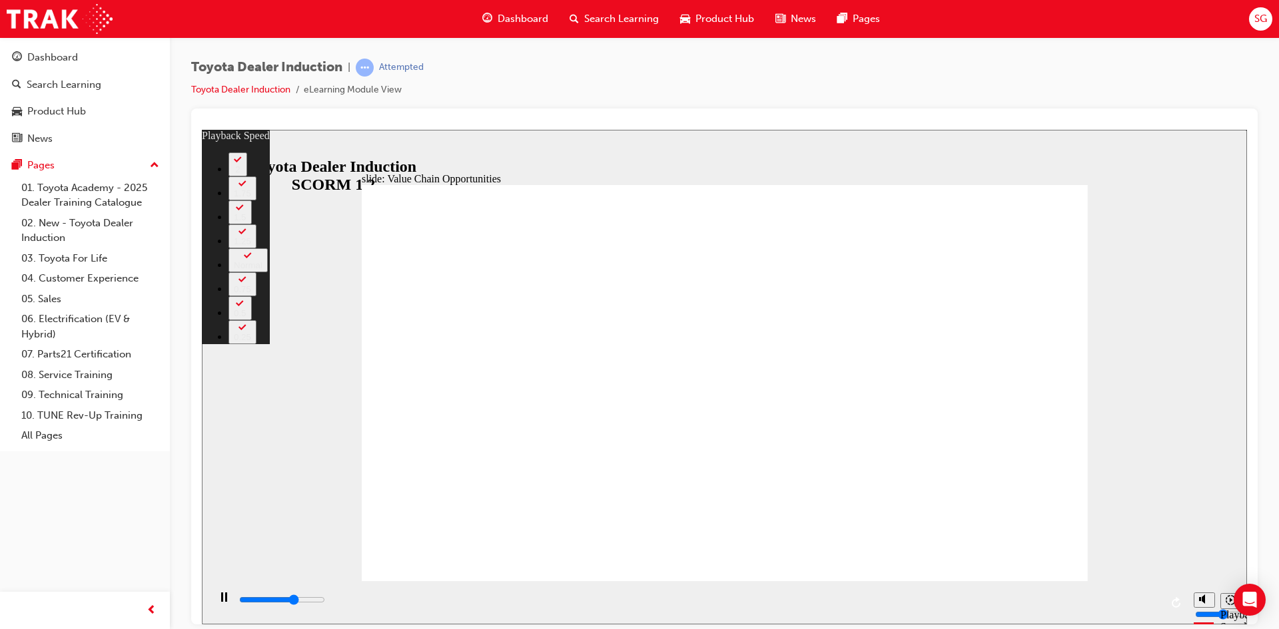
type input "7800"
type input "4"
type input "8000"
type input "5"
type input "8200"
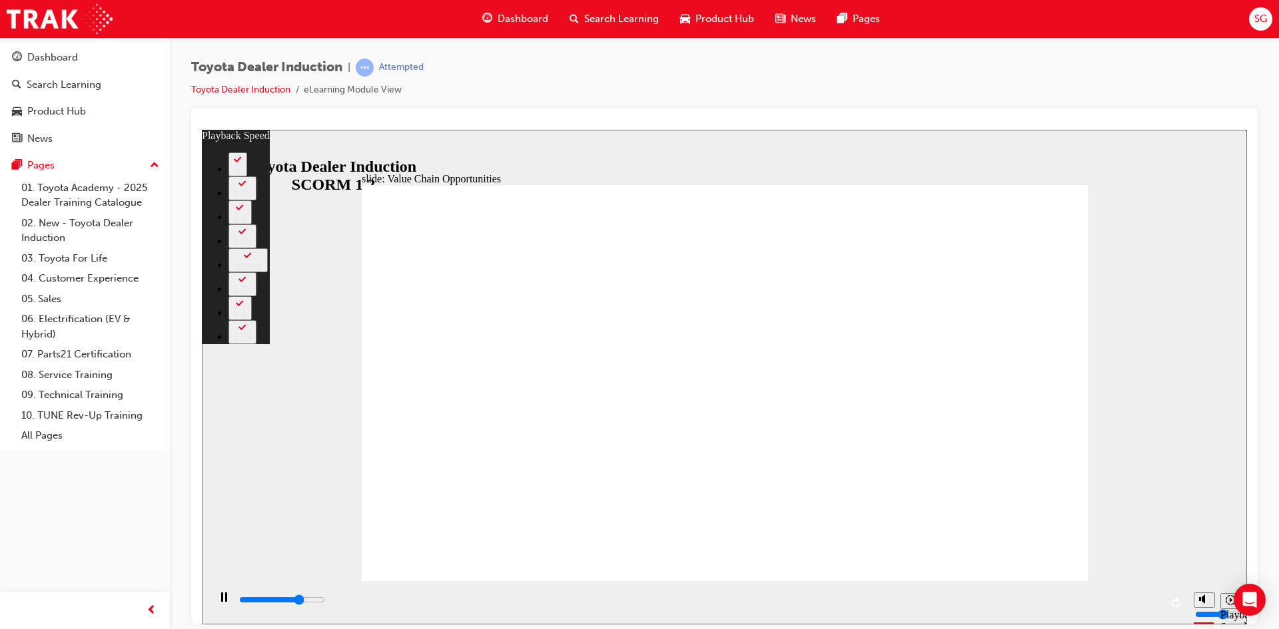
type input "6"
type input "8300"
type input "6"
type input "9200"
type input "6"
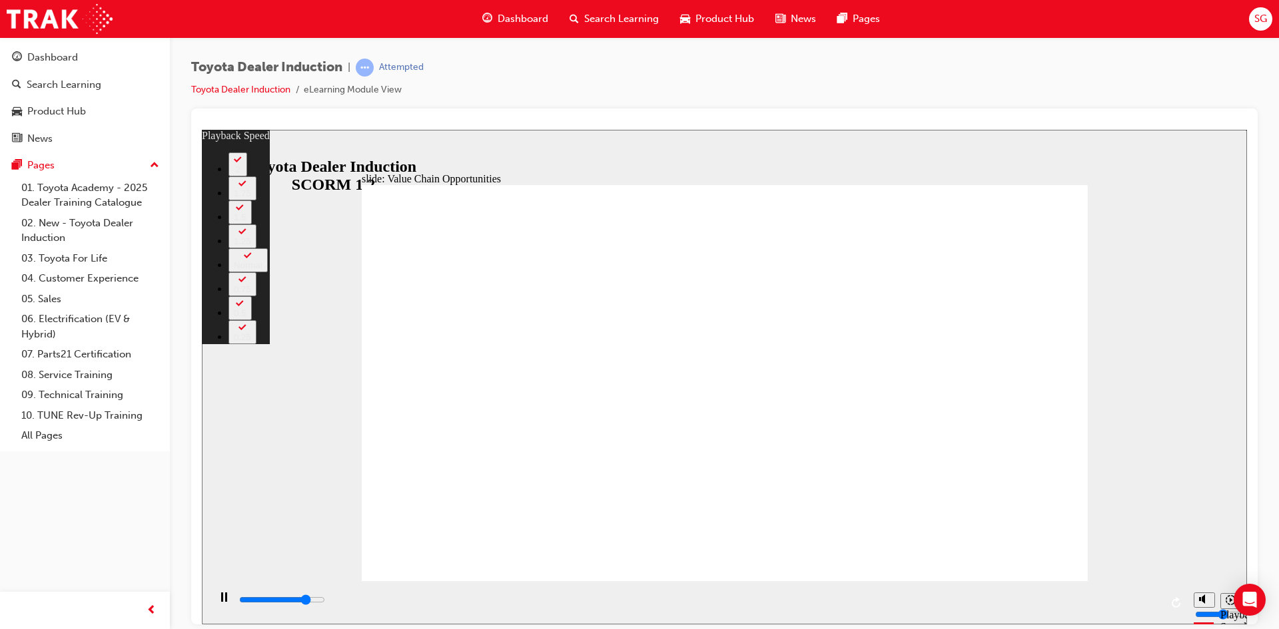
type input "9200"
type input "7"
type input "9500"
type input "7"
type input "10400"
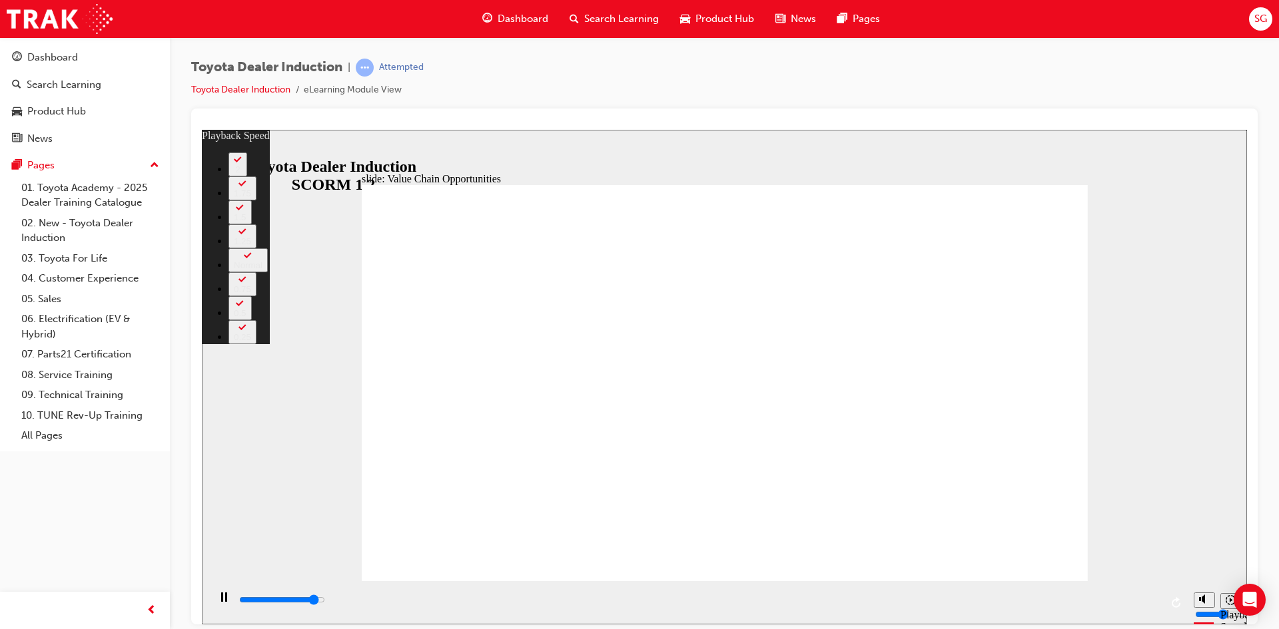
type input "8"
type input "10500"
type input "8"
type input "10800"
type input "8"
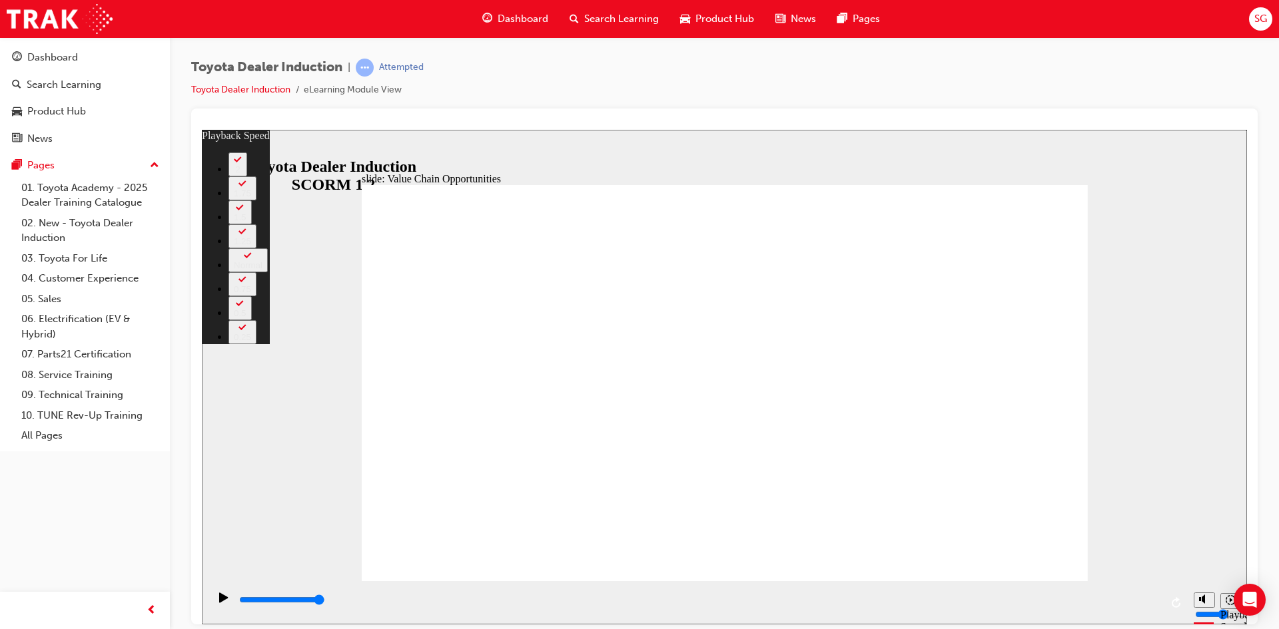
type input "11300"
click at [1146, 562] on div "slide: Value Chain Opportunities Rectangle 1 playback speed 2 1.75 1.5 1.25 Nor…" at bounding box center [724, 376] width 1045 height 495
type input "1"
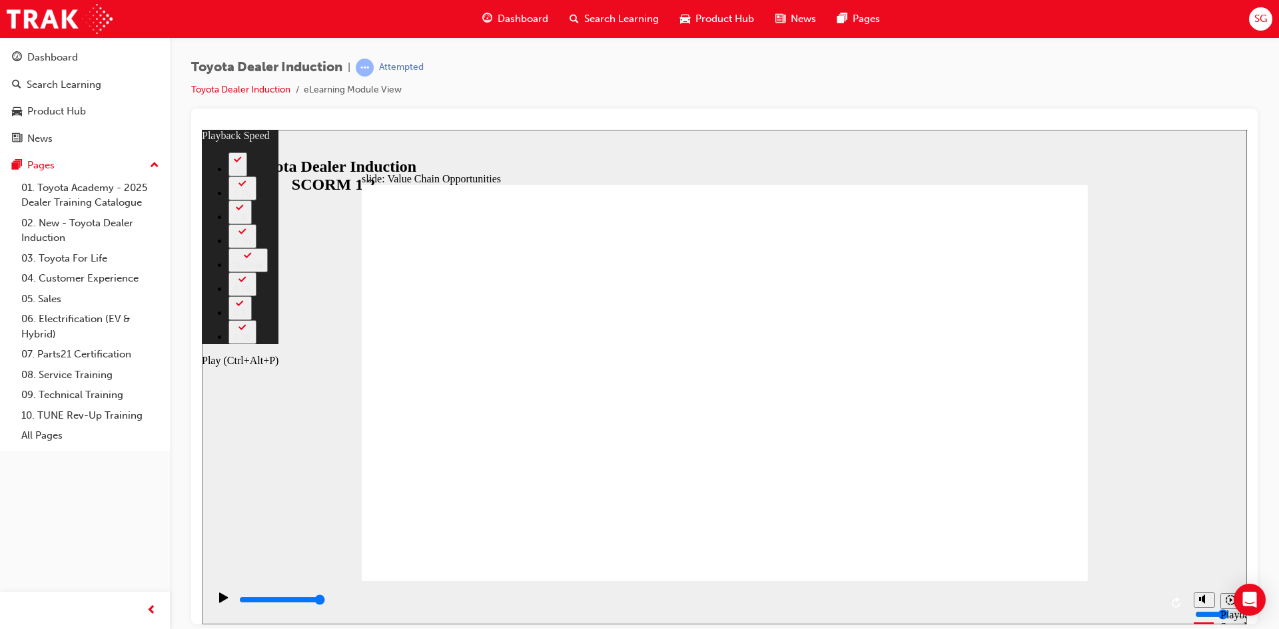
click at [214, 603] on div "Play (Ctrl+Alt+P)" at bounding box center [223, 603] width 23 height 23
type input "11300"
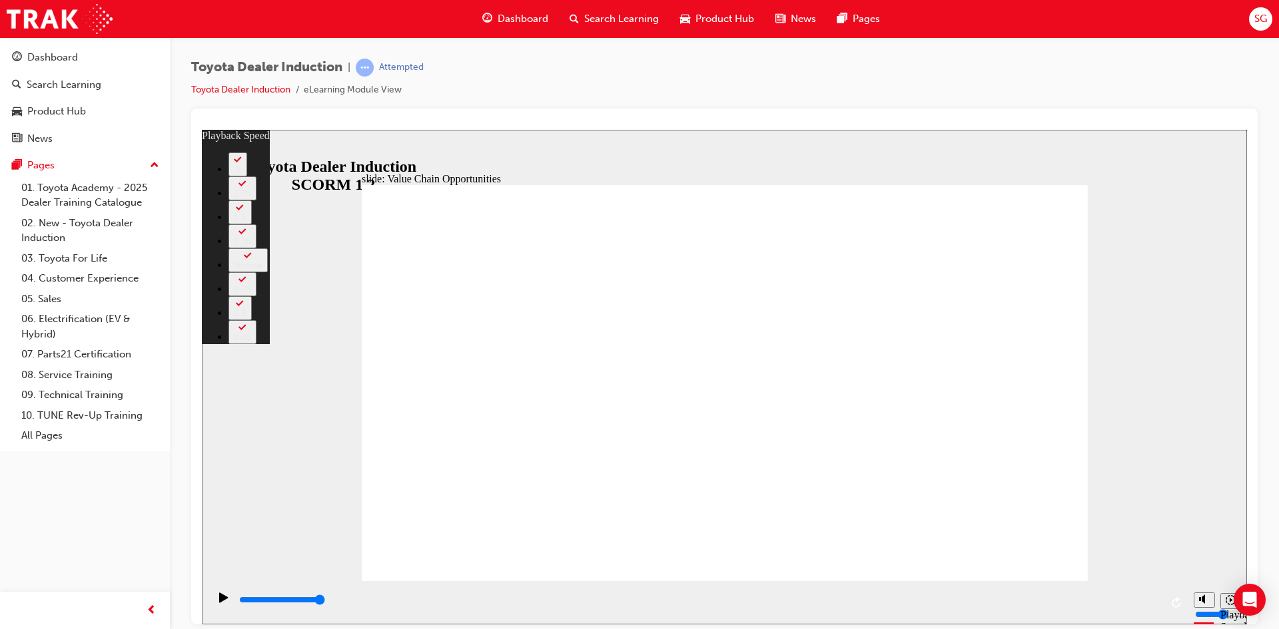
type input "61"
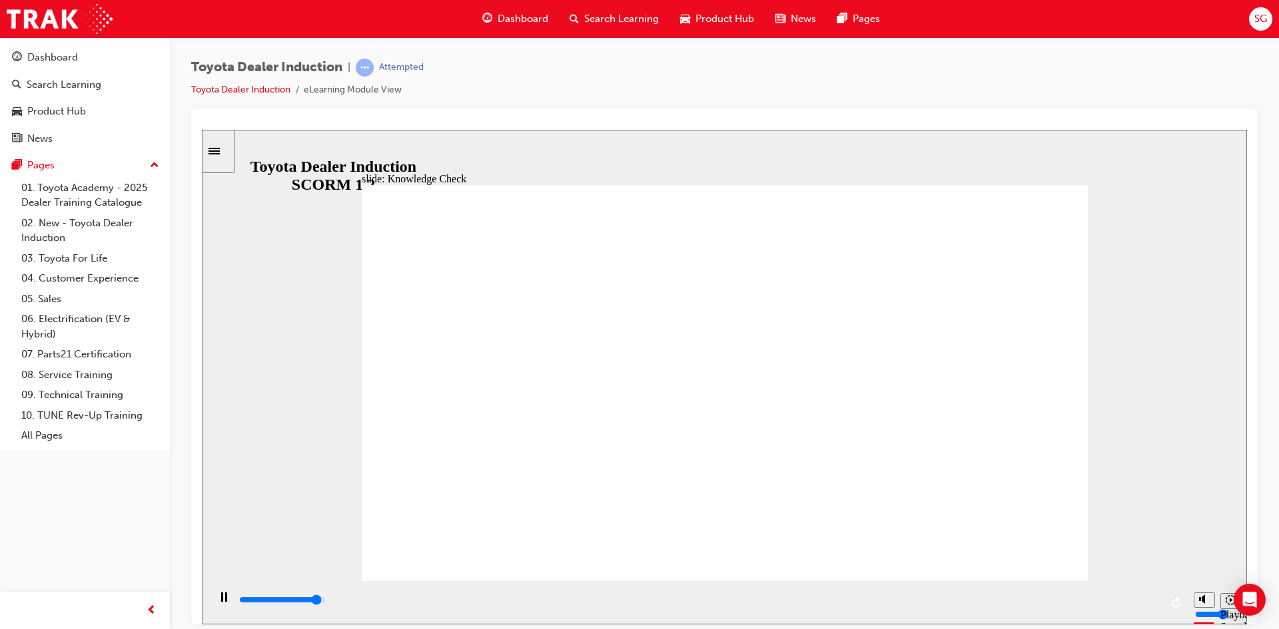
type input "5000"
radio input "true"
type input "5000"
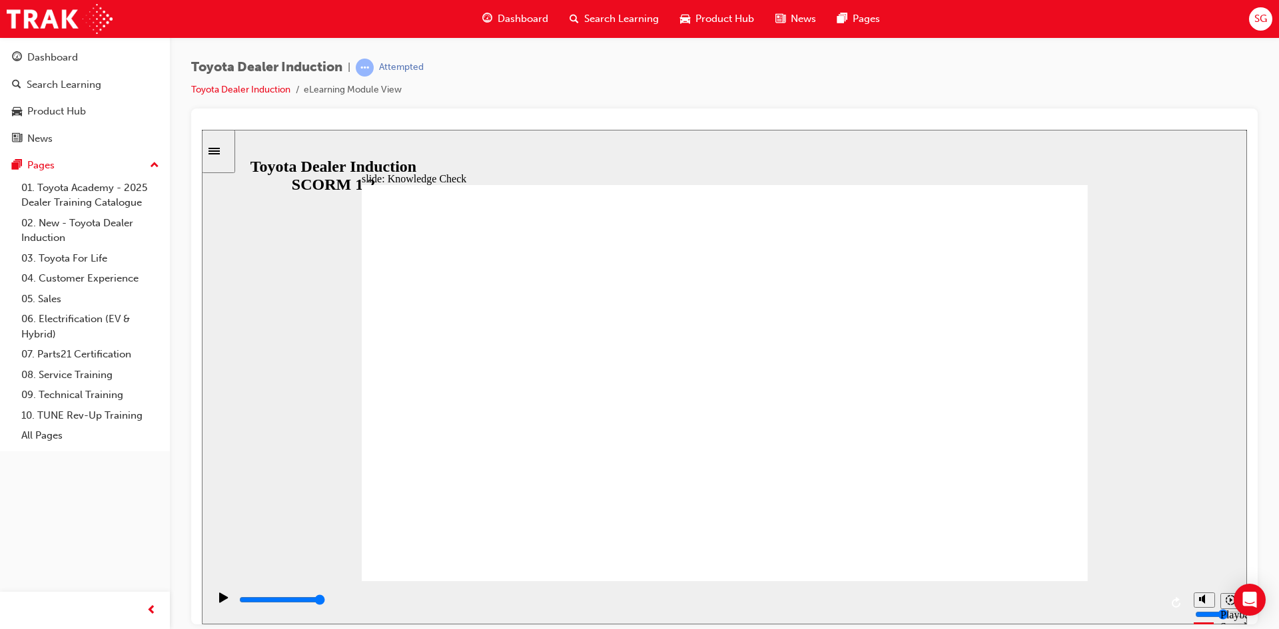
radio input "false"
radio input "true"
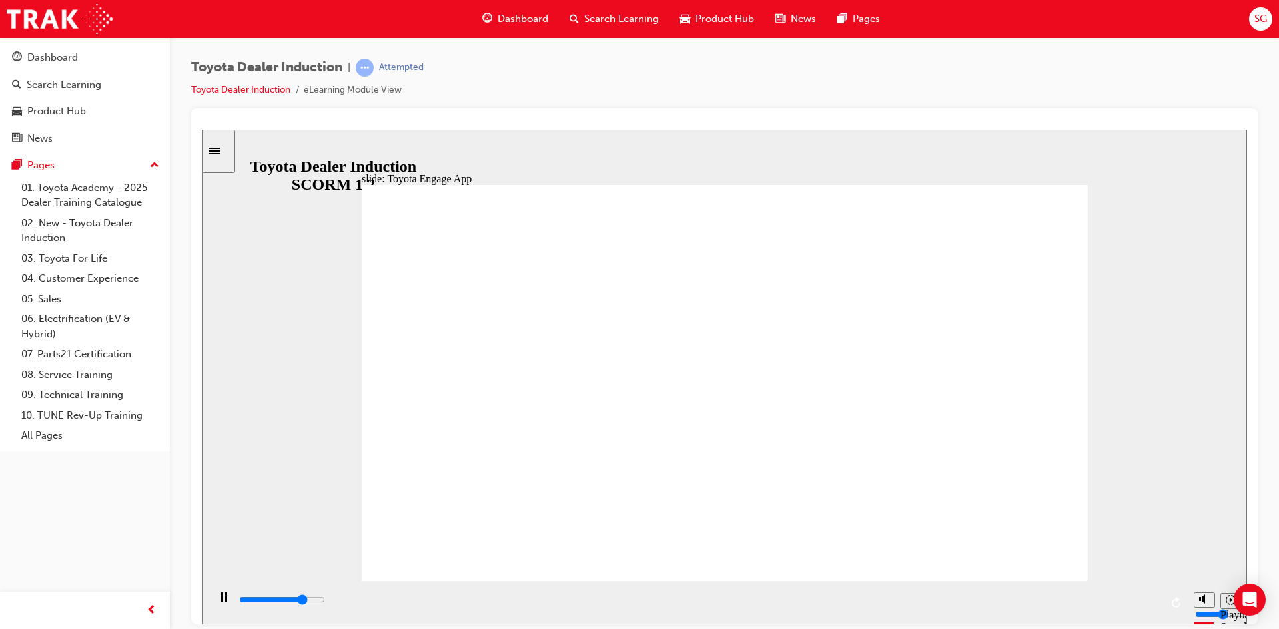
click at [1140, 599] on div "playback controls" at bounding box center [699, 600] width 923 height 15
click at [1151, 594] on div "playback controls" at bounding box center [699, 603] width 923 height 20
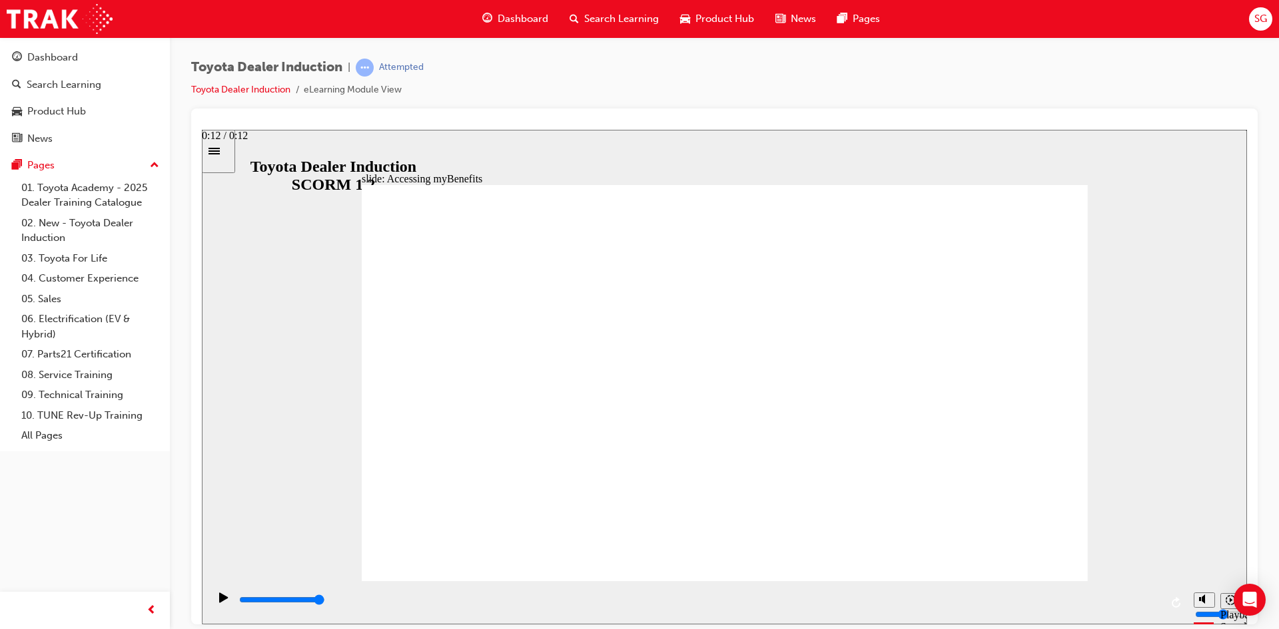
click at [325, 602] on input "slide progress" at bounding box center [282, 599] width 86 height 11
type input "5000"
type input "T"
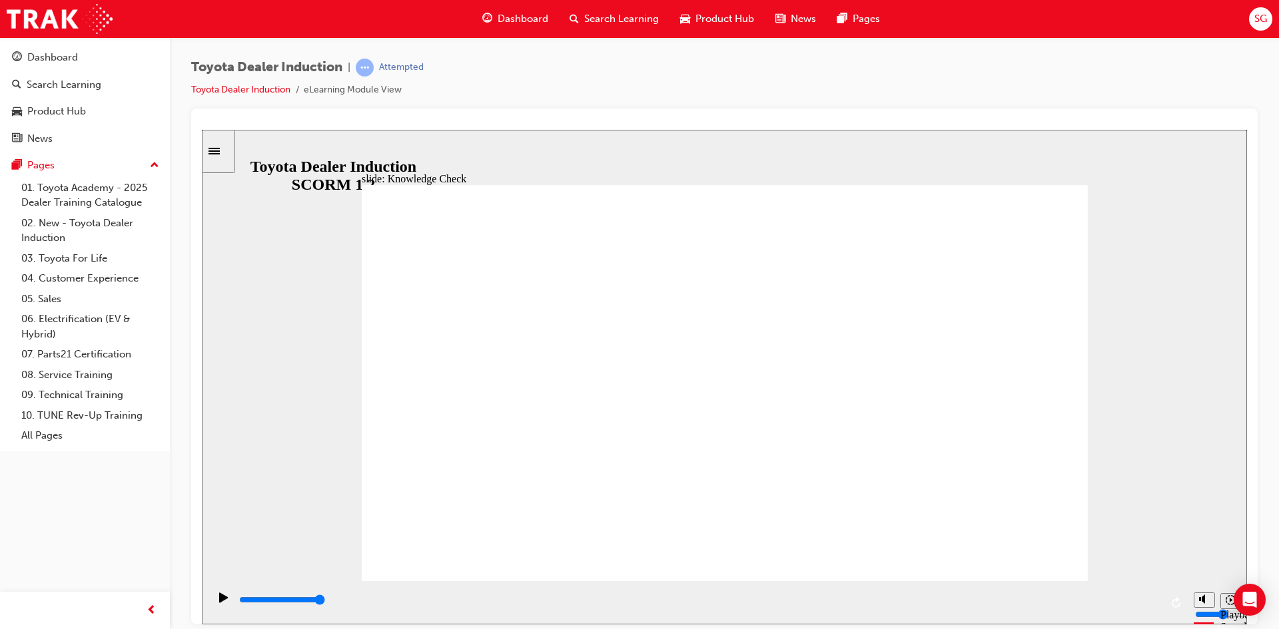
type input "T"
type input "To"
type input "Toyota"
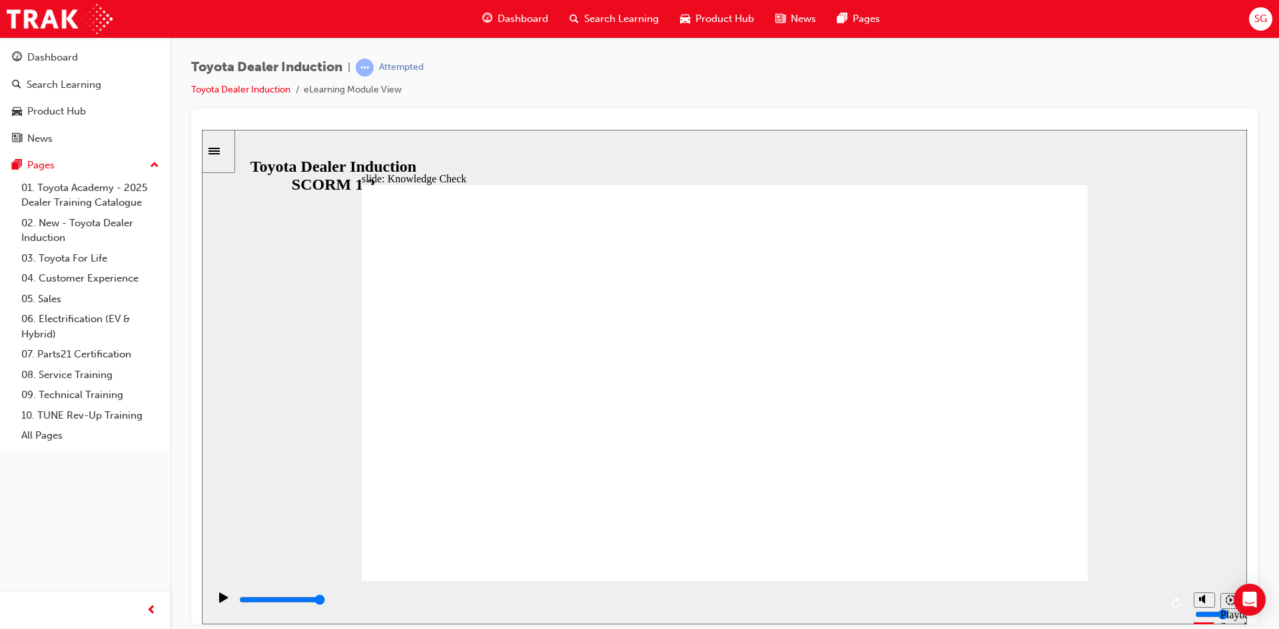
type input "Toyota"
type input "Toyota Eng"
type input "Toyota Enga"
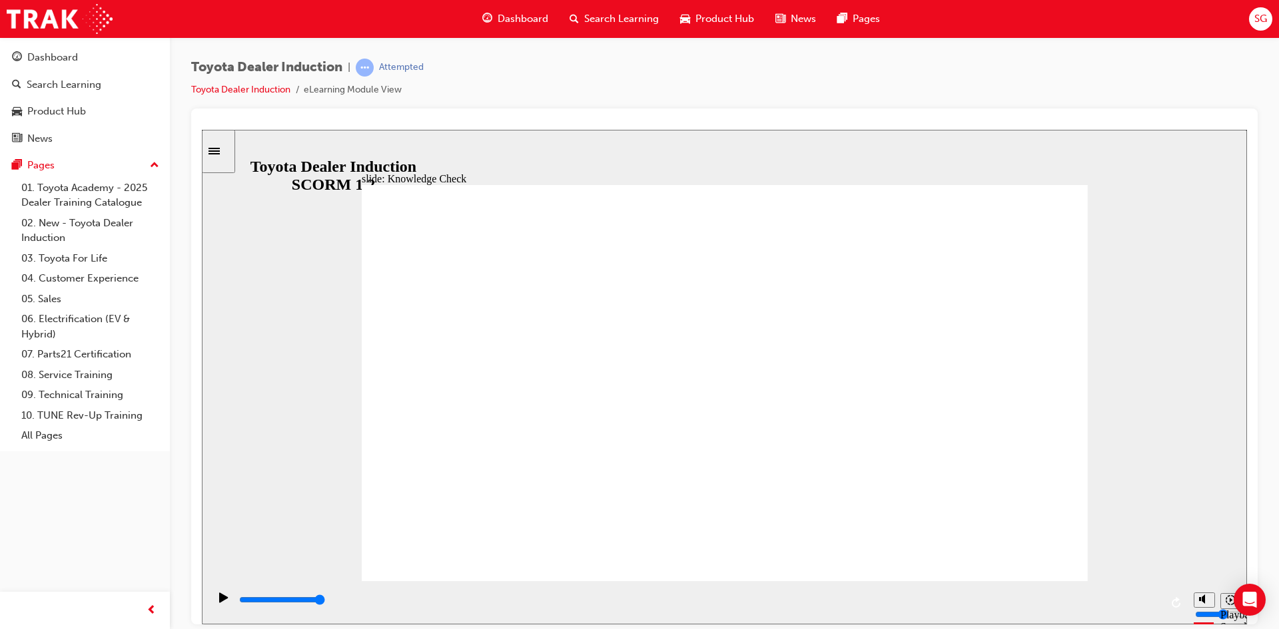
type input "Toyota Enga"
type input "Toyota Engage"
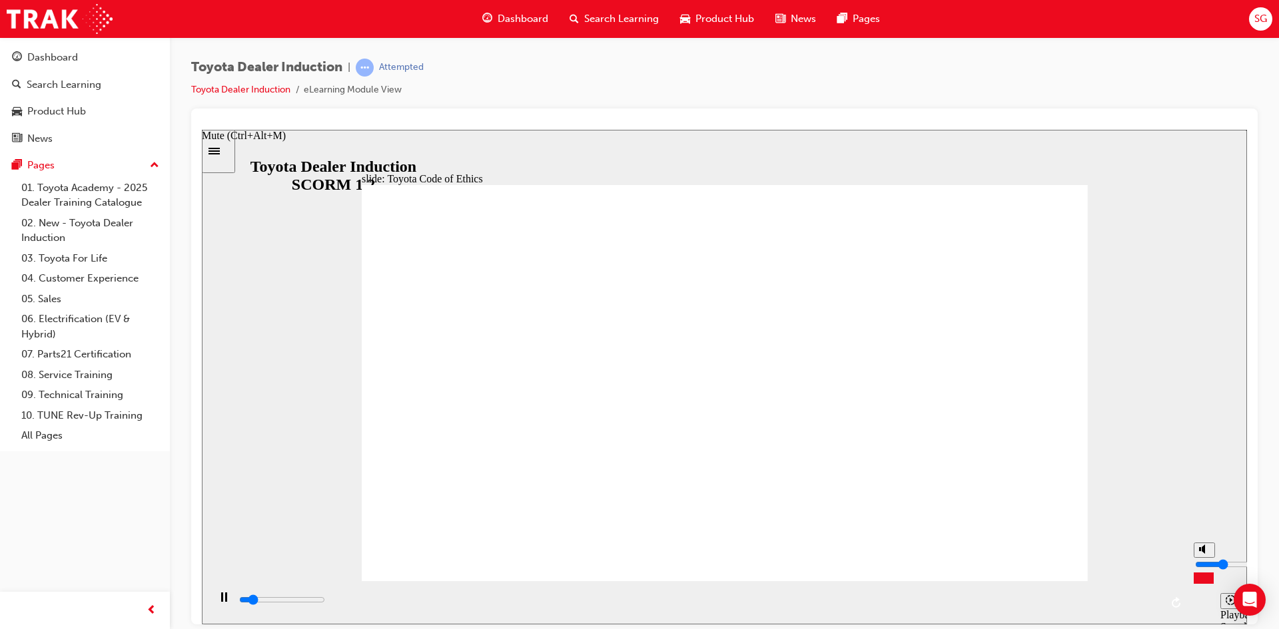
click at [1145, 599] on div "playback controls" at bounding box center [699, 600] width 923 height 15
click at [325, 601] on input "slide progress" at bounding box center [282, 599] width 86 height 11
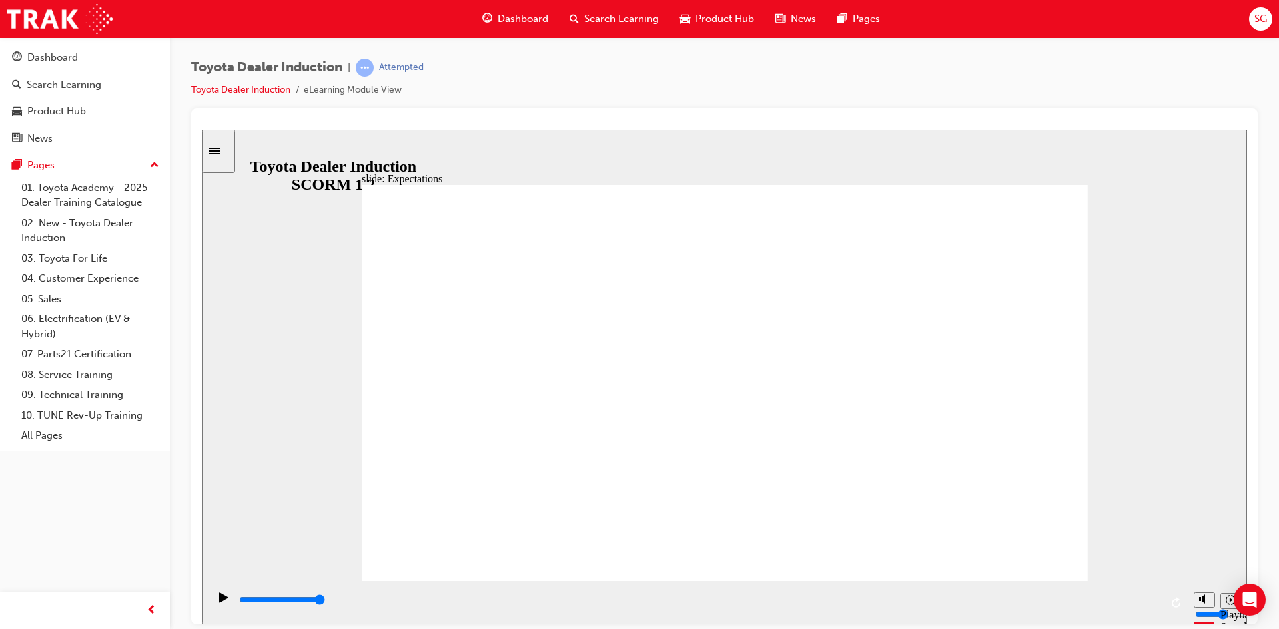
click at [219, 602] on icon "Play (Ctrl+Alt+P)" at bounding box center [223, 597] width 9 height 10
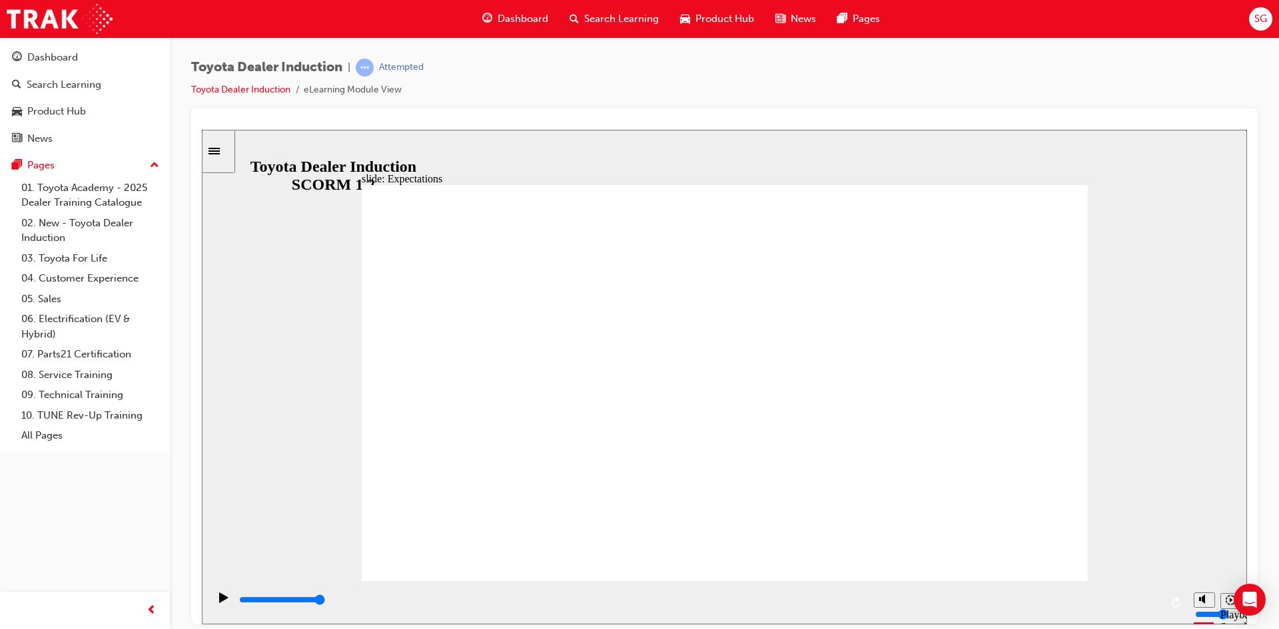
click at [1142, 482] on div "slide: Expectations Toyota Code of Conduct Oval 3 Group 1 Rectangle 5 integrity…" at bounding box center [724, 376] width 1045 height 495
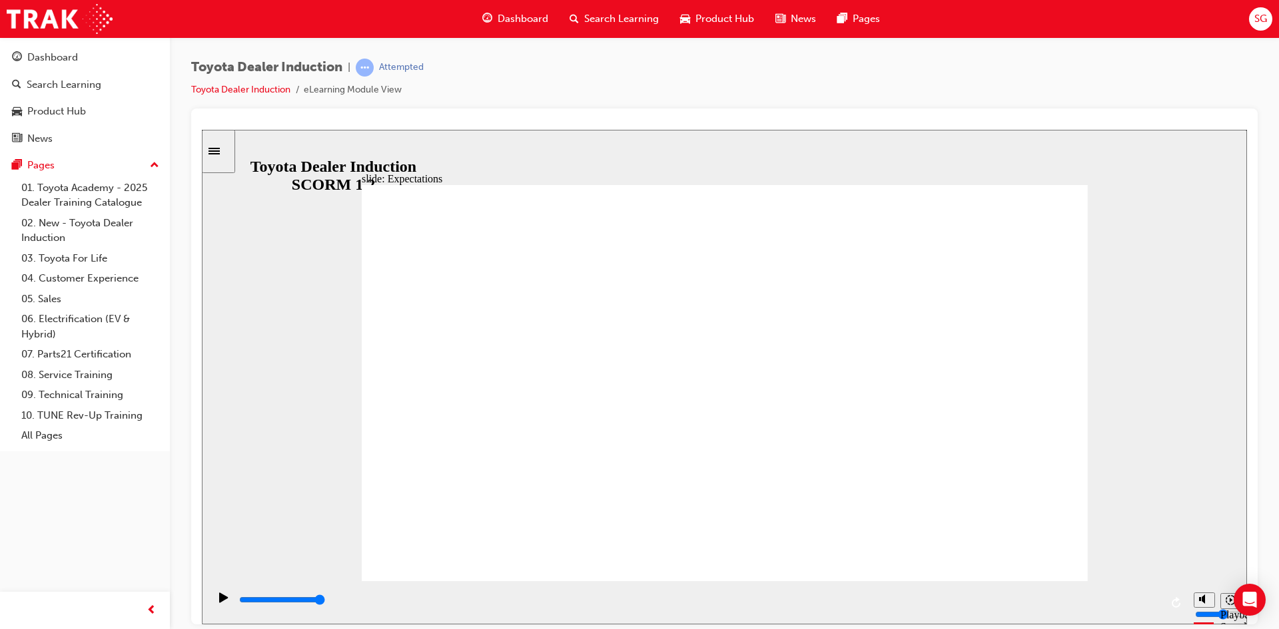
type input "26000"
click at [222, 602] on icon "Play (Ctrl+Alt+P)" at bounding box center [223, 597] width 9 height 10
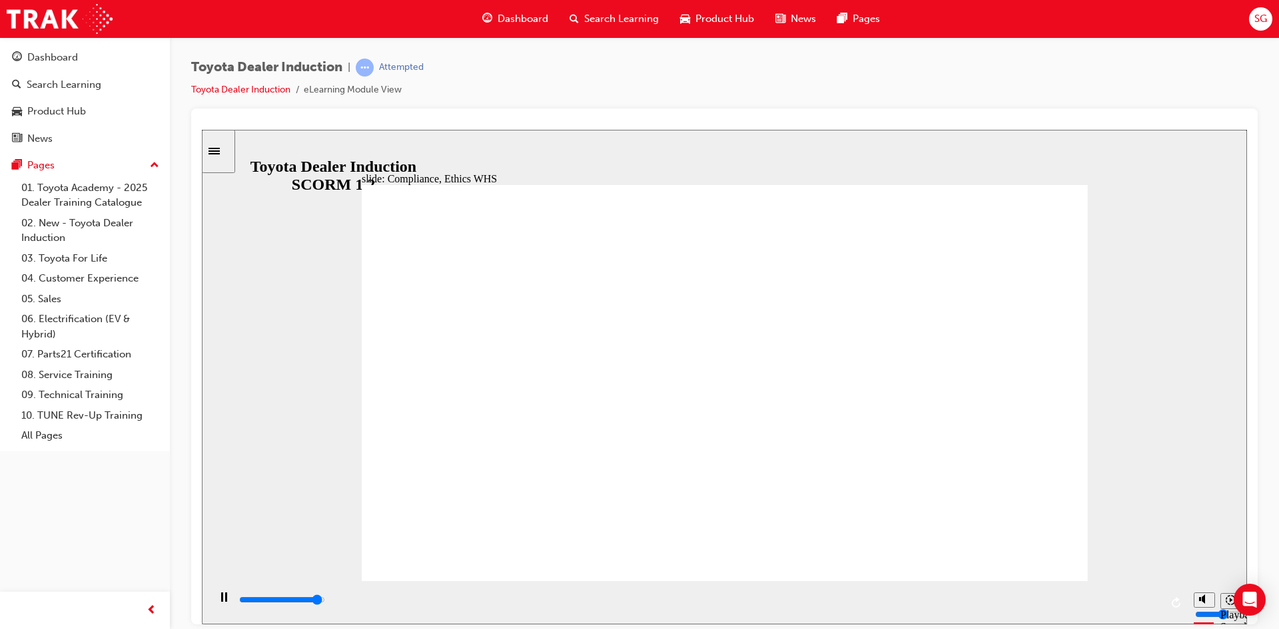
type input "4600"
checkbox input "true"
type input "5100"
checkbox input "true"
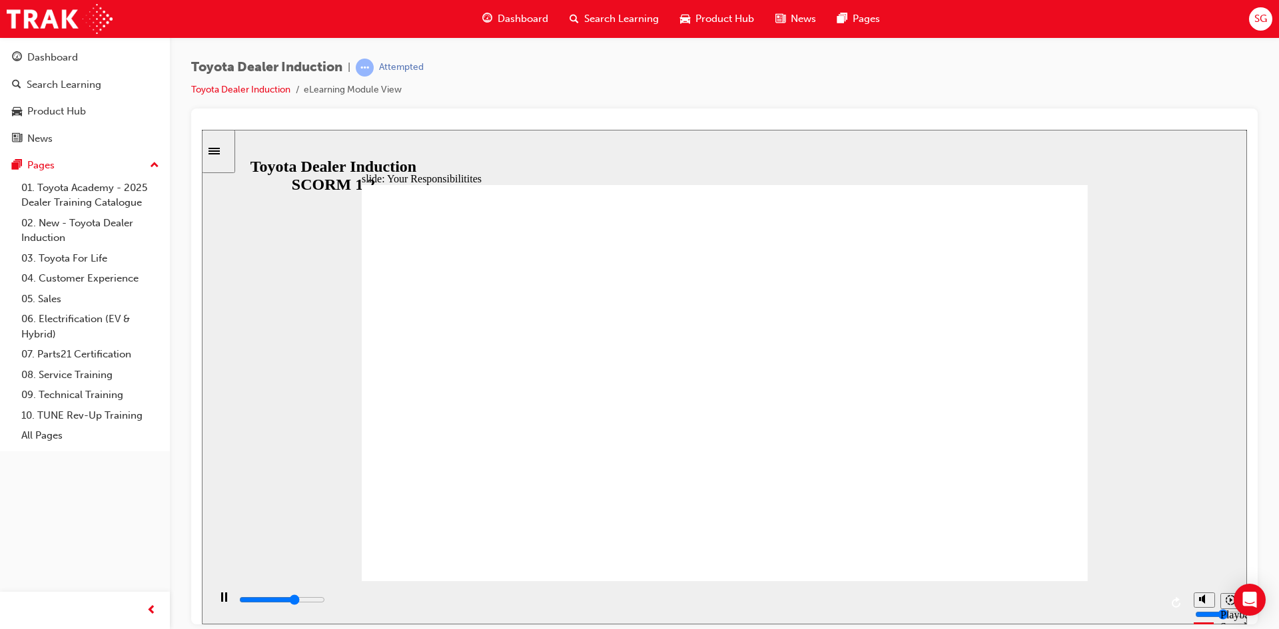
type input "5700"
checkbox input "true"
type input "6600"
checkbox input "true"
type input "7600"
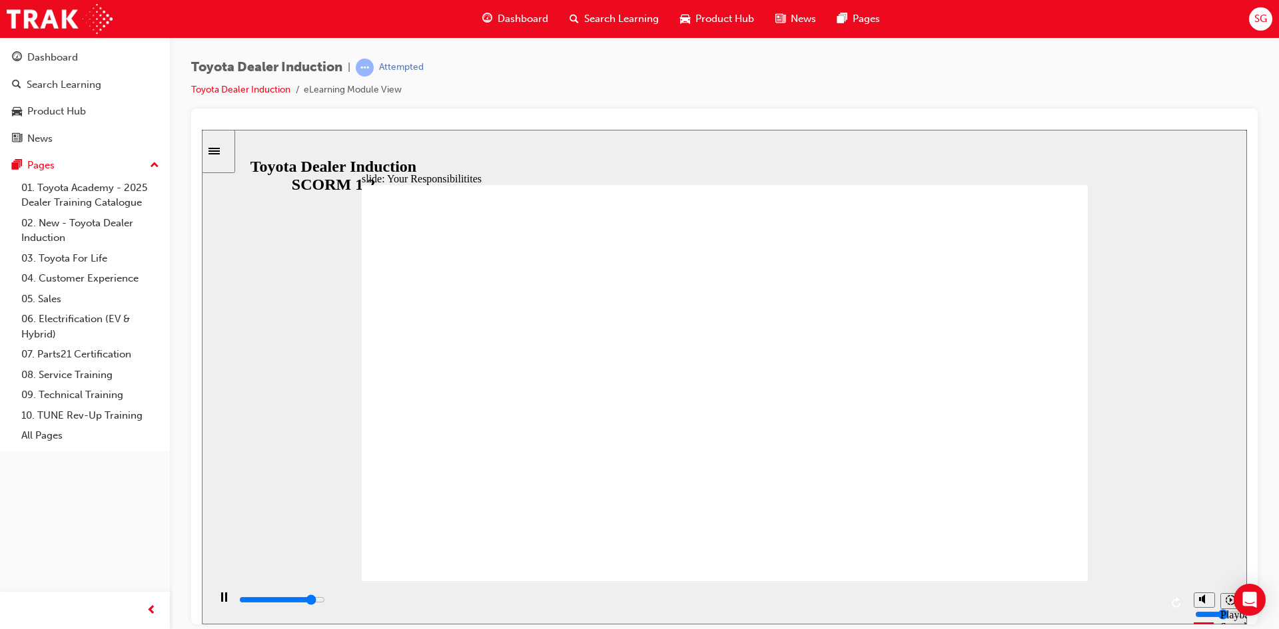
checkbox input "true"
type input "8400"
checkbox input "true"
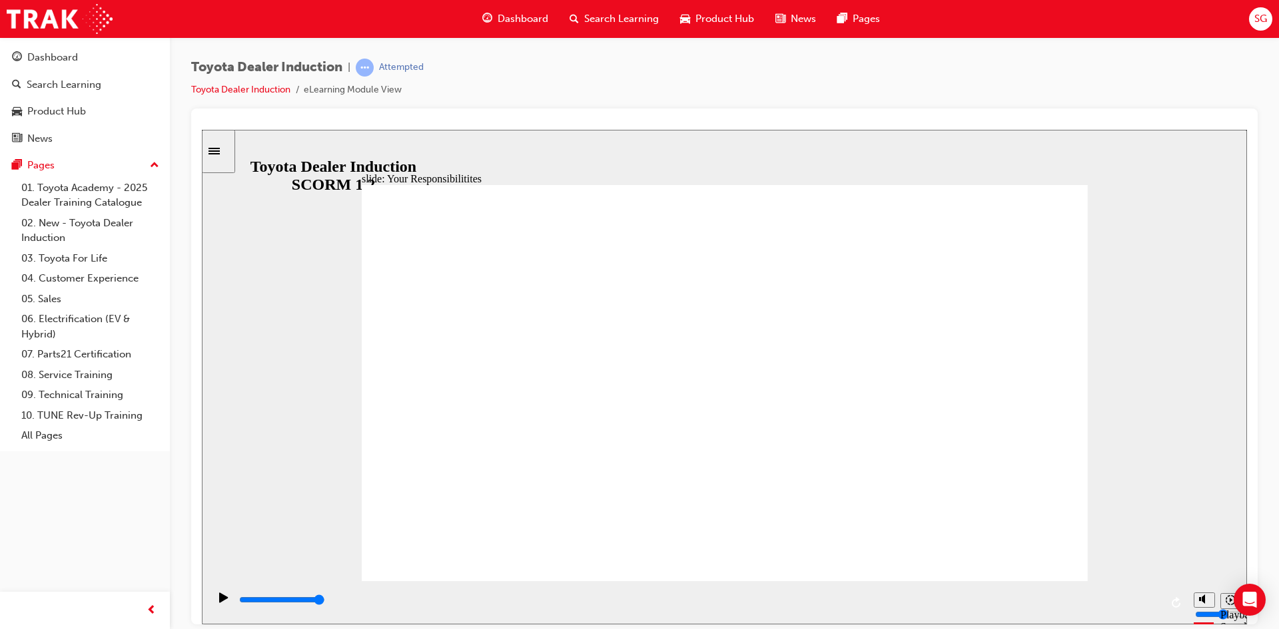
click at [325, 601] on input "slide progress" at bounding box center [282, 599] width 86 height 11
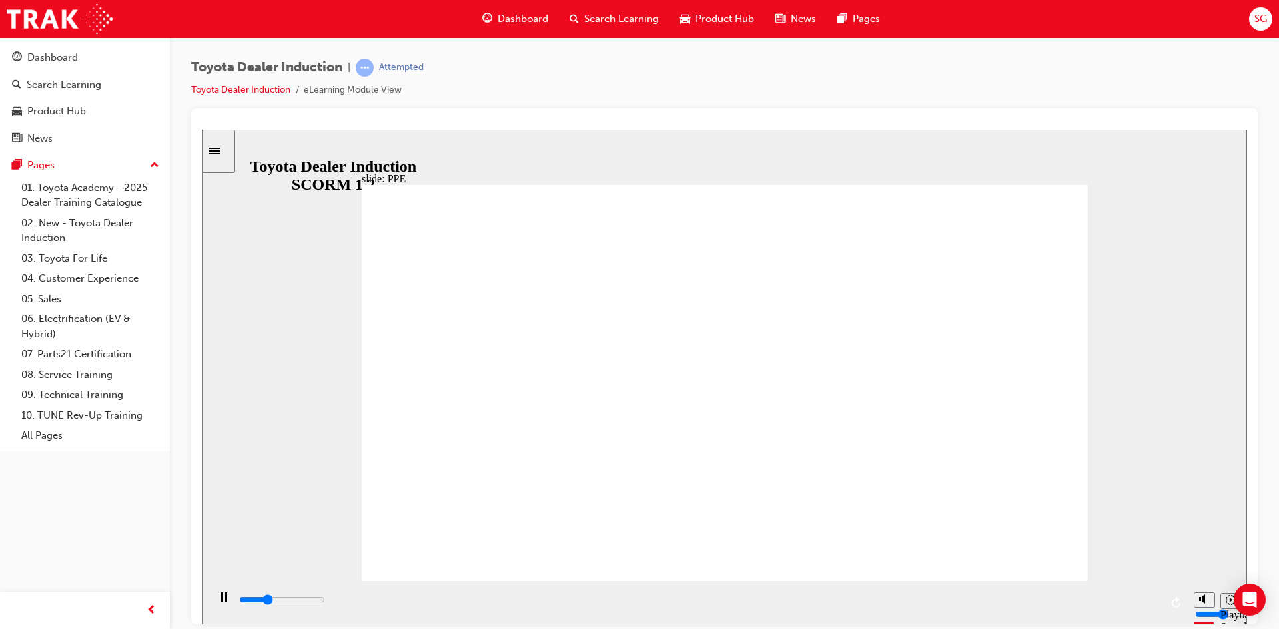
click at [1136, 605] on div "playback controls" at bounding box center [699, 600] width 923 height 15
click at [325, 603] on input "slide progress" at bounding box center [282, 599] width 86 height 11
click at [1110, 599] on div "playback controls" at bounding box center [699, 600] width 923 height 15
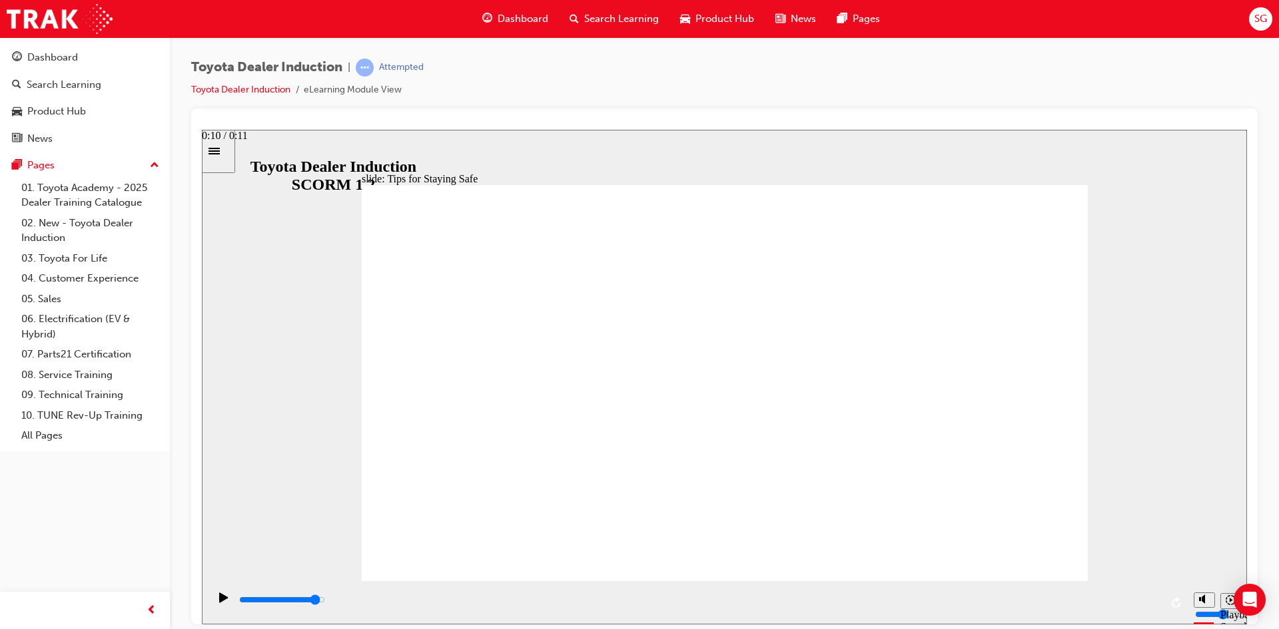
click at [325, 601] on input "slide progress" at bounding box center [282, 599] width 86 height 11
click at [221, 600] on icon "Play (Ctrl+Alt+P)" at bounding box center [223, 597] width 9 height 11
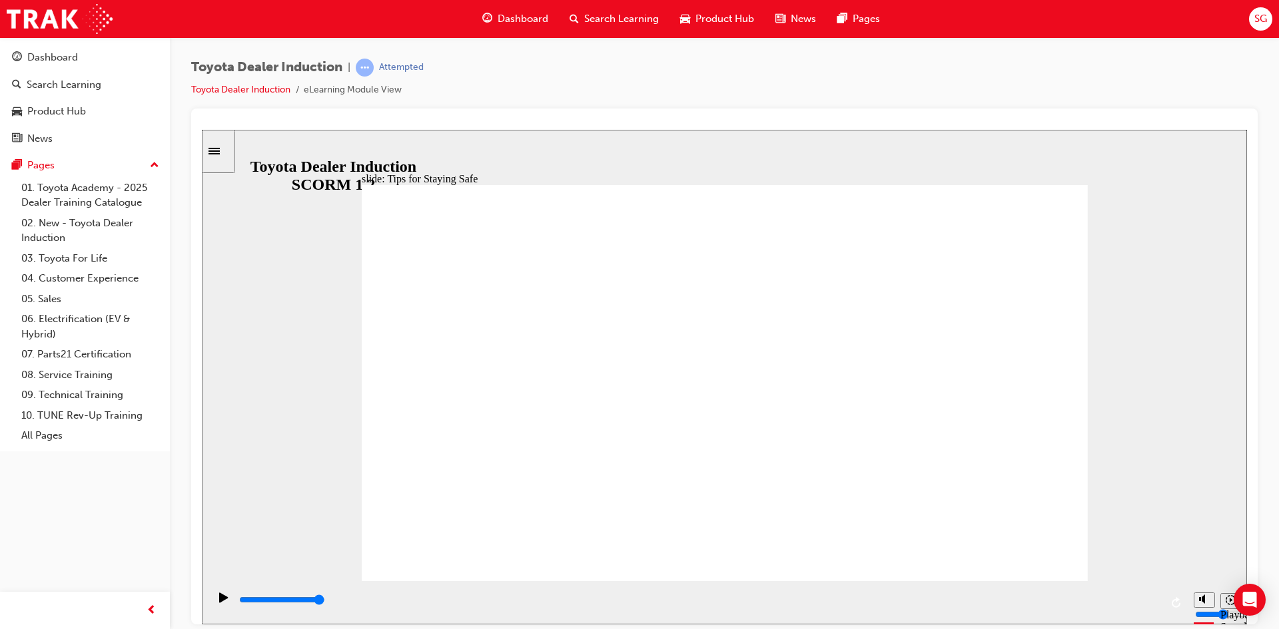
drag, startPoint x: 746, startPoint y: 440, endPoint x: 833, endPoint y: 428, distance: 88.1
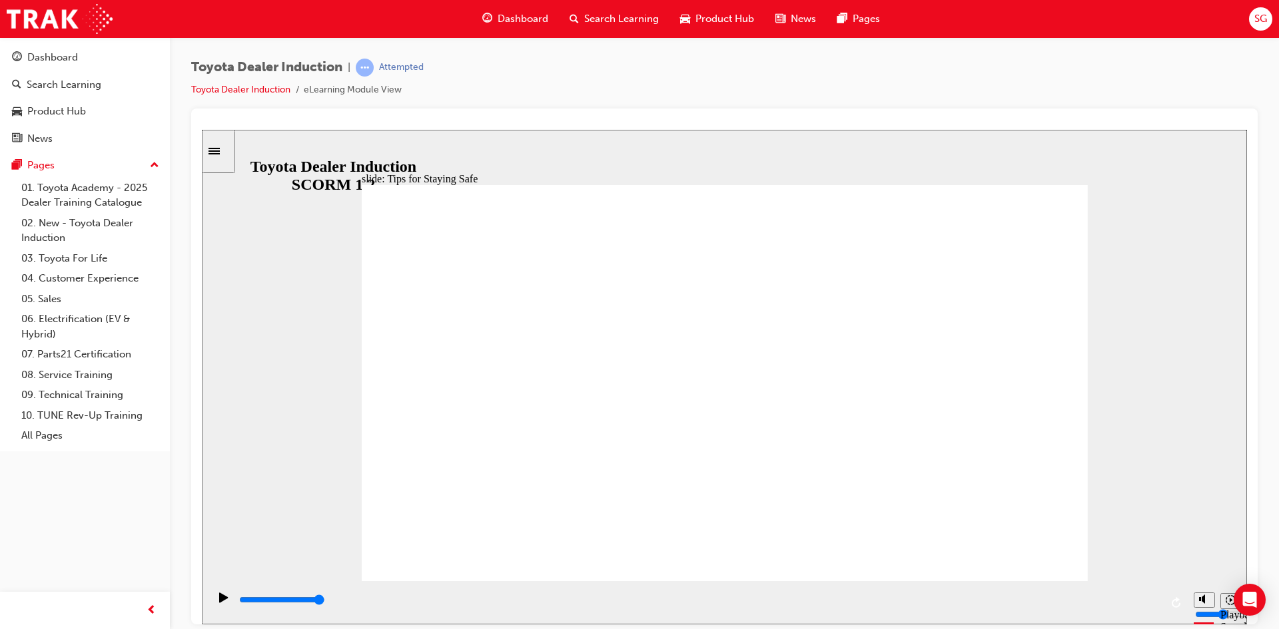
type input "5000"
checkbox input "true"
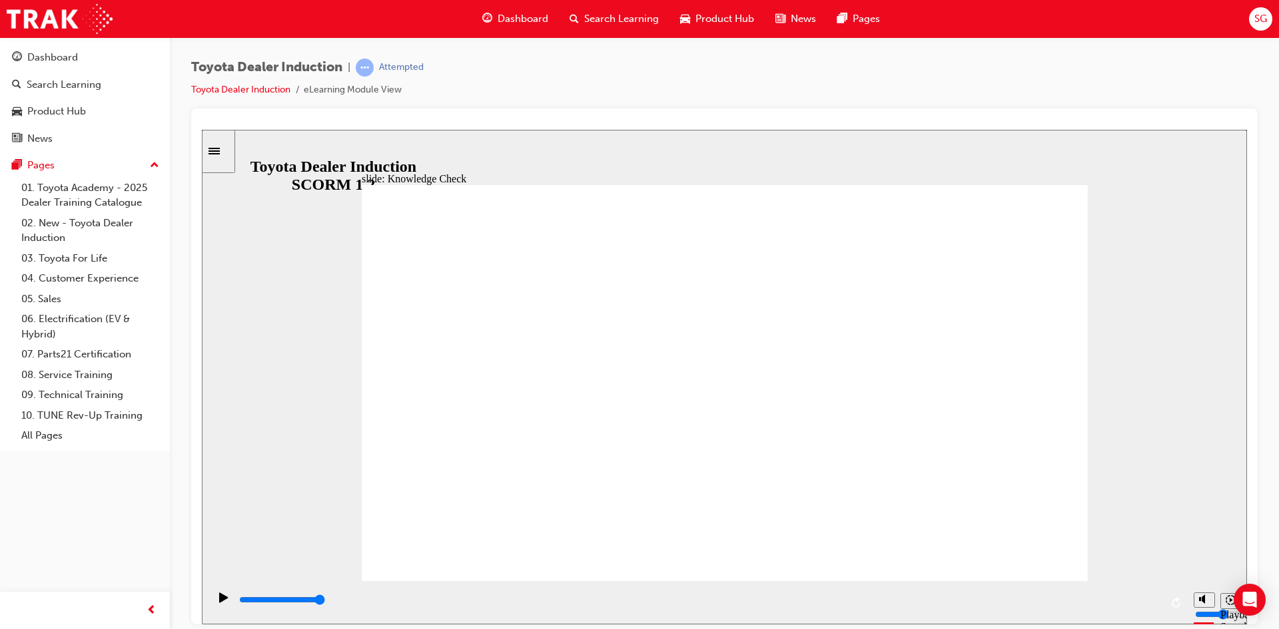
checkbox input "true"
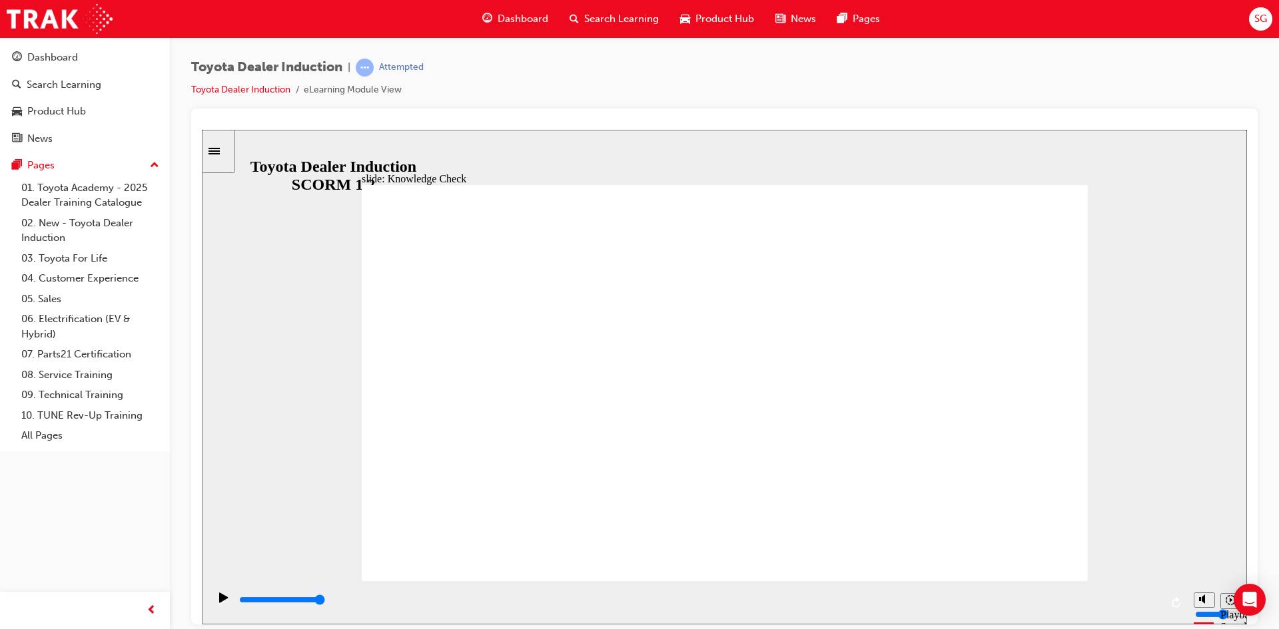
checkbox input "true"
type input "5000"
radio input "true"
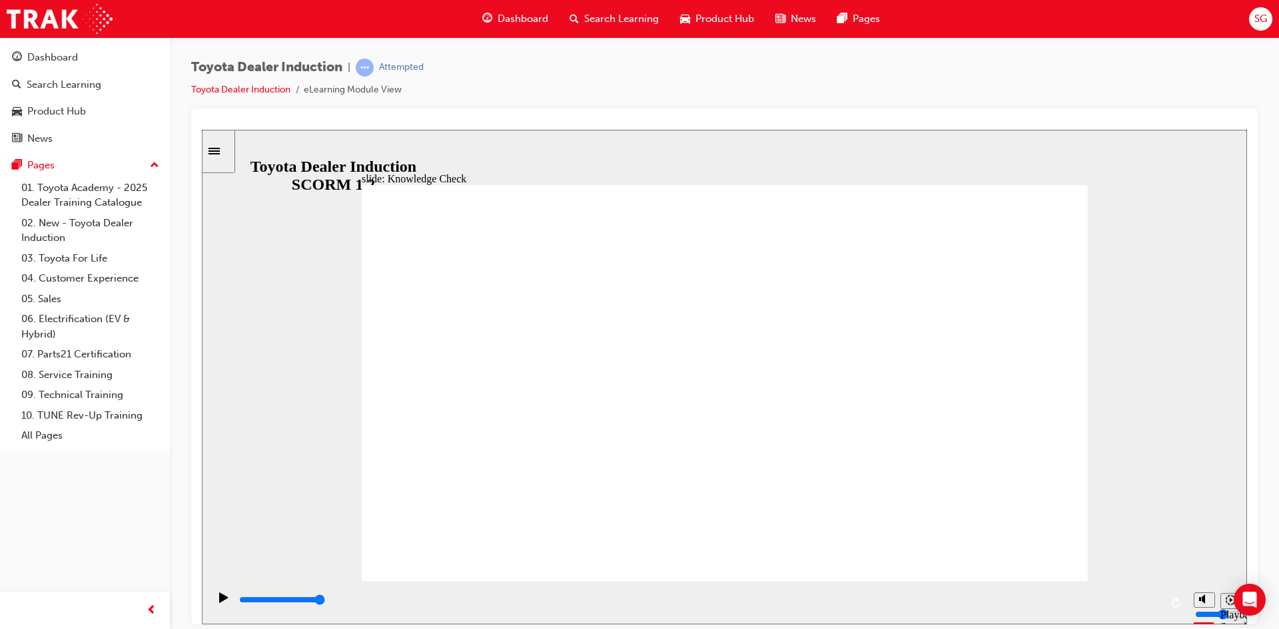
type input "5000"
checkbox input "true"
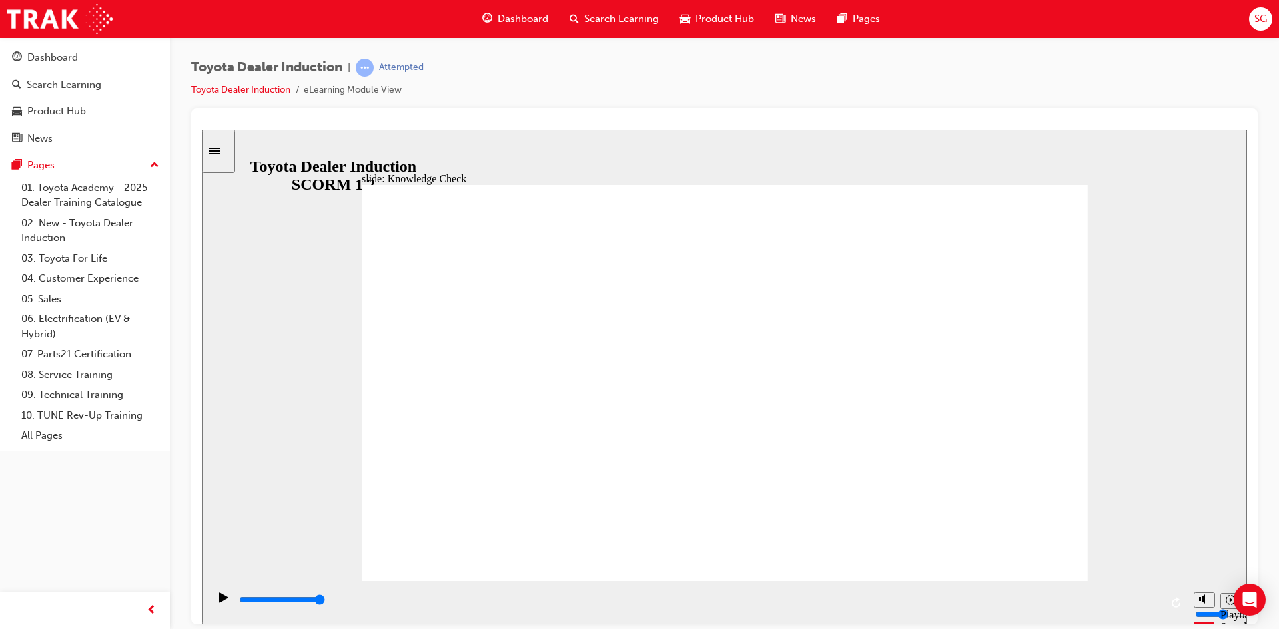
checkbox input "true"
type input "5000"
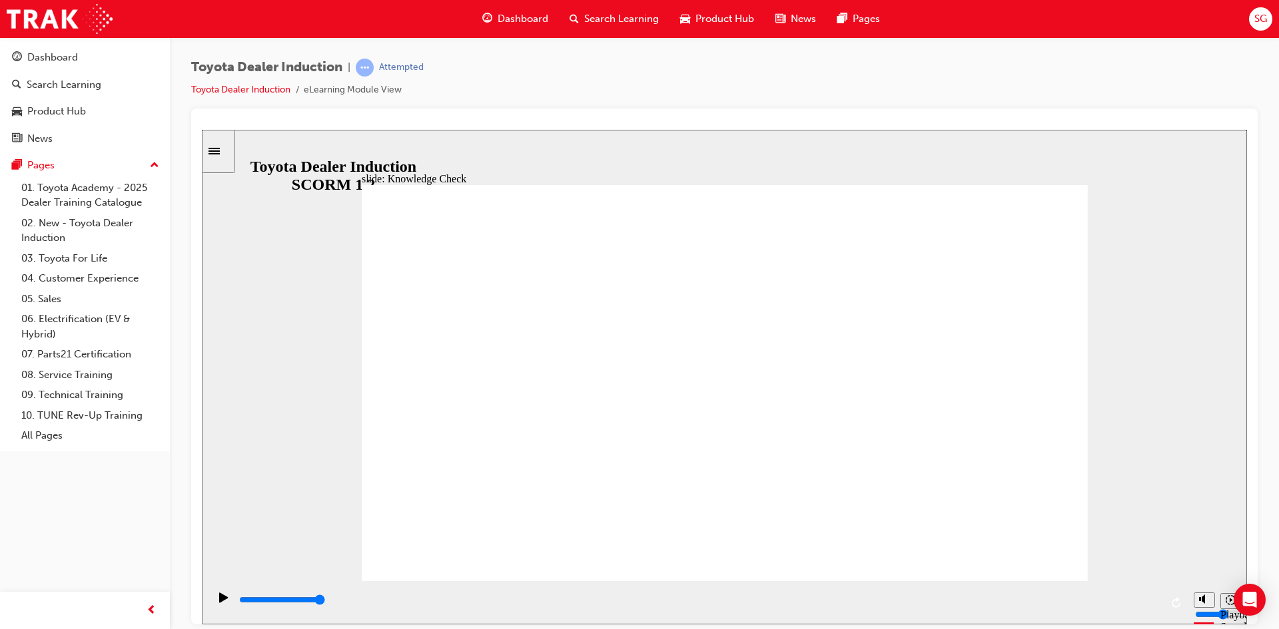
checkbox input "true"
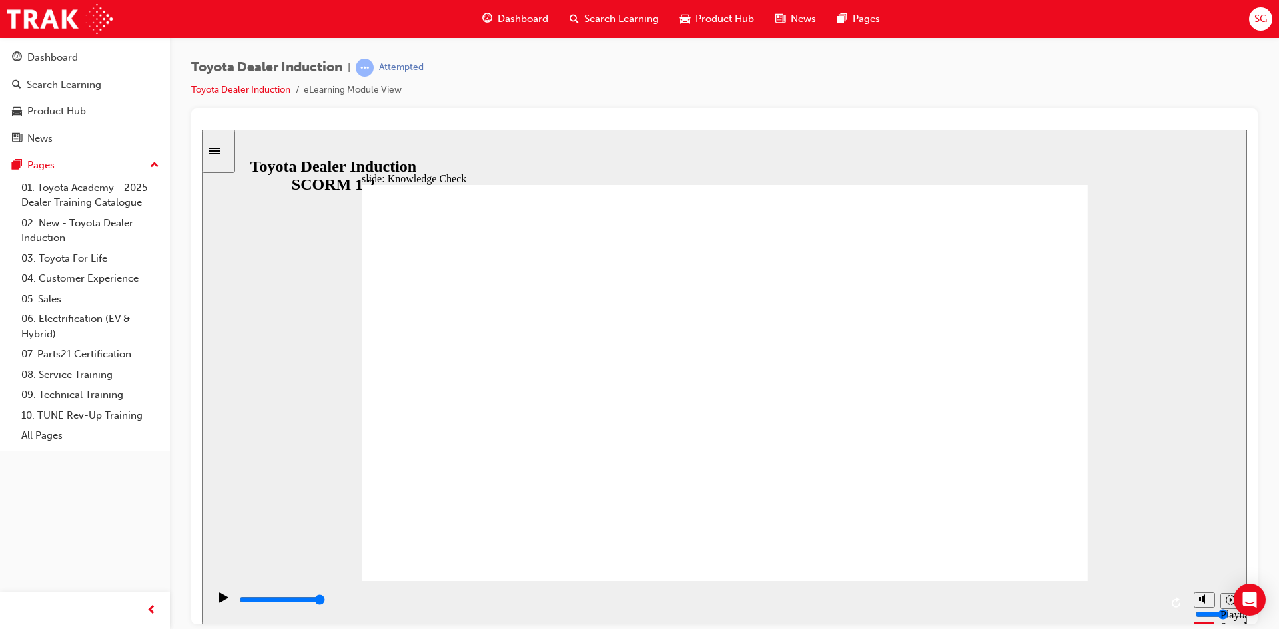
checkbox input "true"
type input "9900"
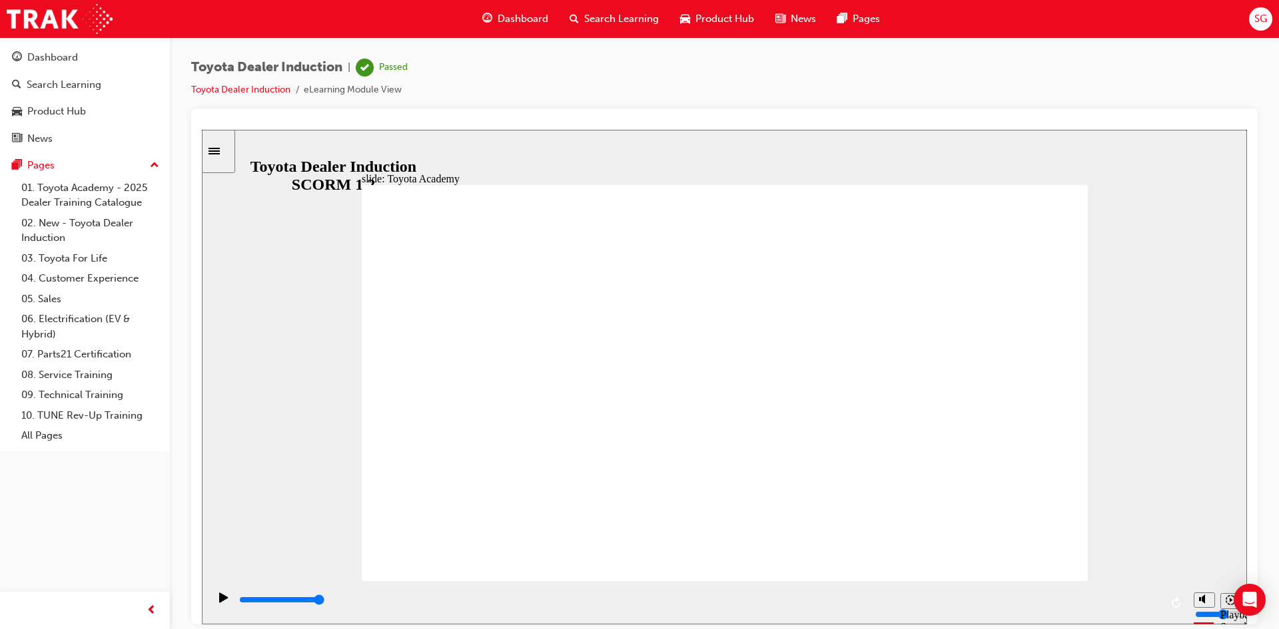
click at [79, 159] on div "Pages" at bounding box center [85, 165] width 146 height 17
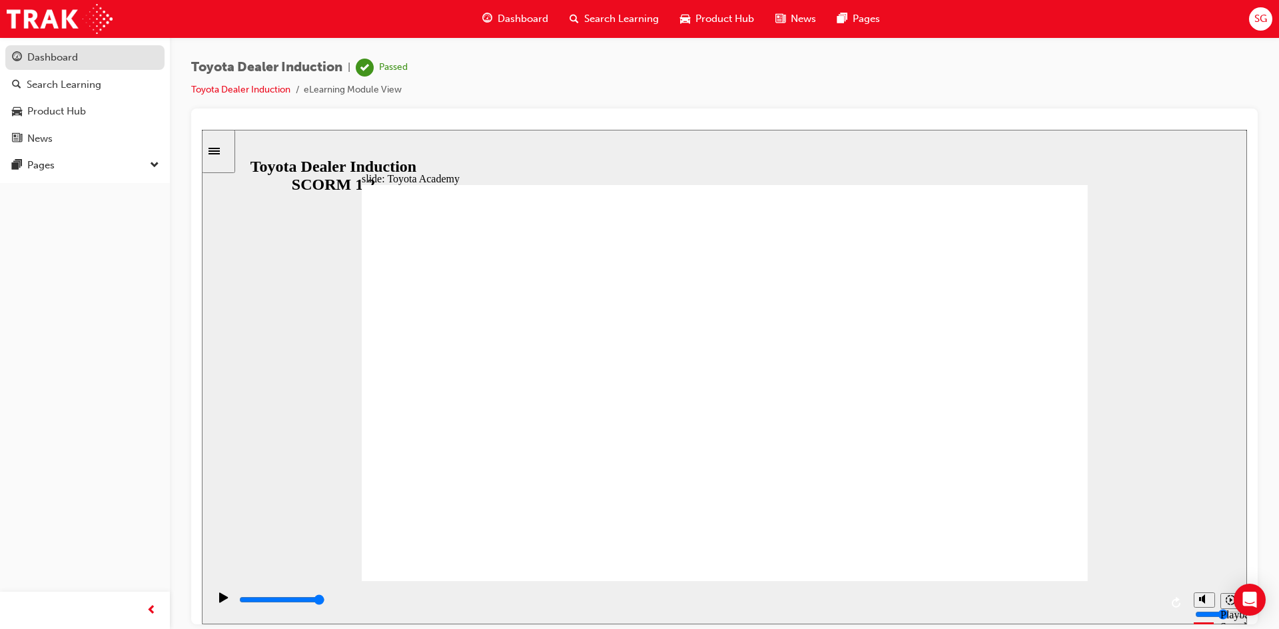
click at [65, 63] on div "Dashboard" at bounding box center [52, 57] width 51 height 15
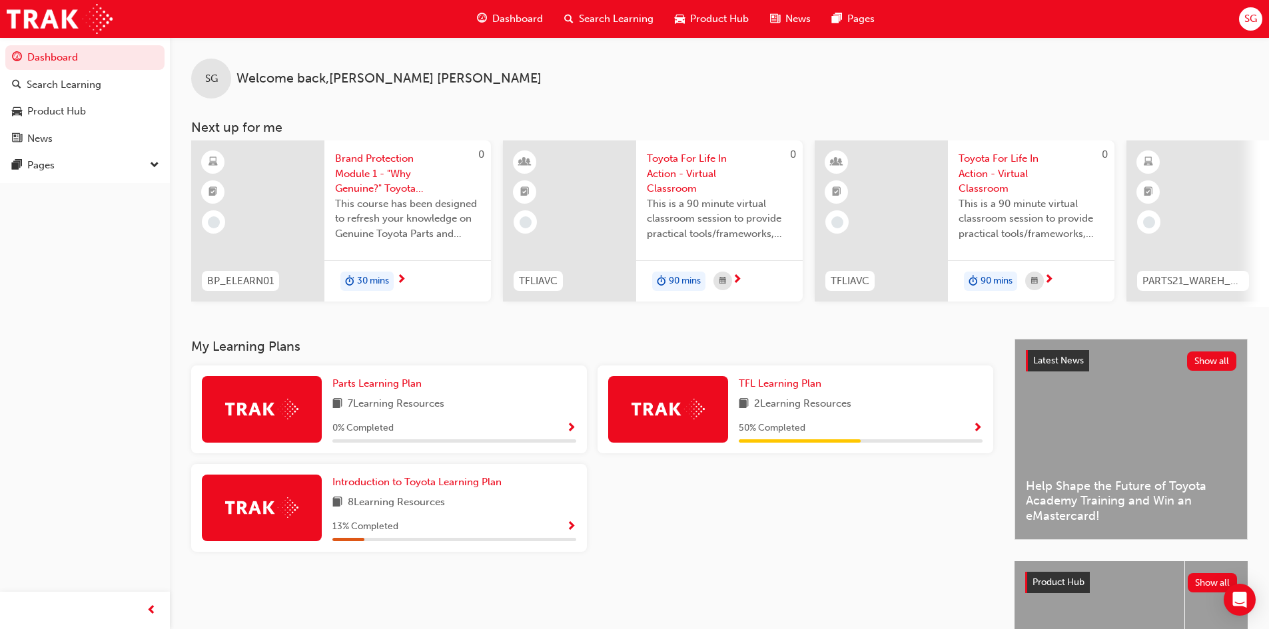
click at [408, 339] on div "SG Welcome back , Sebastian Giri Next up for me 0 BP_ELEARN01 Brand Protection …" at bounding box center [719, 188] width 1099 height 302
click at [392, 480] on link "Introduction to Toyota Learning Plan" at bounding box center [419, 482] width 175 height 15
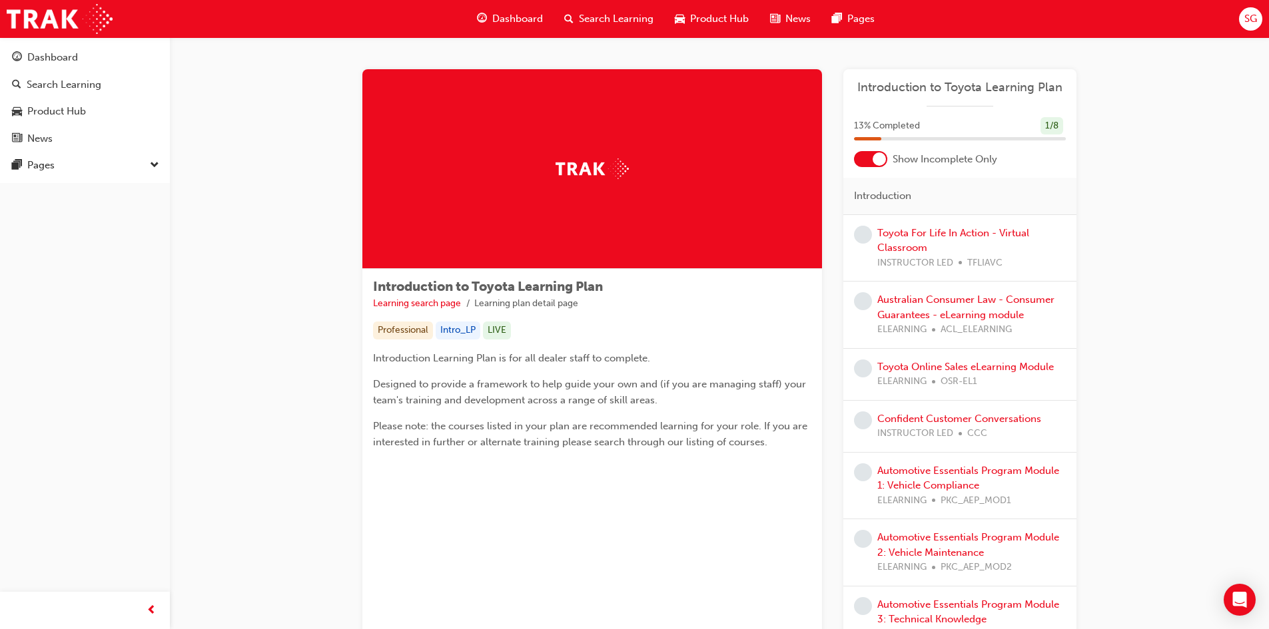
click at [882, 157] on div at bounding box center [879, 159] width 13 height 13
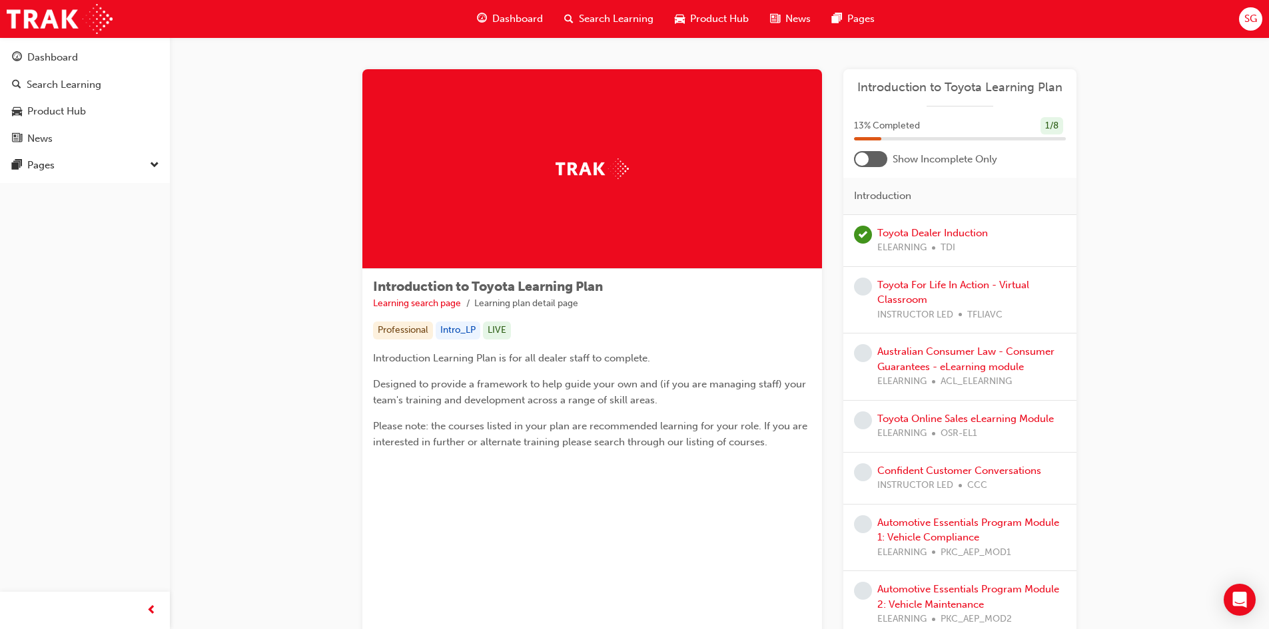
click at [863, 154] on div at bounding box center [861, 159] width 13 height 13
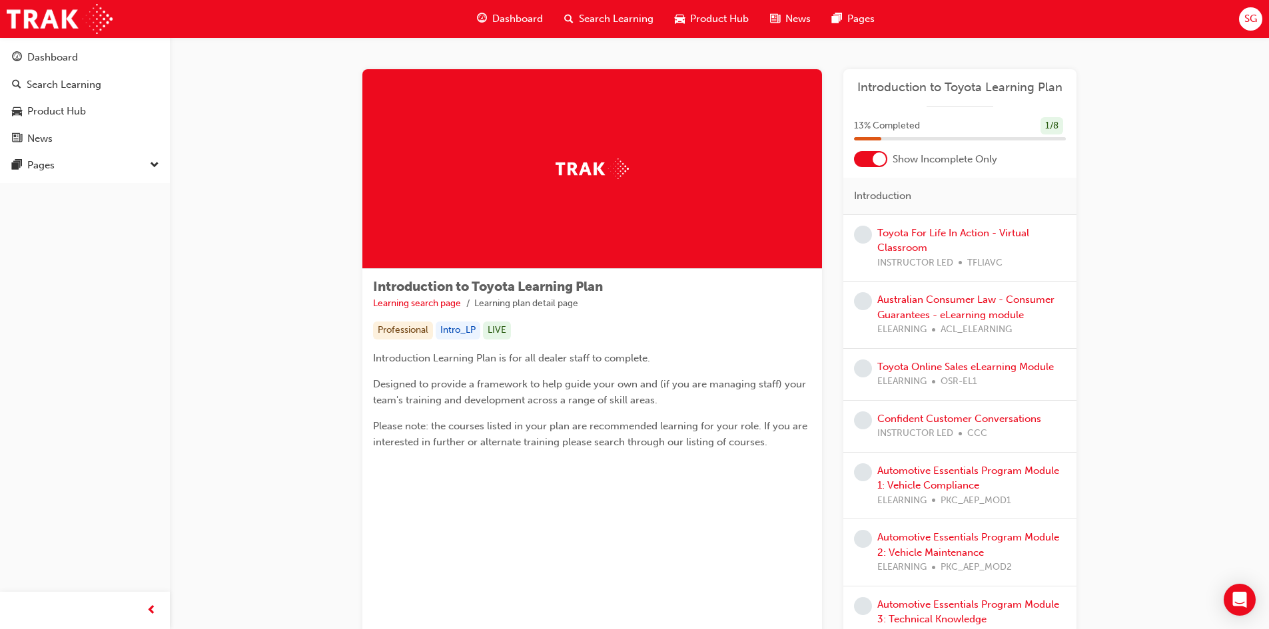
click at [482, 15] on span "guage-icon" at bounding box center [482, 19] width 10 height 17
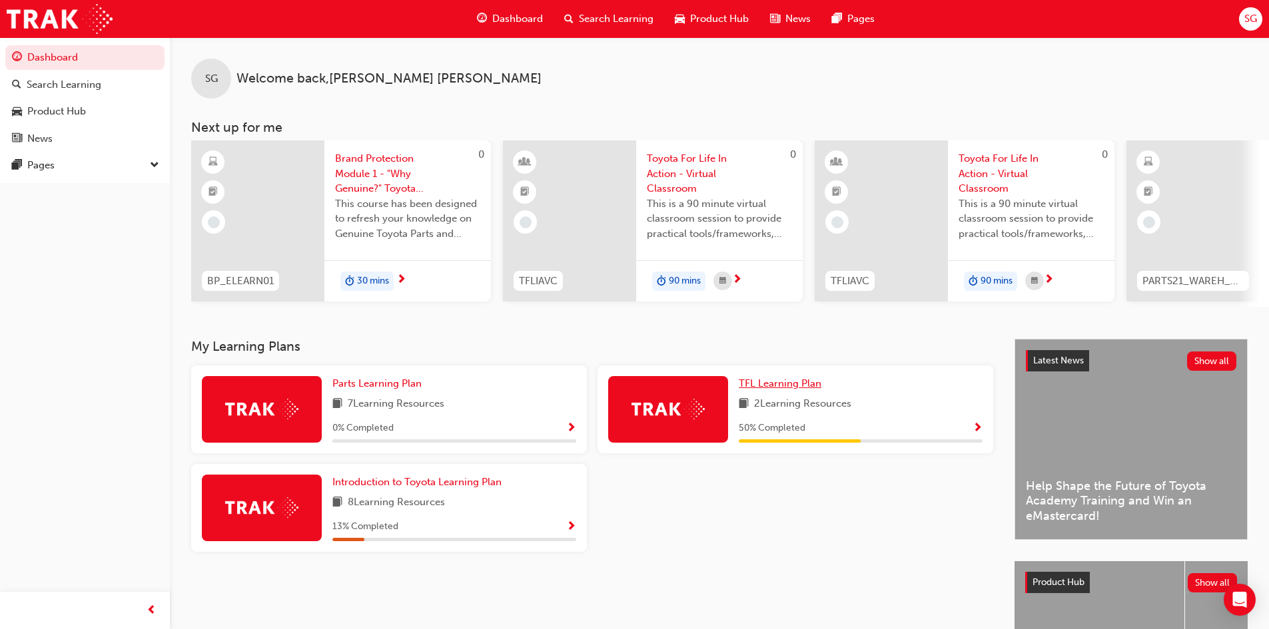
click at [777, 385] on span "TFL Learning Plan" at bounding box center [780, 384] width 83 height 12
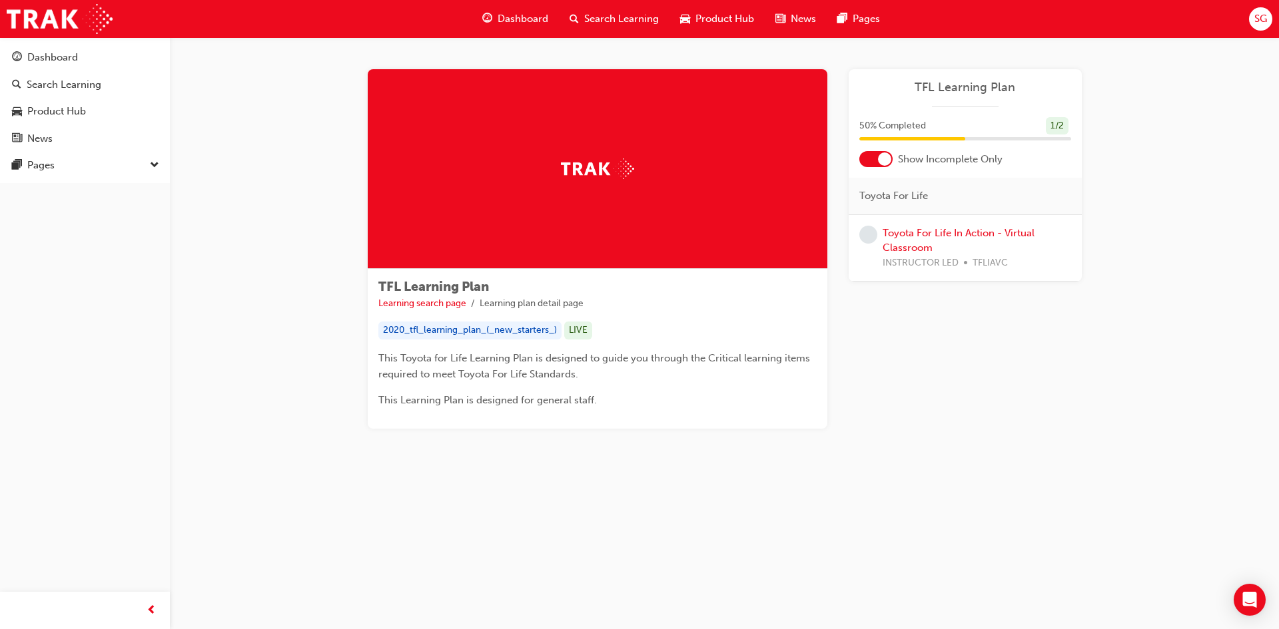
click at [524, 23] on span "Dashboard" at bounding box center [523, 18] width 51 height 15
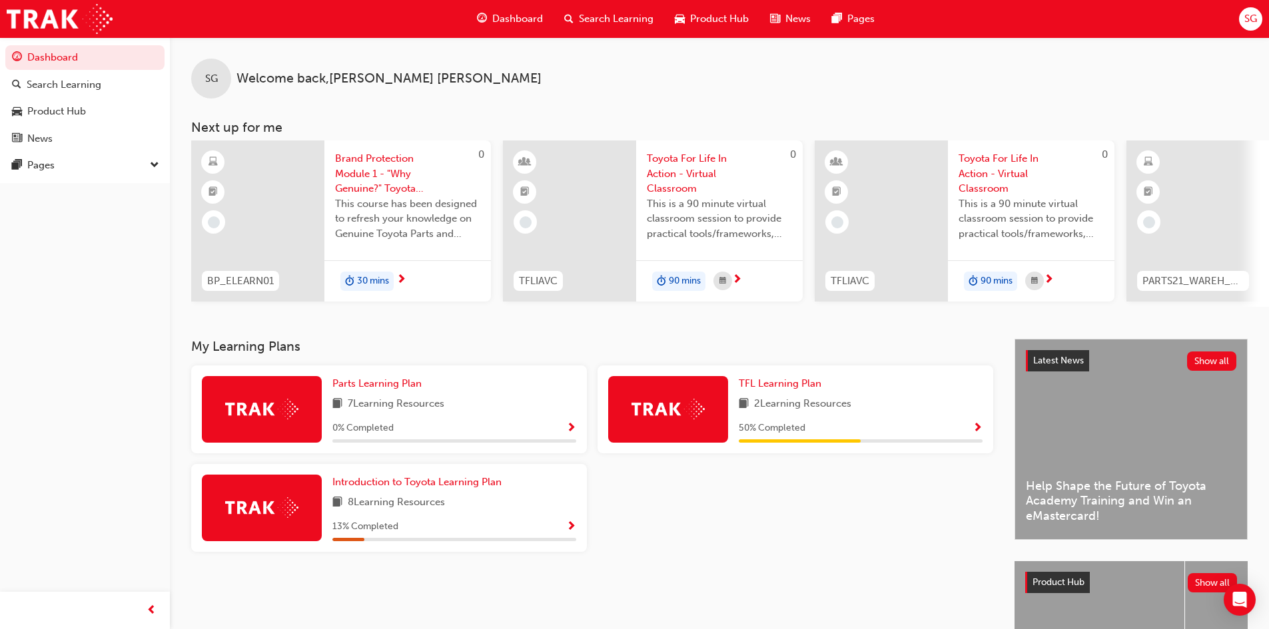
click at [387, 209] on span "This course has been designed to refresh your knowledge on Genuine Toyota Parts…" at bounding box center [407, 219] width 145 height 45
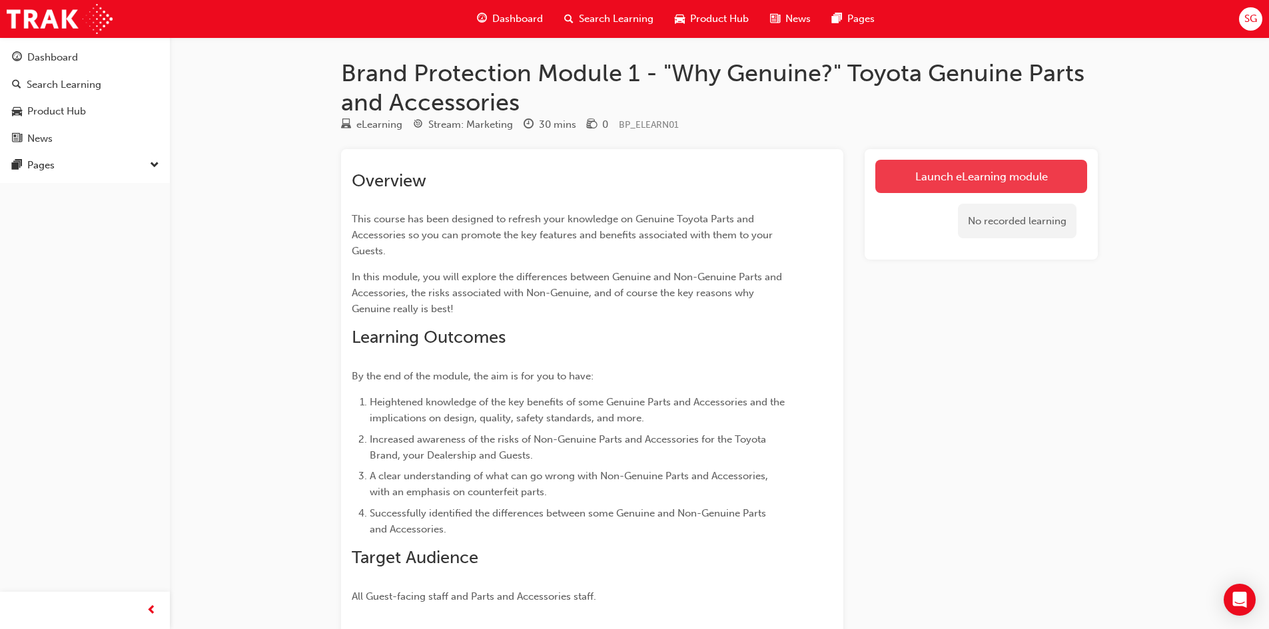
click at [983, 183] on link "Launch eLearning module" at bounding box center [981, 176] width 212 height 33
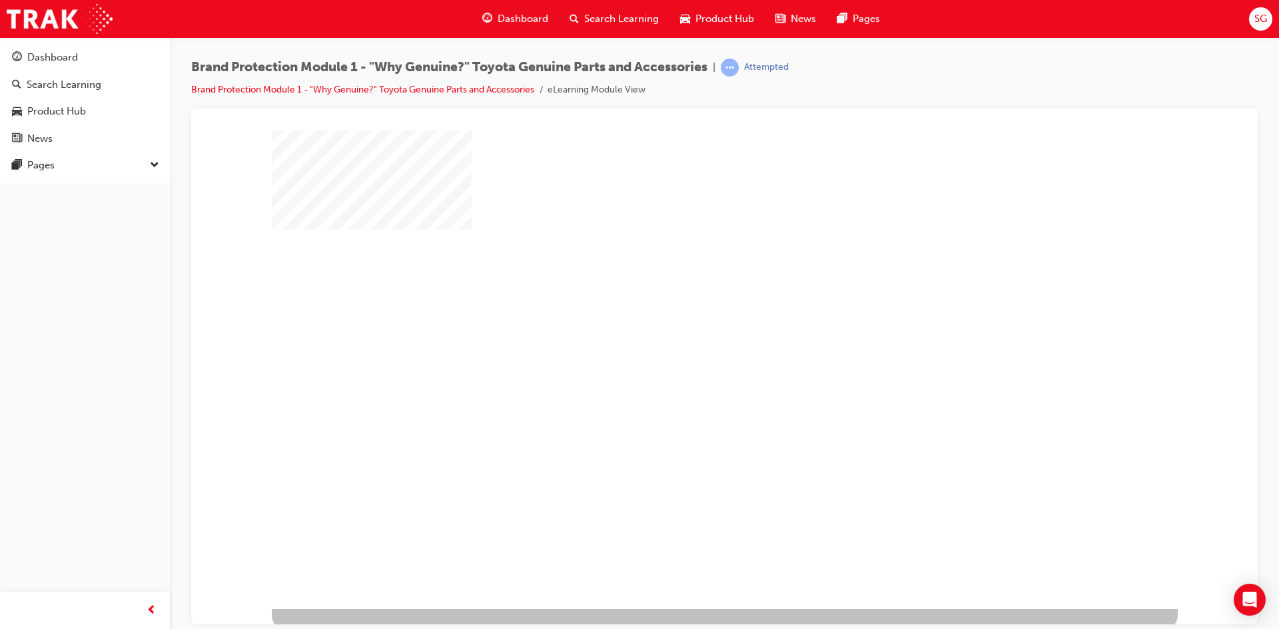
click at [686, 330] on div "play" at bounding box center [686, 330] width 0 height 0
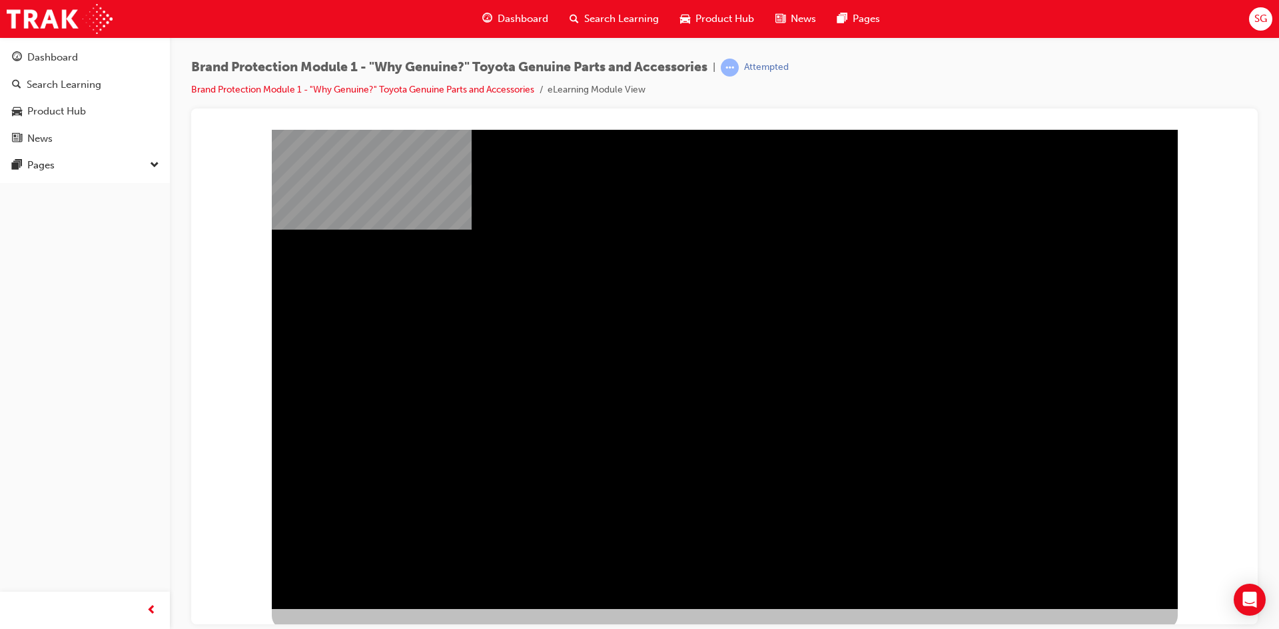
scroll to position [5, 0]
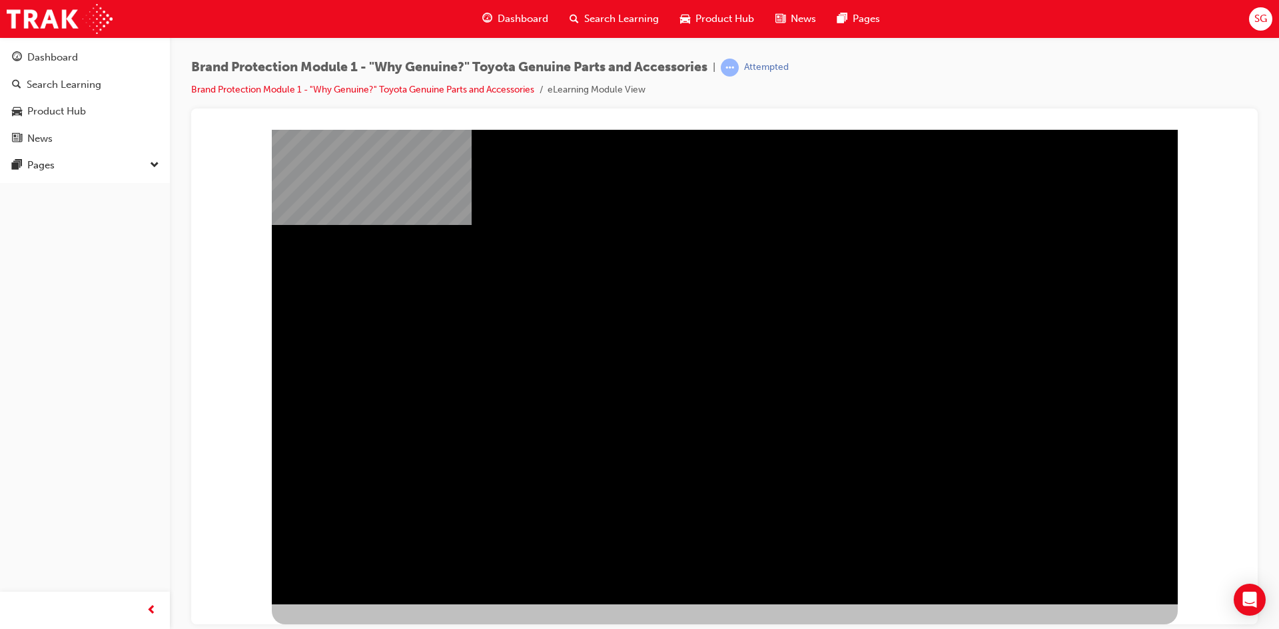
click at [1024, 371] on div "" at bounding box center [725, 377] width 906 height 480
click at [476, 371] on div "" at bounding box center [725, 377] width 906 height 480
click at [1133, 542] on div "" at bounding box center [725, 377] width 906 height 480
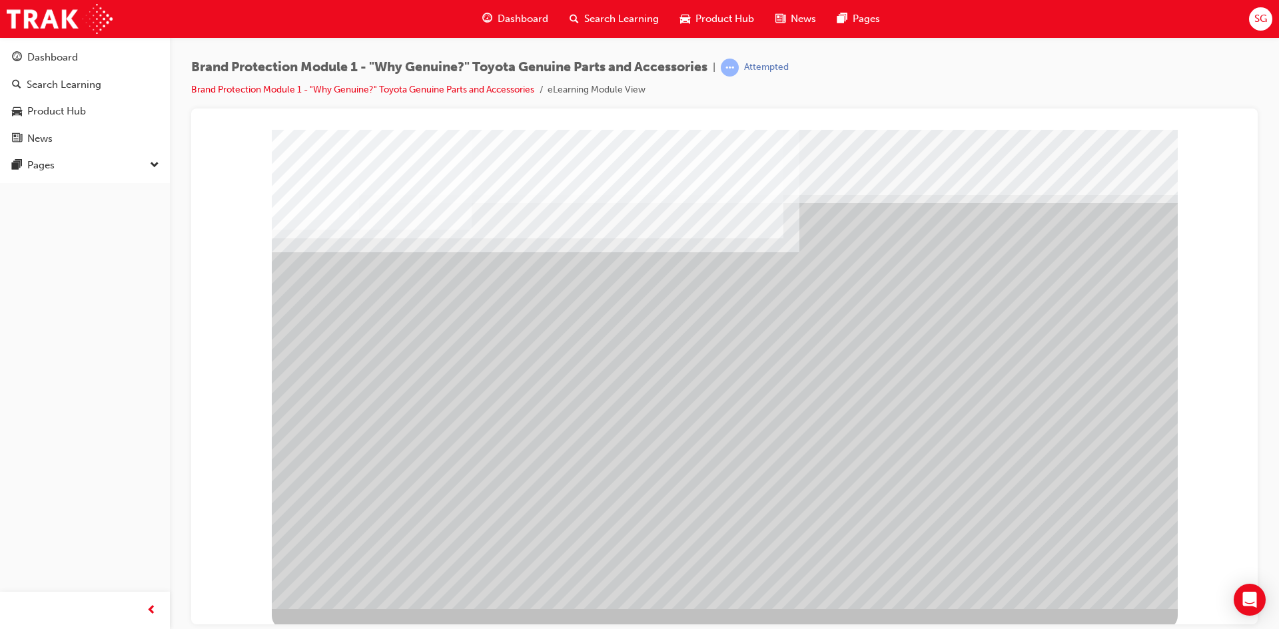
drag, startPoint x: 621, startPoint y: 340, endPoint x: 741, endPoint y: 347, distance: 120.1
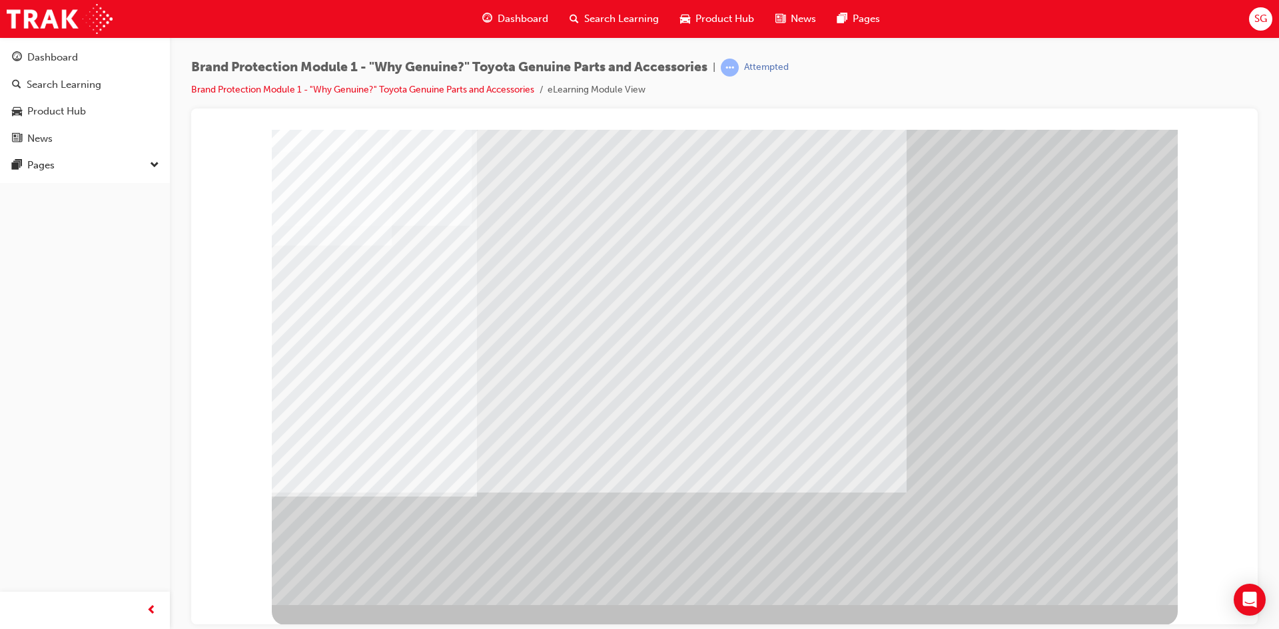
scroll to position [5, 0]
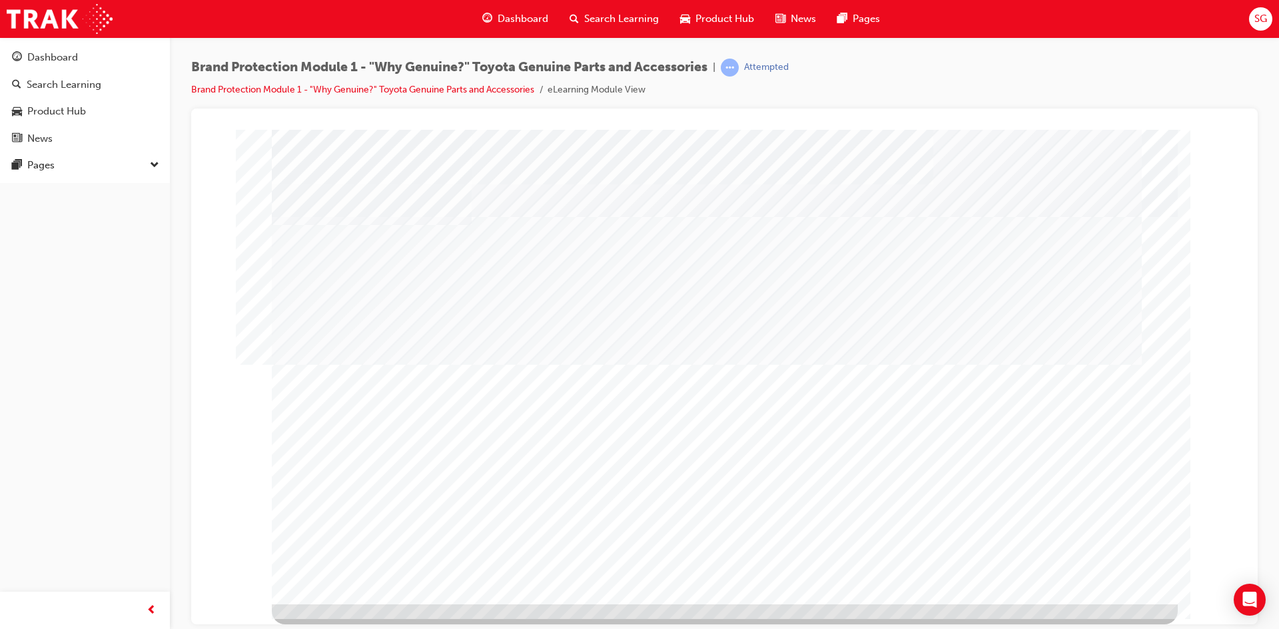
scroll to position [0, 0]
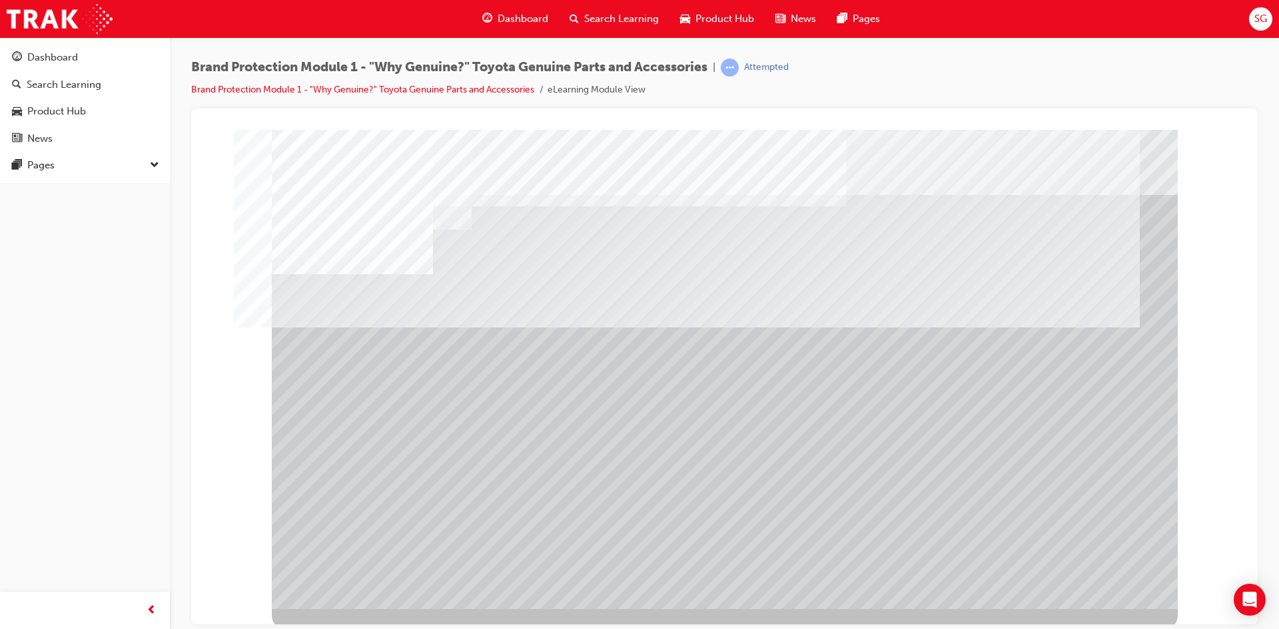
drag, startPoint x: 368, startPoint y: 490, endPoint x: 536, endPoint y: 520, distance: 170.4
click at [536, 520] on div at bounding box center [725, 369] width 906 height 480
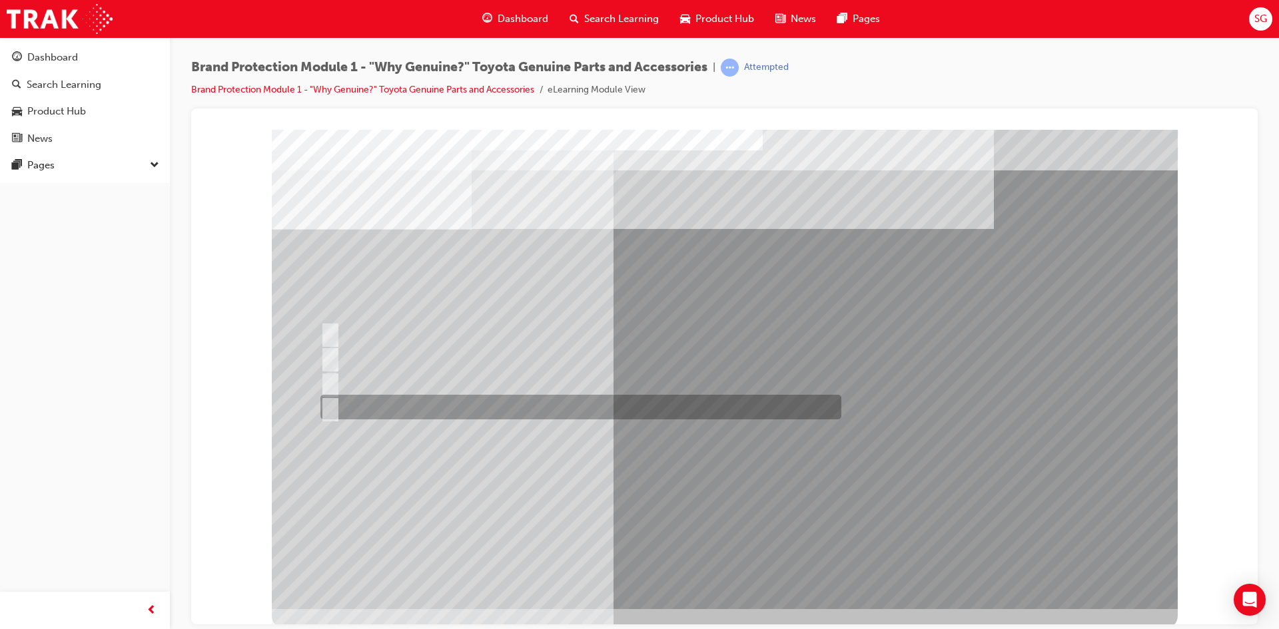
click at [321, 402] on input "All of the above." at bounding box center [327, 407] width 15 height 15
radio input "true"
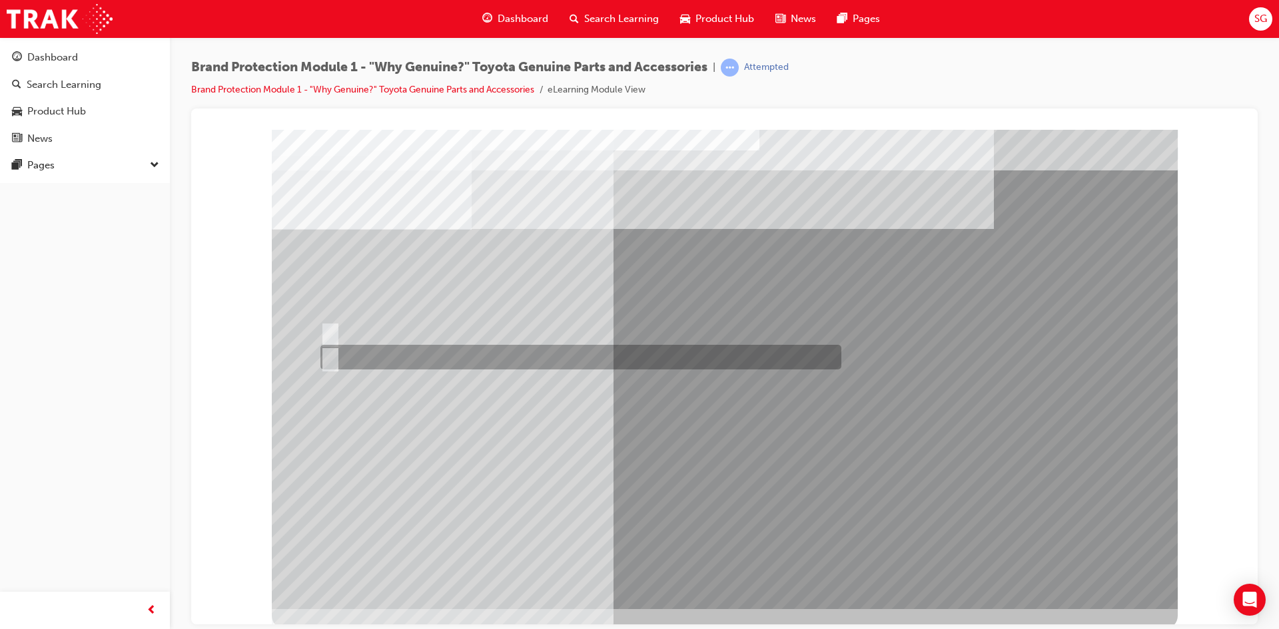
click at [330, 346] on div at bounding box center [577, 357] width 521 height 25
radio input "true"
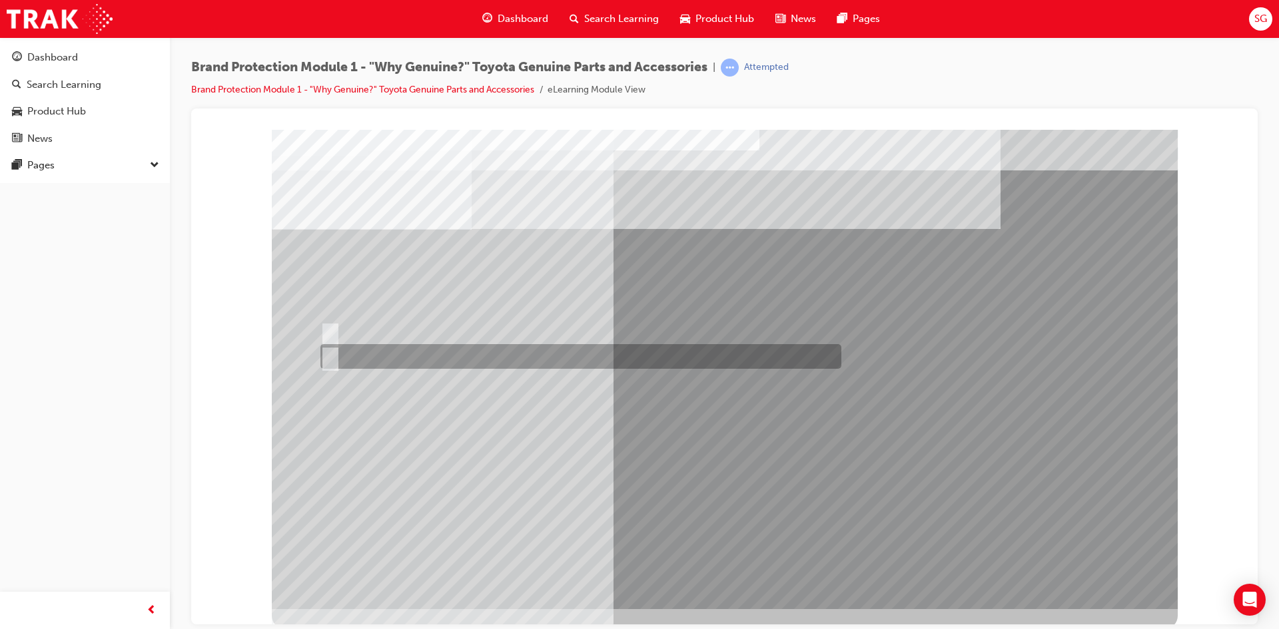
click at [337, 356] on div at bounding box center [577, 356] width 521 height 25
radio input "true"
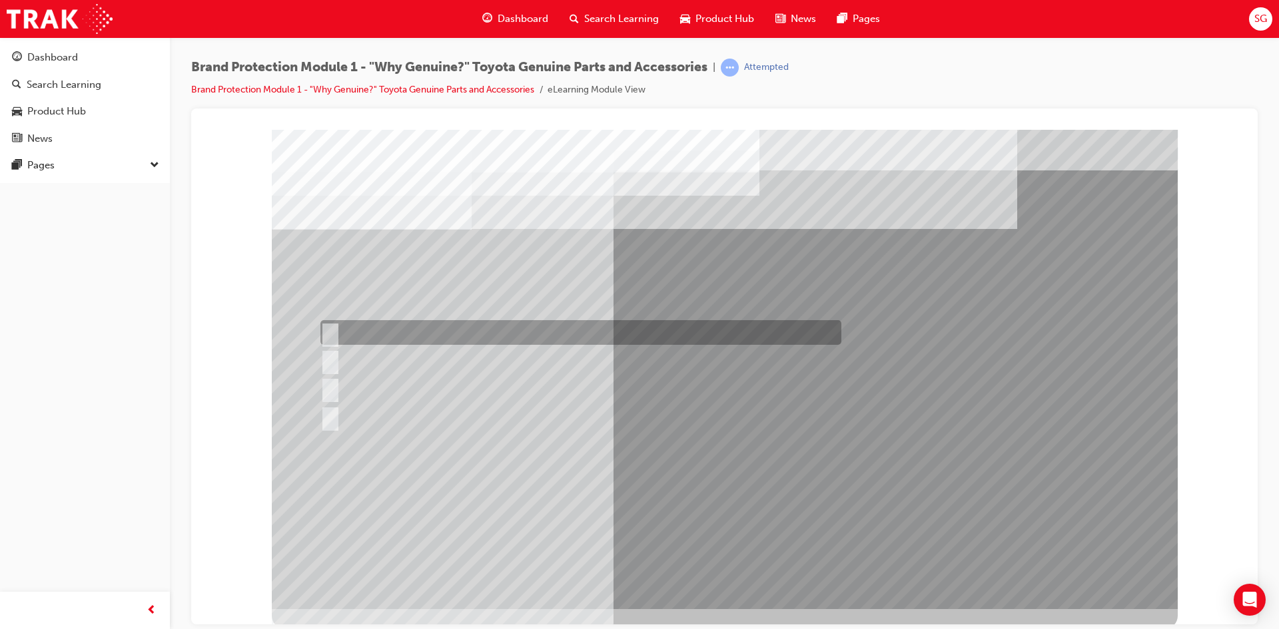
click at [338, 325] on div at bounding box center [577, 332] width 521 height 25
radio input "true"
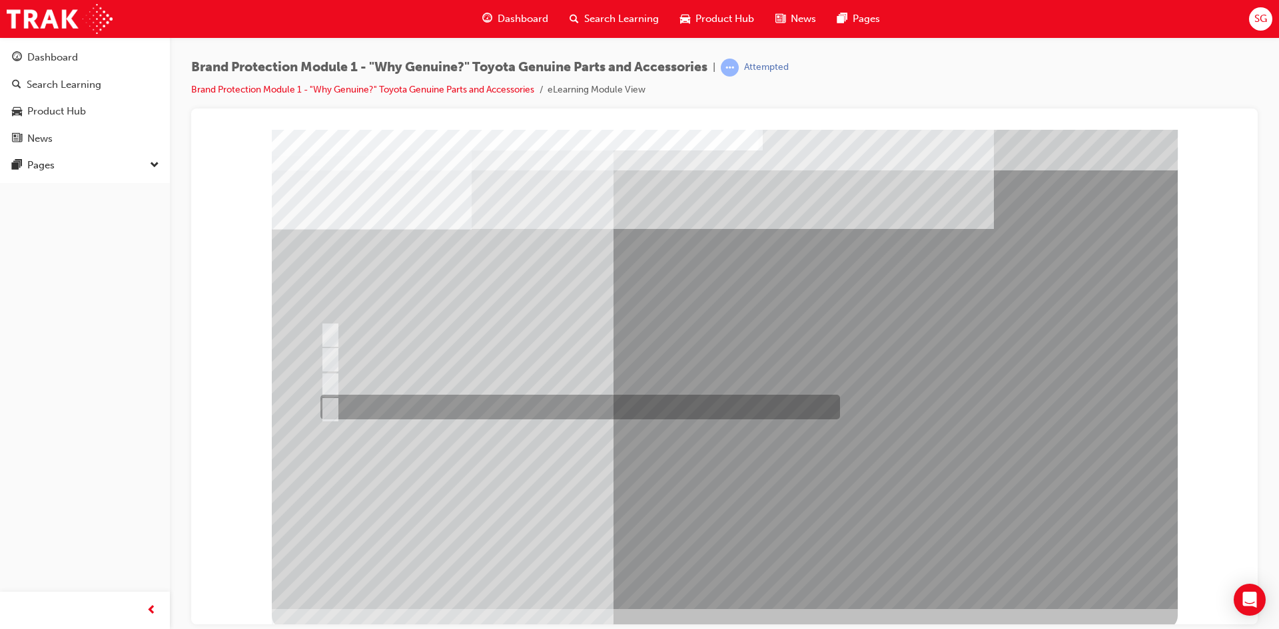
click at [327, 407] on input "All of the above." at bounding box center [327, 407] width 15 height 15
radio input "true"
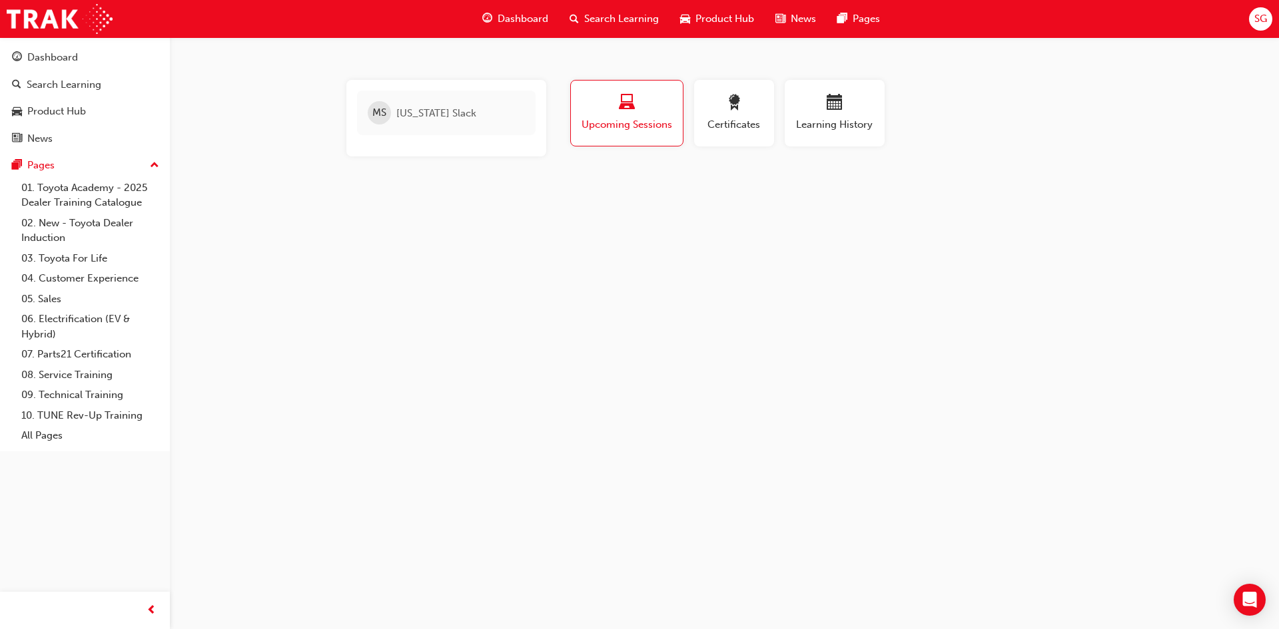
click at [1258, 22] on span "SG" at bounding box center [1260, 18] width 13 height 15
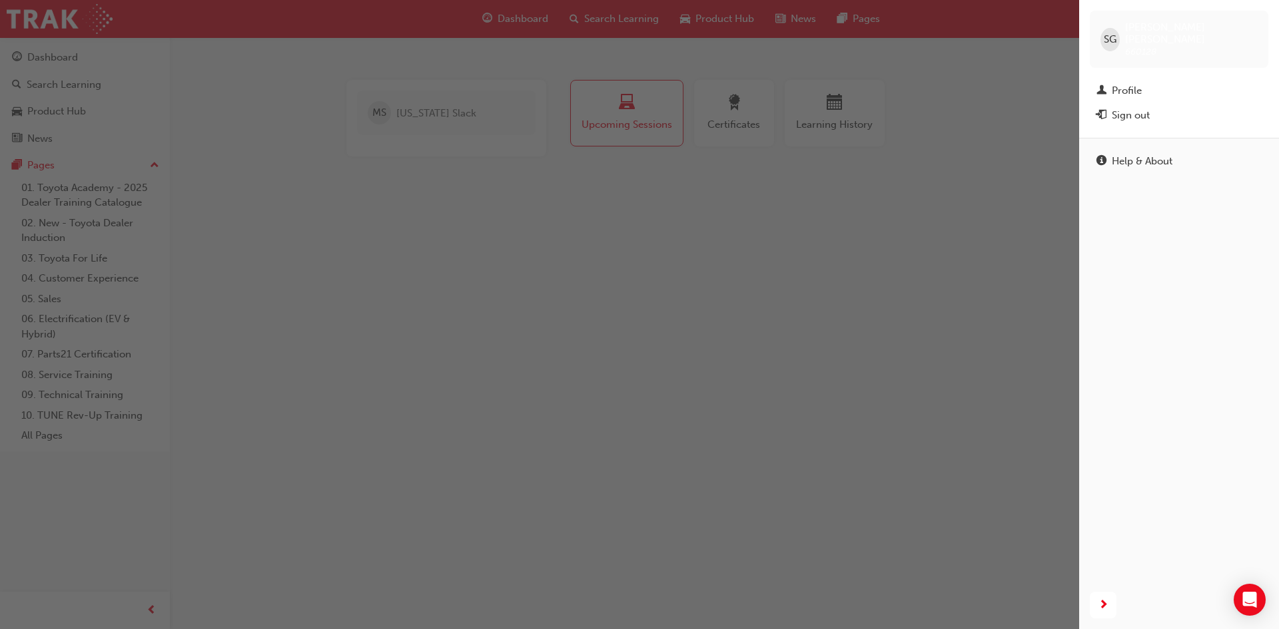
click at [1019, 95] on div "button" at bounding box center [539, 314] width 1079 height 629
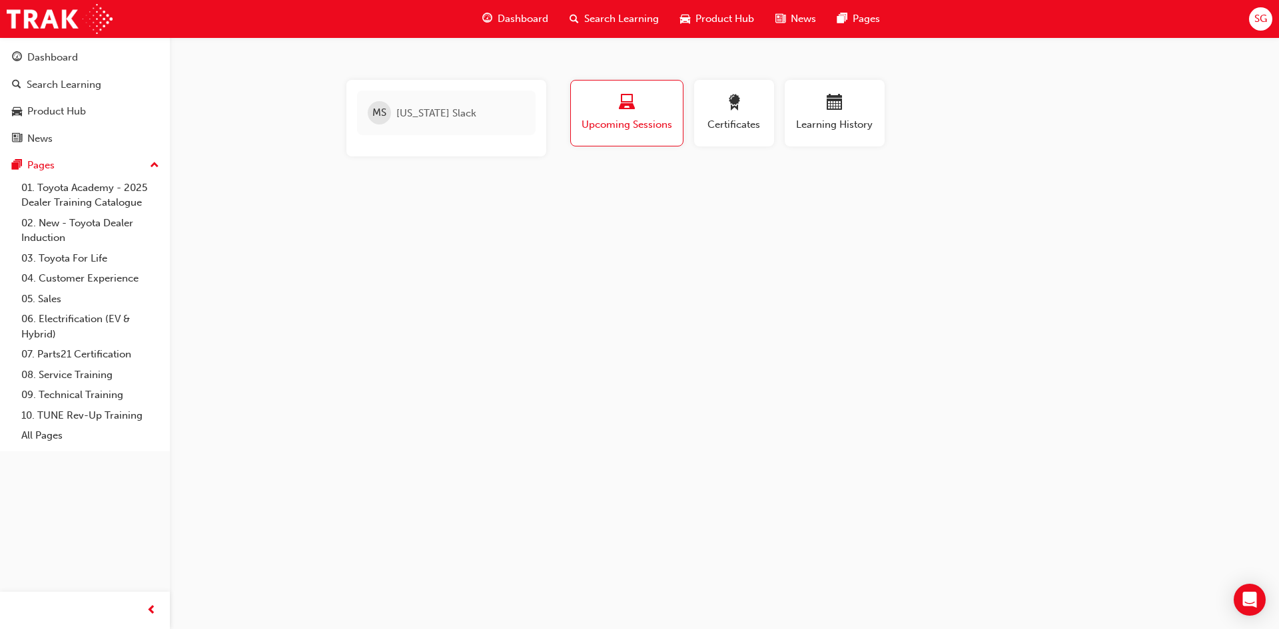
click at [518, 16] on span "Dashboard" at bounding box center [523, 18] width 51 height 15
